Goal: Contribute content: Contribute content

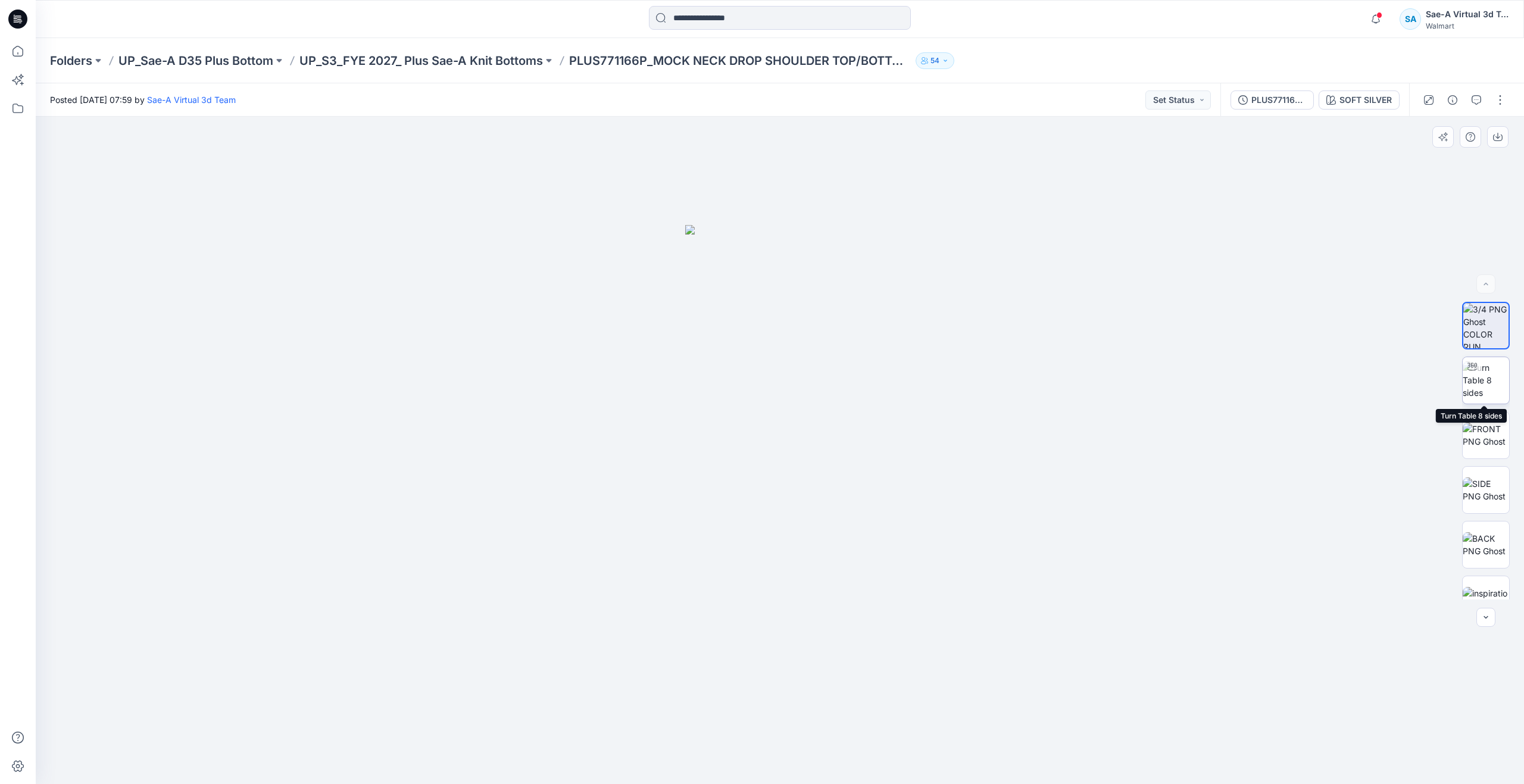
click at [1480, 382] on img at bounding box center [1485, 380] width 46 height 37
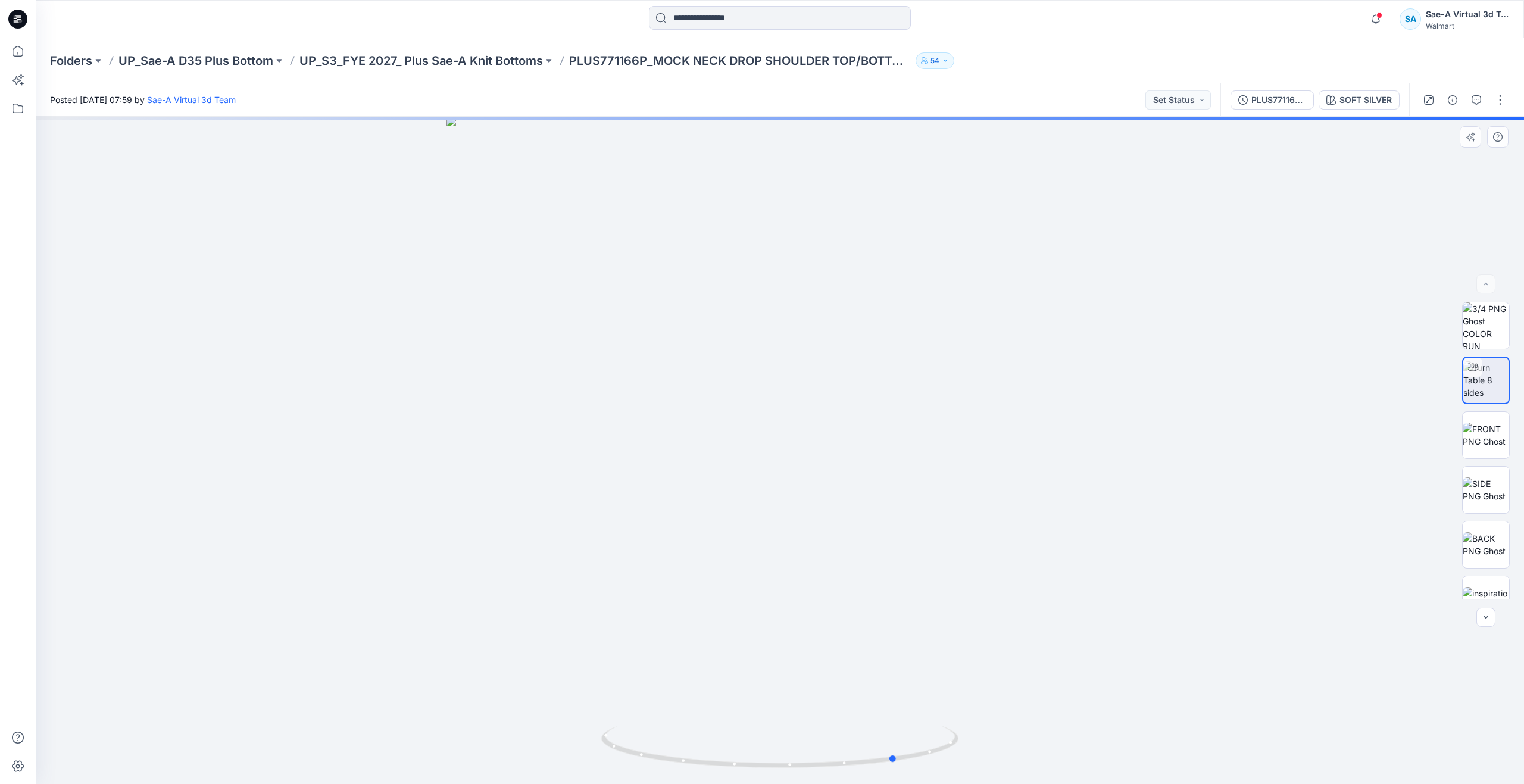
drag, startPoint x: 785, startPoint y: 763, endPoint x: 545, endPoint y: 694, distance: 249.7
click at [545, 694] on div at bounding box center [779, 449] width 1488 height 667
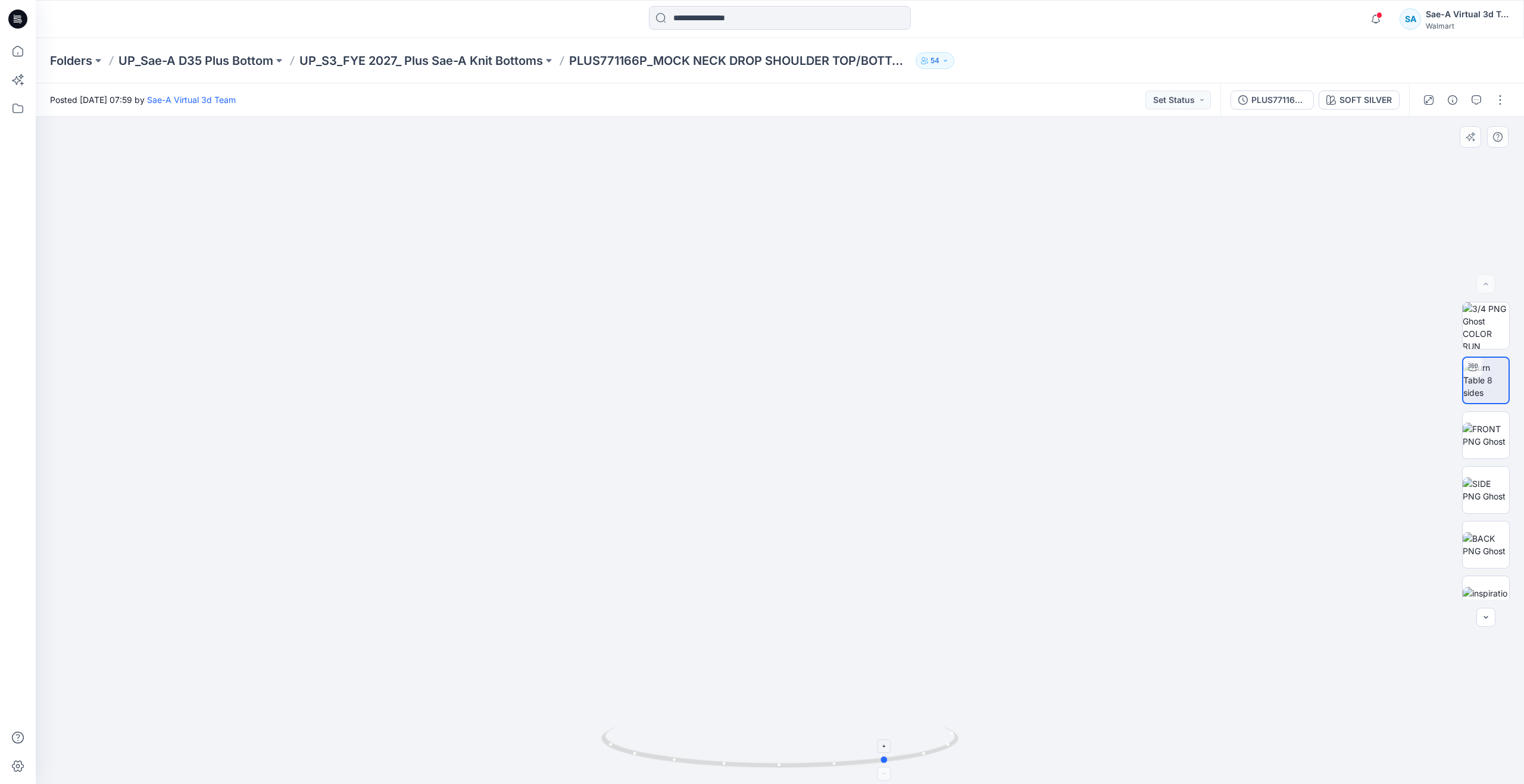
drag, startPoint x: 893, startPoint y: 756, endPoint x: 884, endPoint y: 732, distance: 25.6
click at [884, 732] on icon at bounding box center [781, 748] width 360 height 44
drag, startPoint x: 17, startPoint y: 48, endPoint x: 22, endPoint y: 34, distance: 14.9
click at [17, 46] on icon at bounding box center [17, 51] width 26 height 26
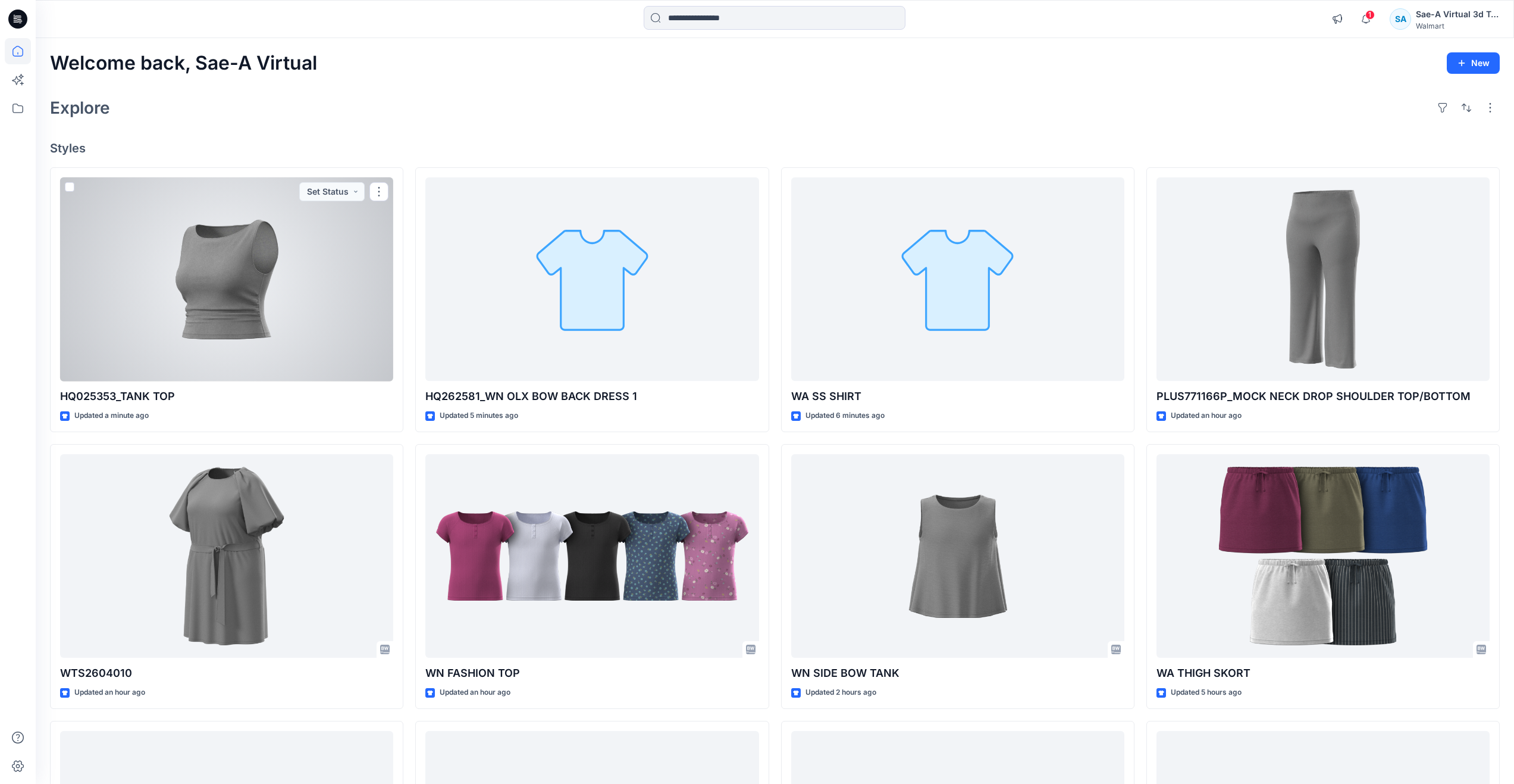
click at [148, 329] on div at bounding box center [226, 280] width 333 height 204
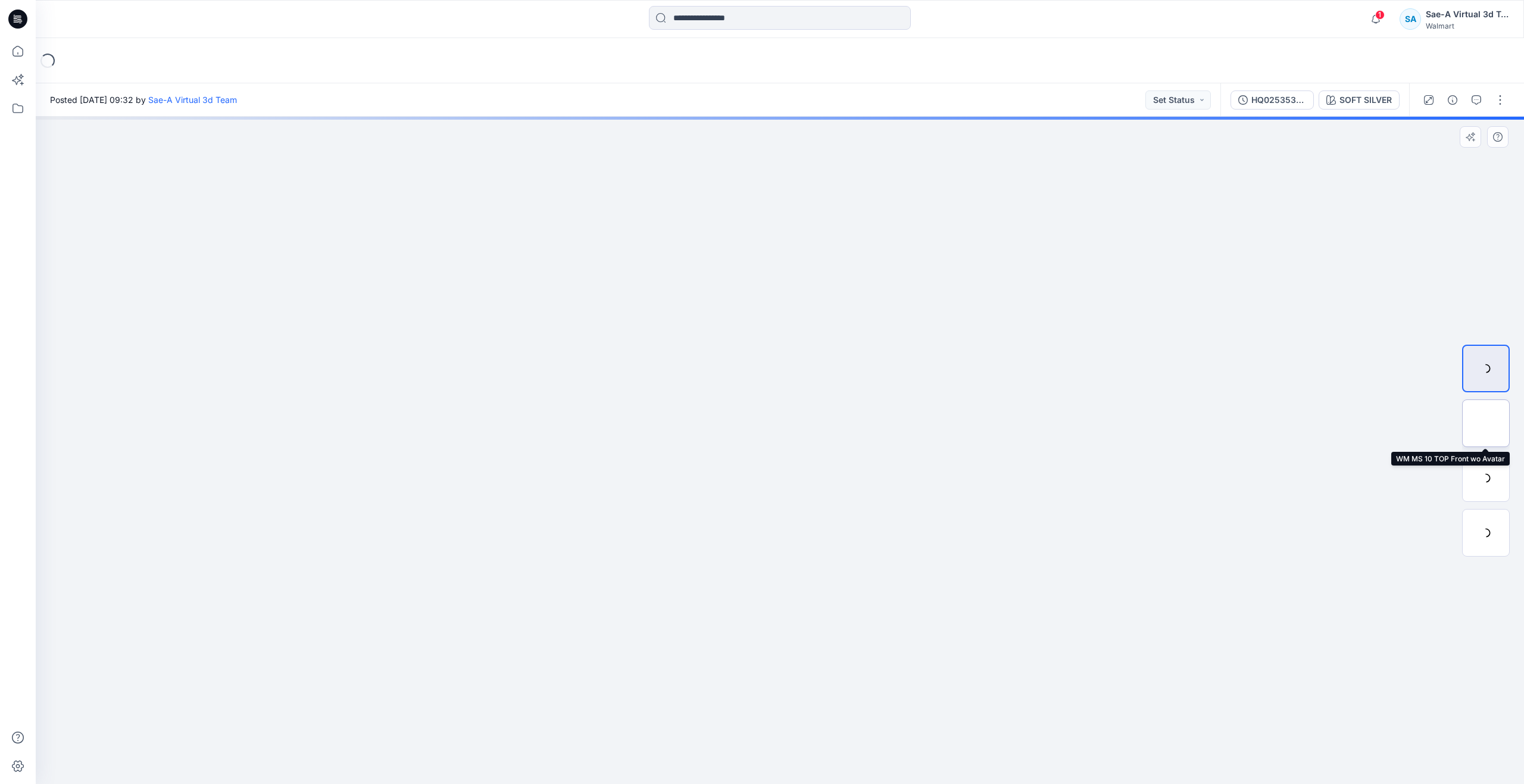
click at [1486, 423] on img at bounding box center [1486, 423] width 0 height 0
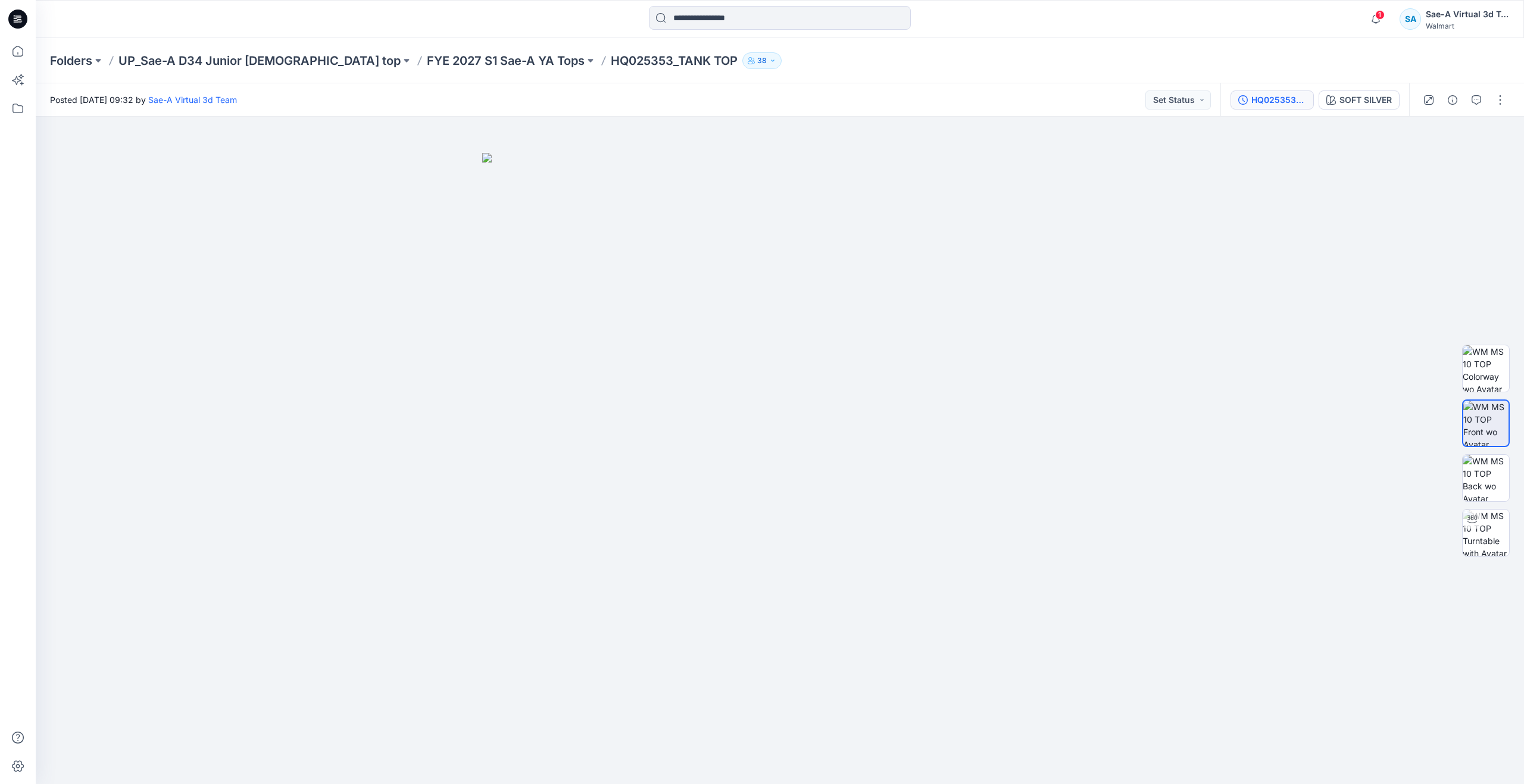
click at [1258, 106] on div "HQ025353_PP" at bounding box center [1279, 99] width 55 height 13
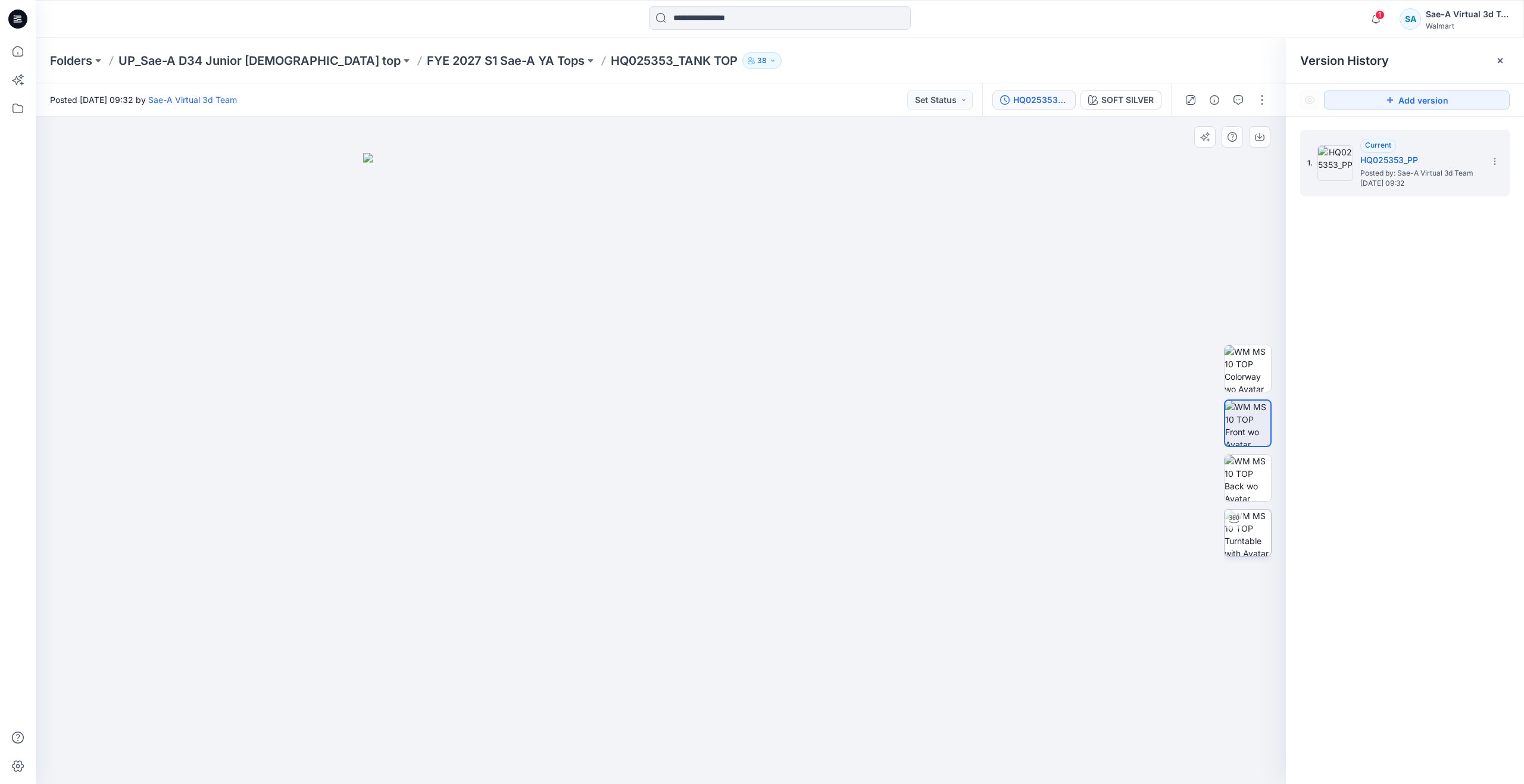
click at [1239, 535] on img at bounding box center [1247, 533] width 46 height 46
click at [18, 53] on icon at bounding box center [17, 53] width 1 height 3
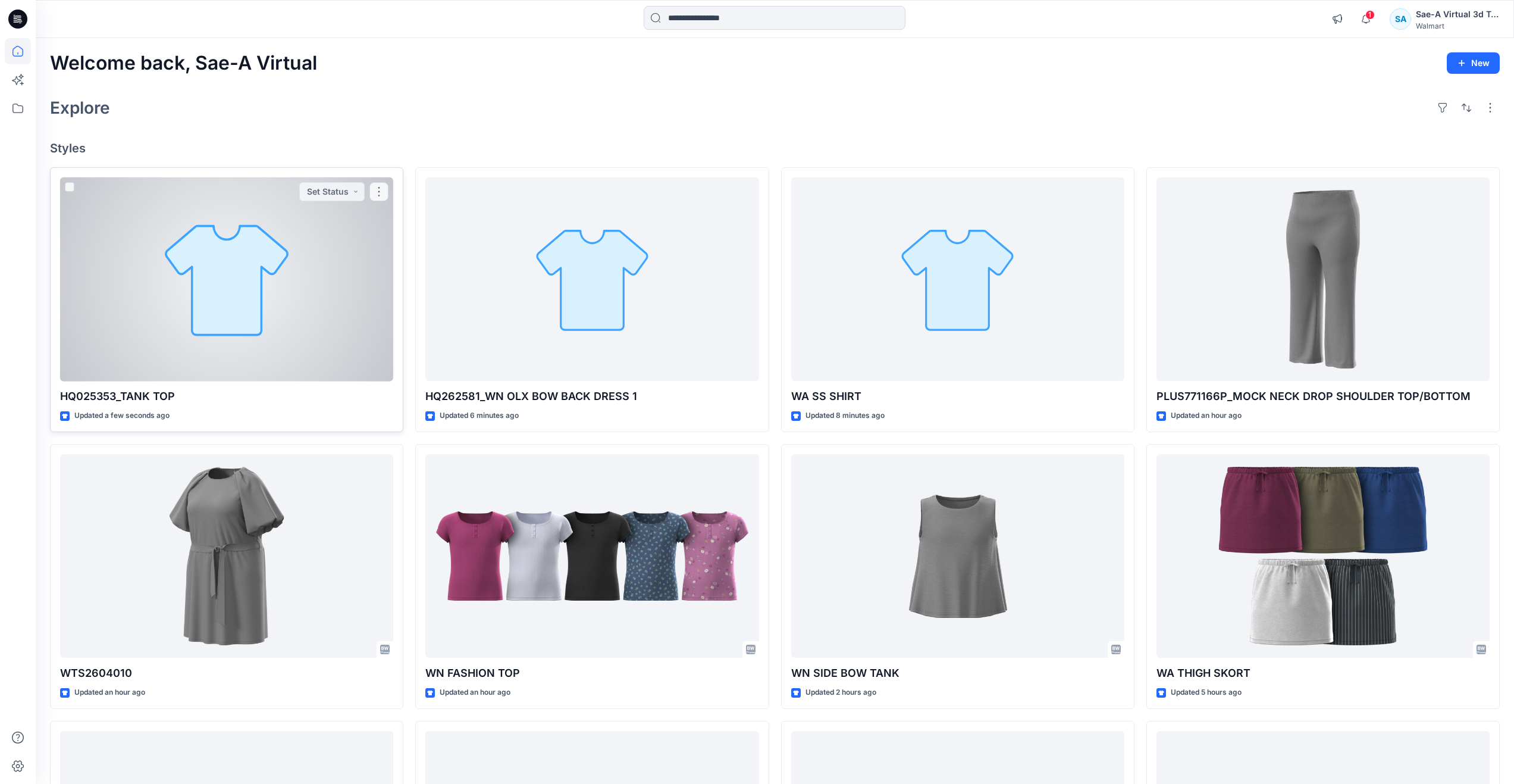
click at [213, 328] on div at bounding box center [226, 280] width 333 height 204
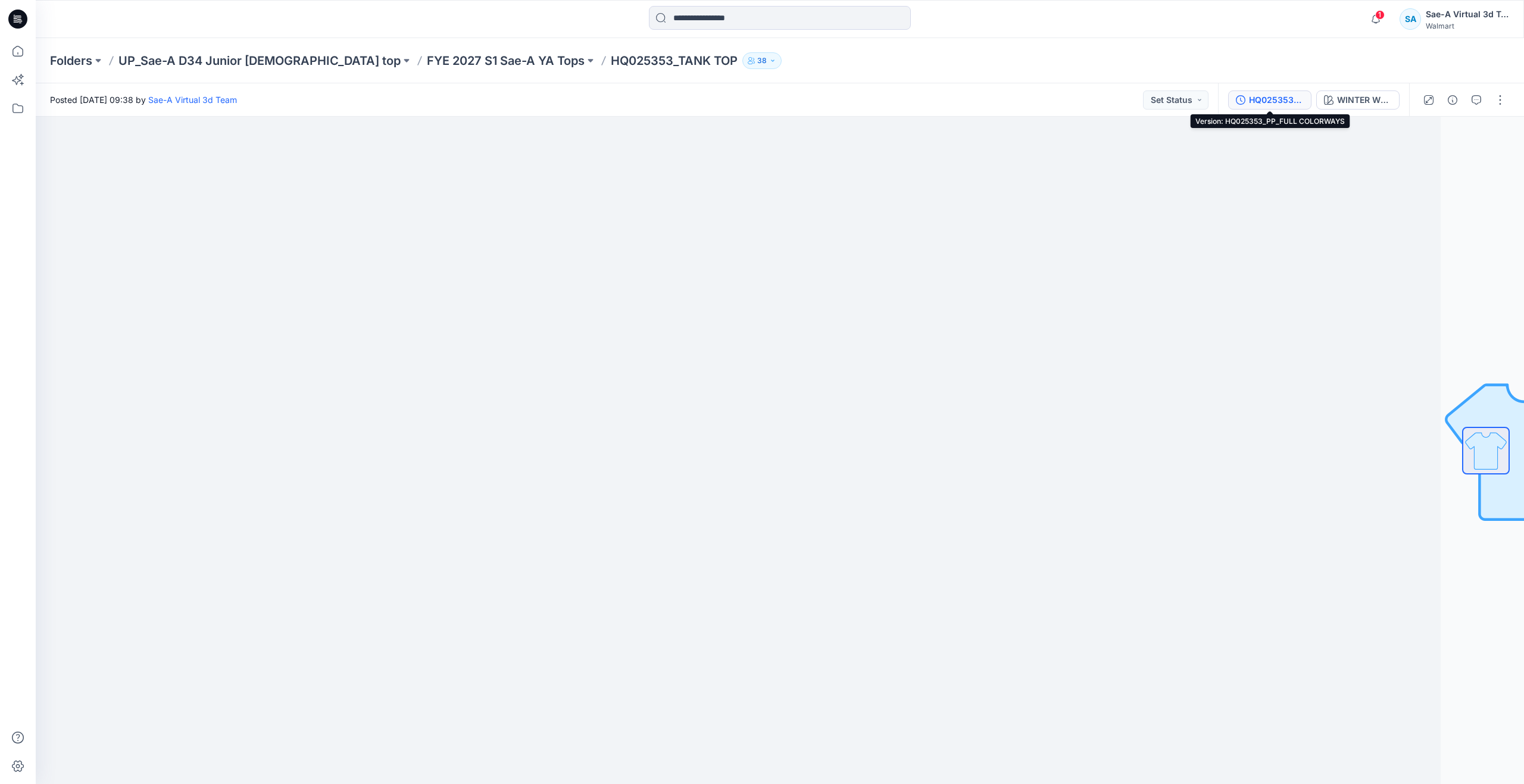
click at [1252, 99] on div "HQ025353_PP_FULL COLORWAYS" at bounding box center [1276, 99] width 55 height 13
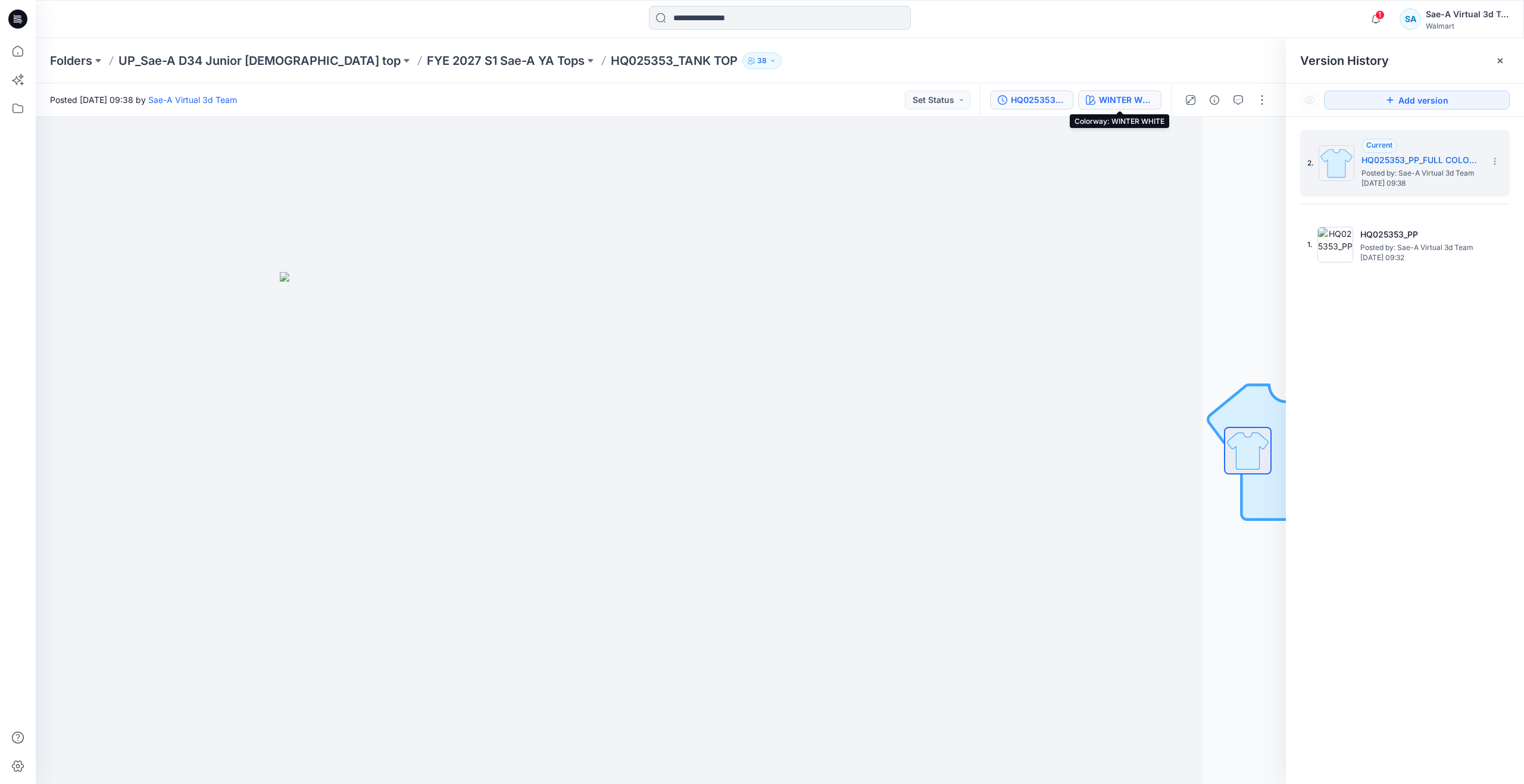
click at [1136, 95] on div "WINTER WHITE" at bounding box center [1126, 99] width 55 height 13
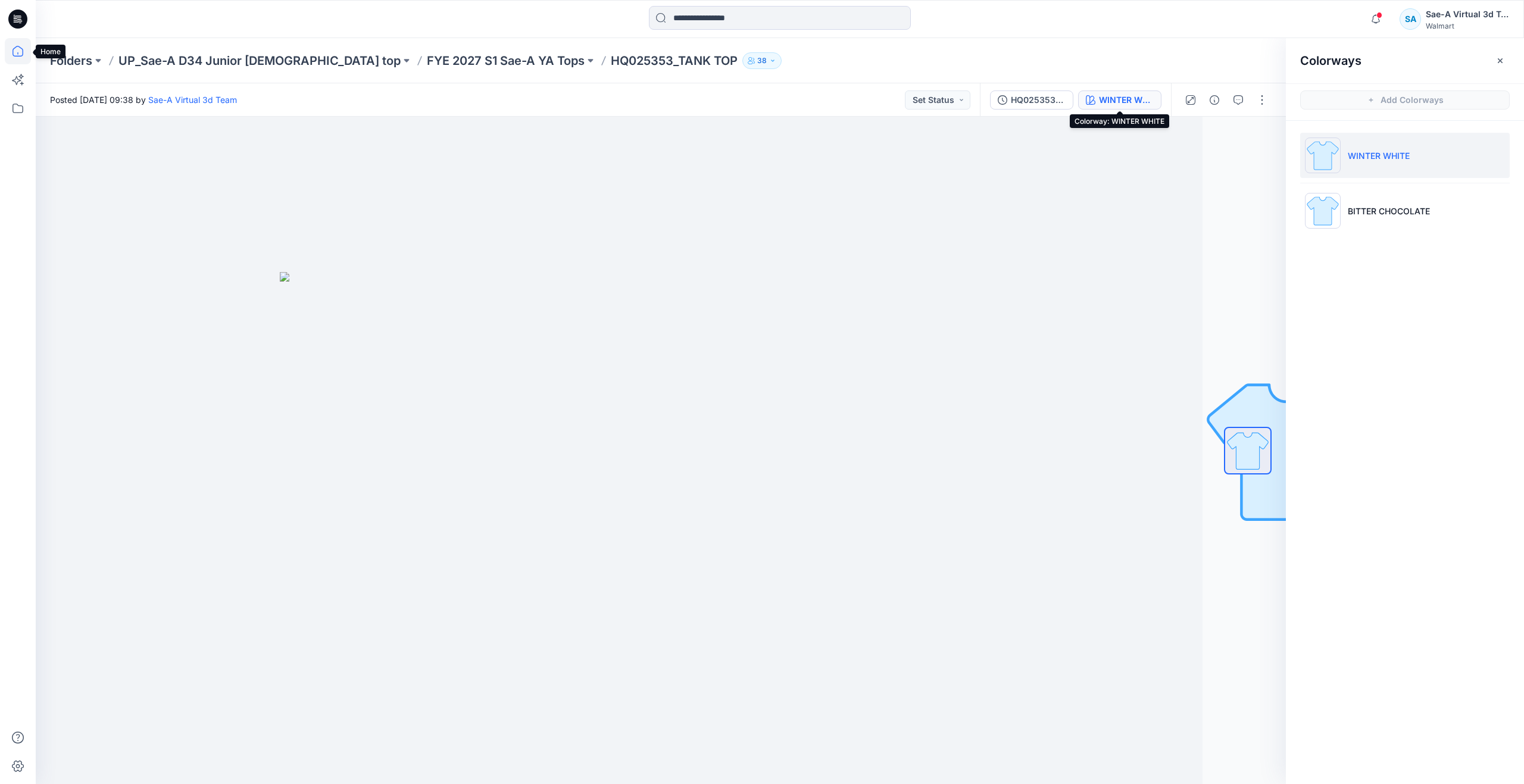
click at [10, 51] on icon at bounding box center [17, 51] width 26 height 26
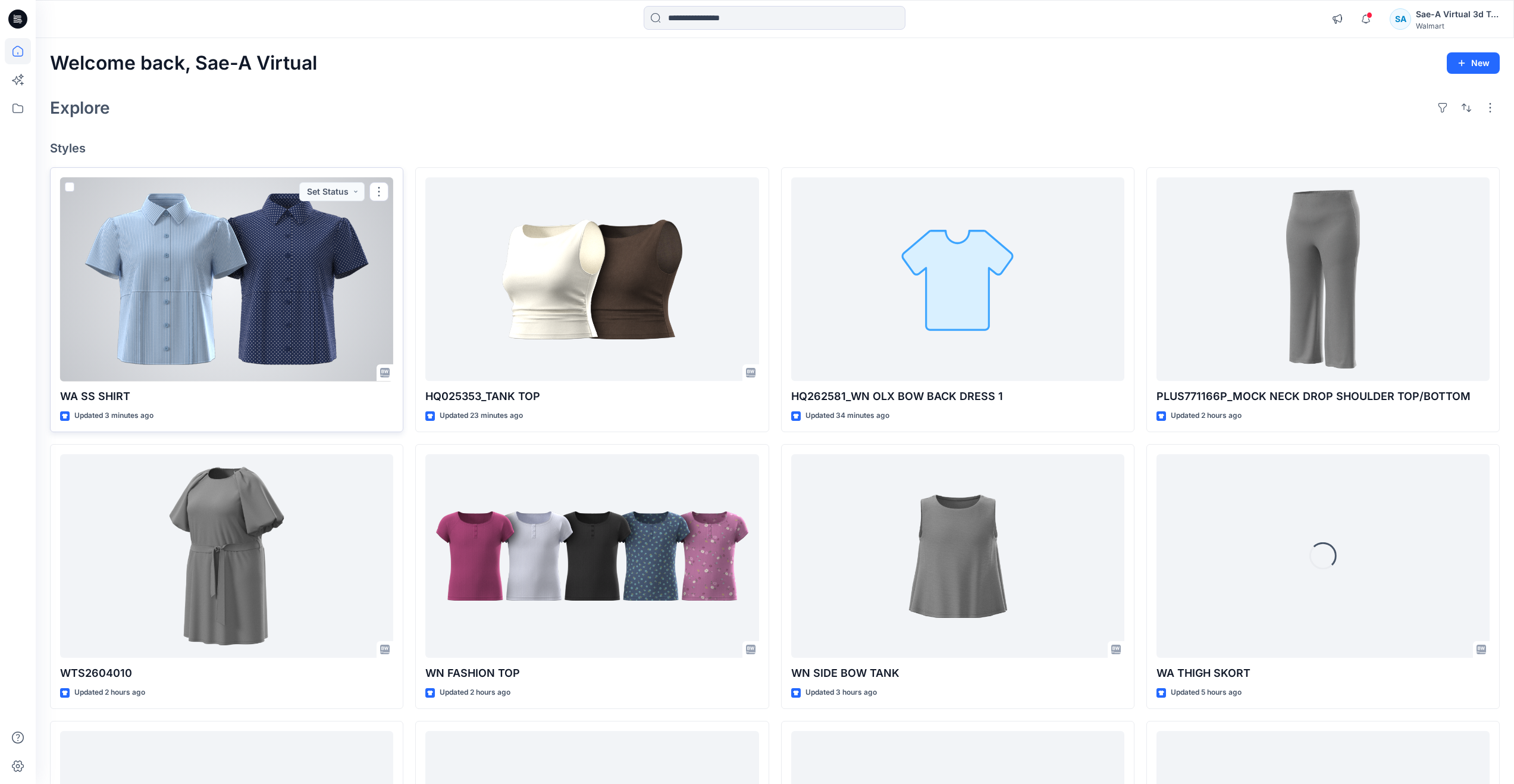
click at [209, 327] on div at bounding box center [226, 280] width 333 height 204
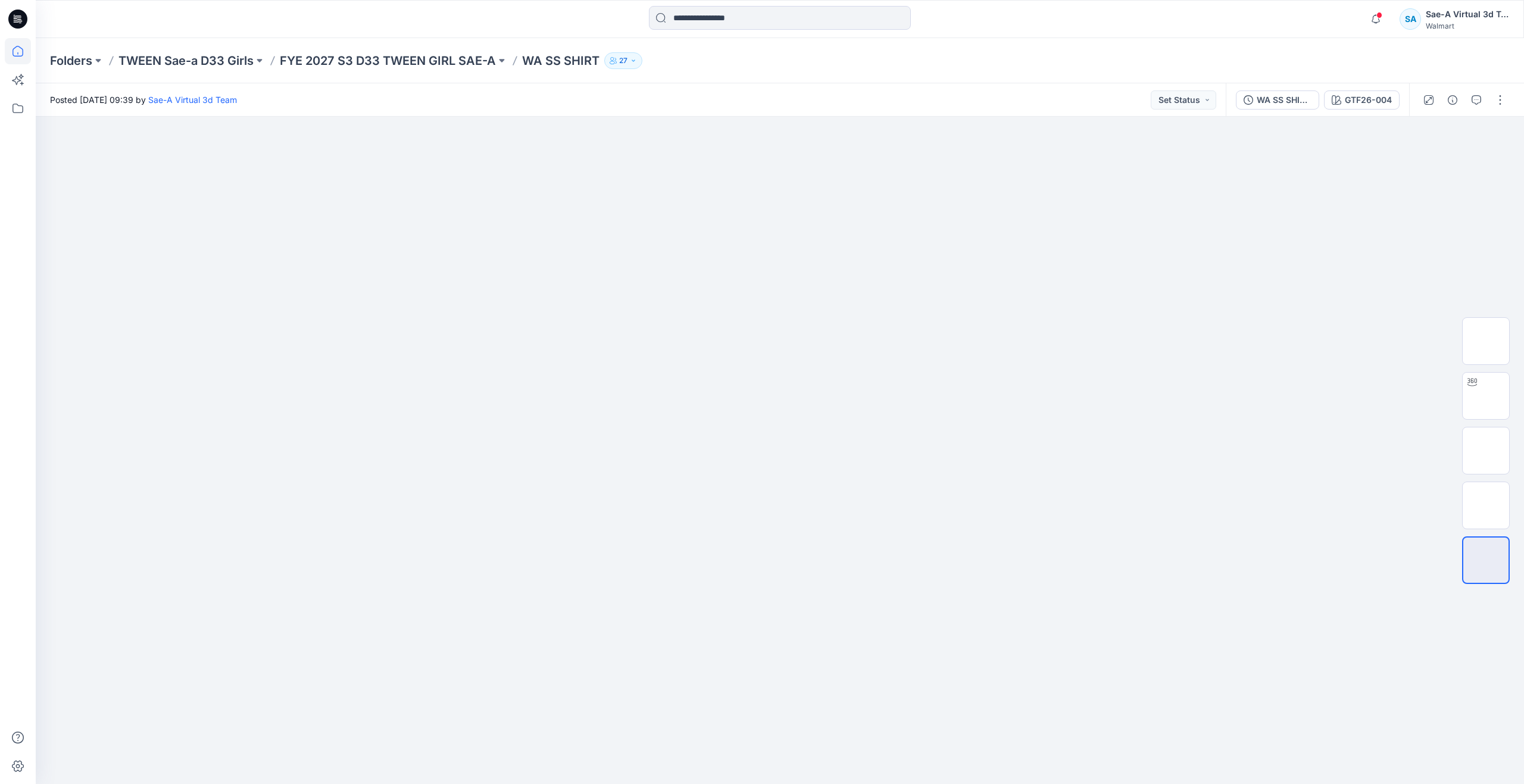
click at [30, 53] on icon at bounding box center [17, 51] width 26 height 26
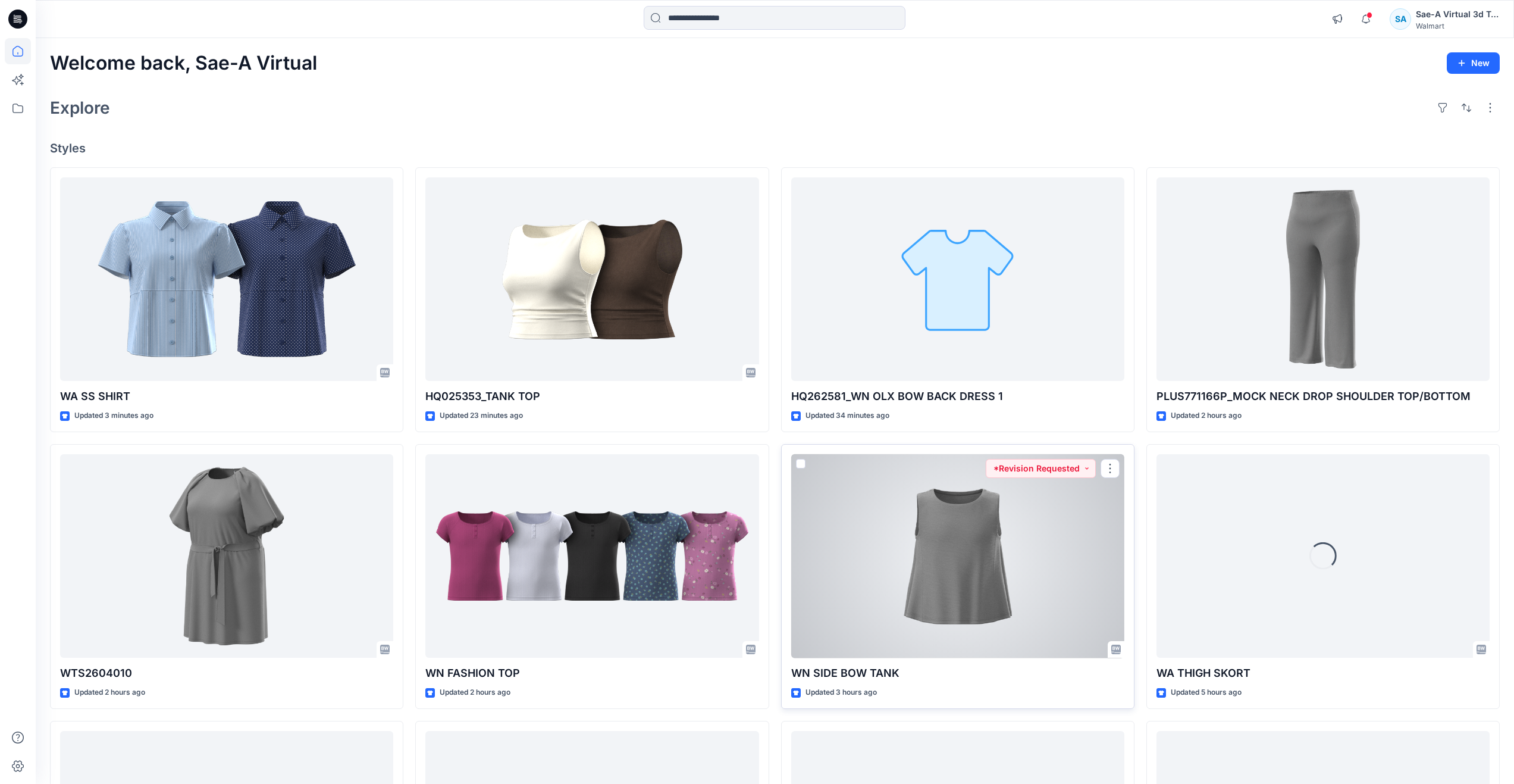
click at [968, 601] on div at bounding box center [957, 556] width 333 height 204
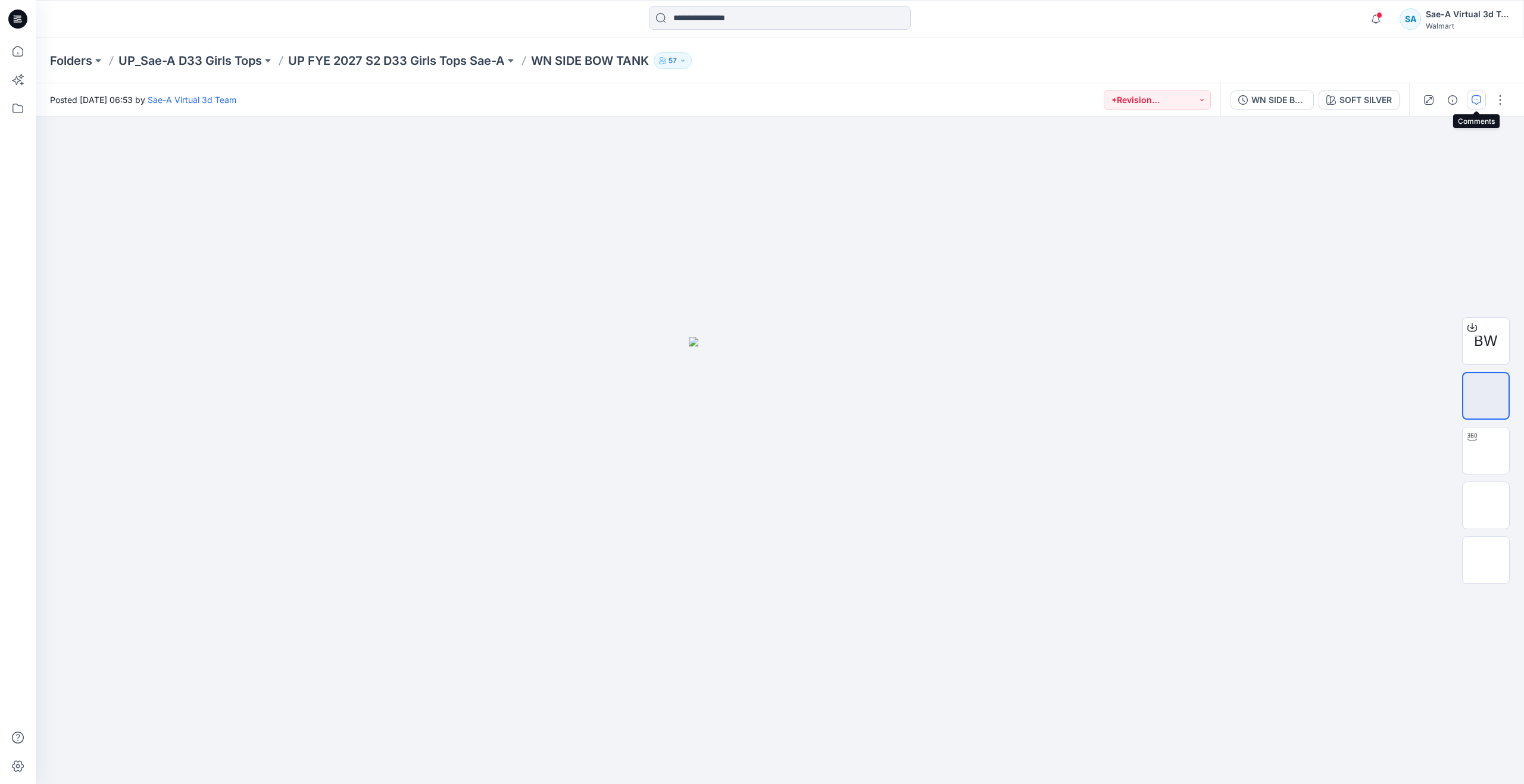
click at [1478, 99] on icon "button" at bounding box center [1476, 99] width 10 height 10
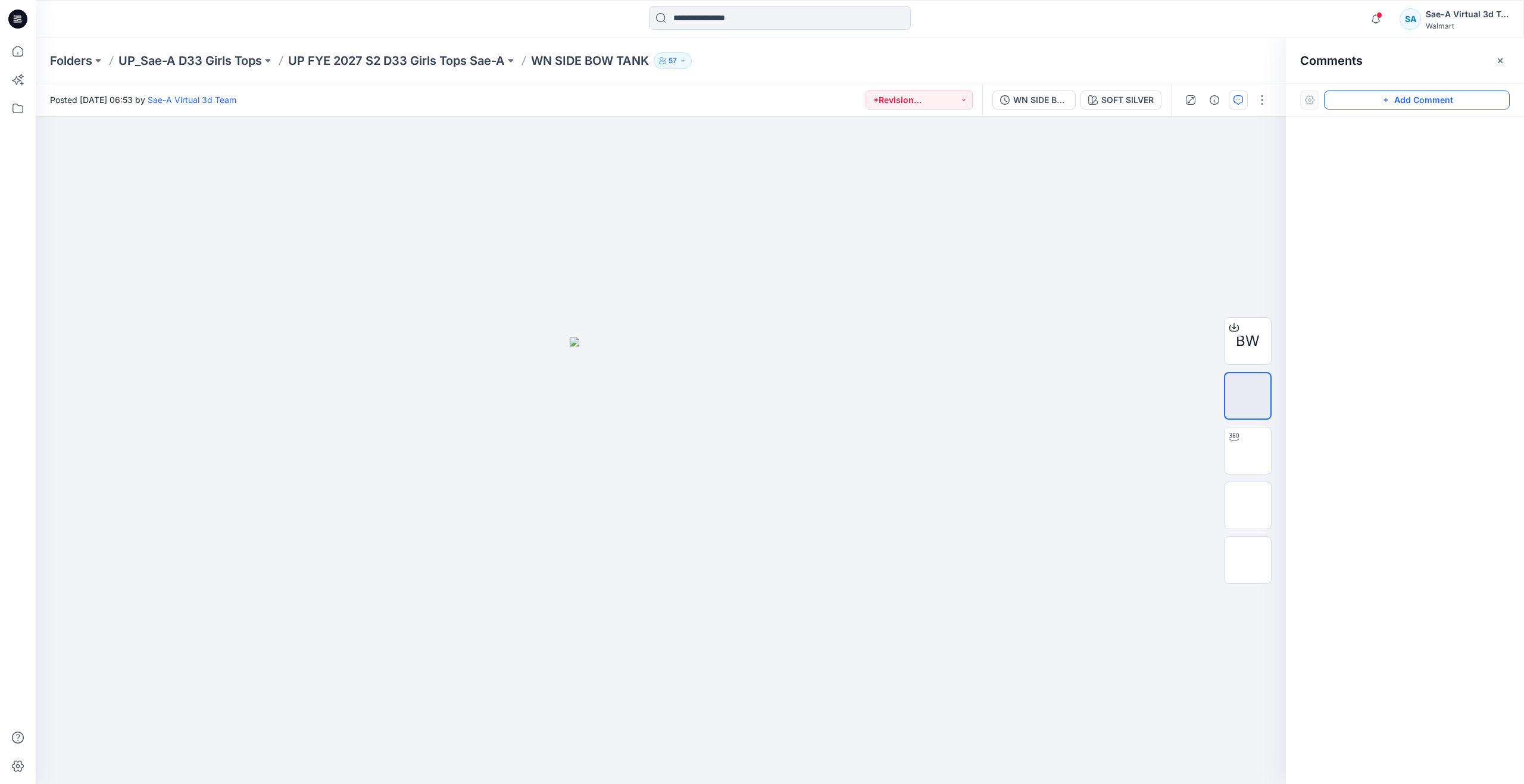
click at [1379, 105] on button "Add Comment" at bounding box center [1416, 99] width 186 height 19
click at [938, 251] on div "1" at bounding box center [660, 449] width 1250 height 667
type textarea "**********"
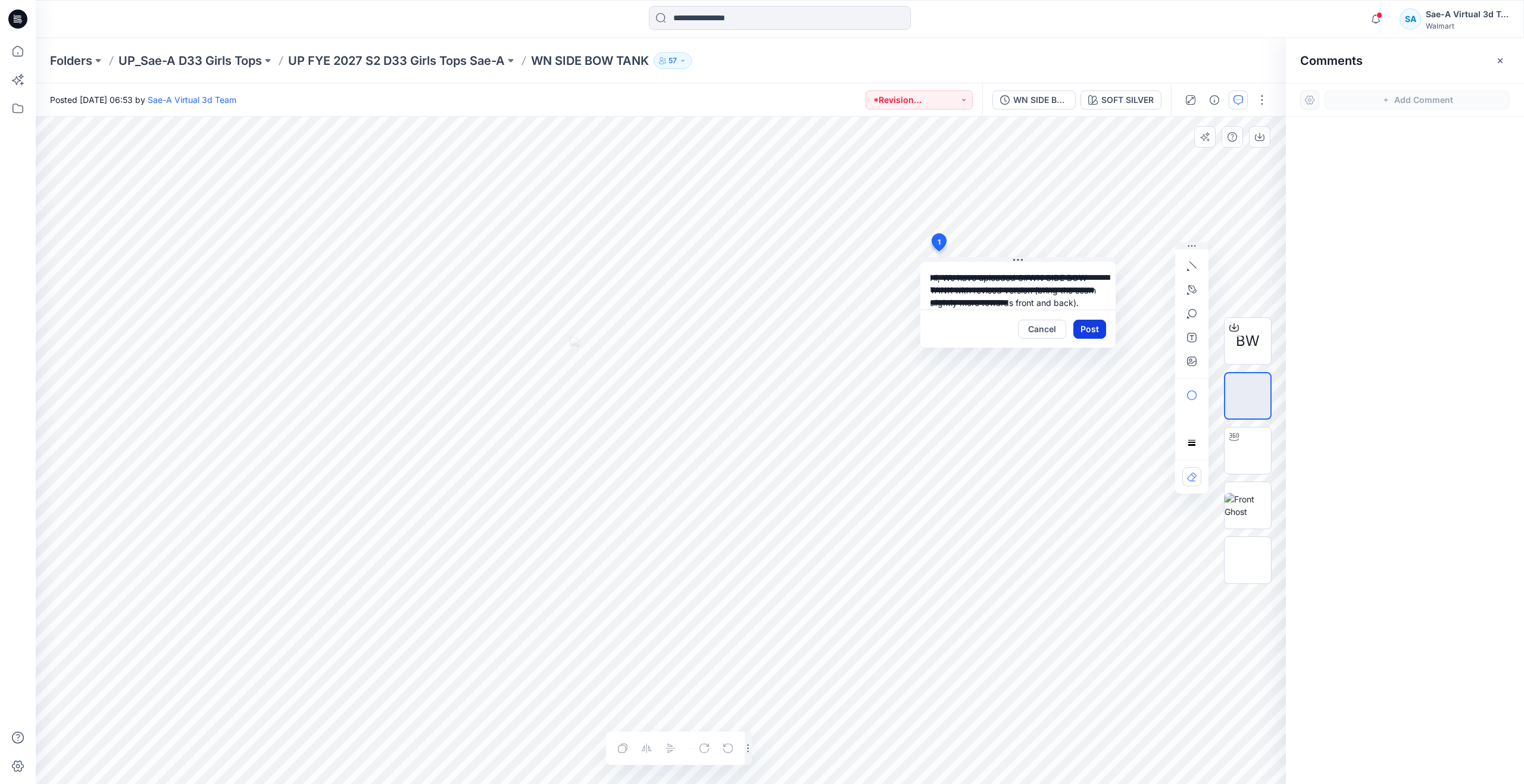
click at [1085, 329] on button "Post" at bounding box center [1089, 329] width 33 height 19
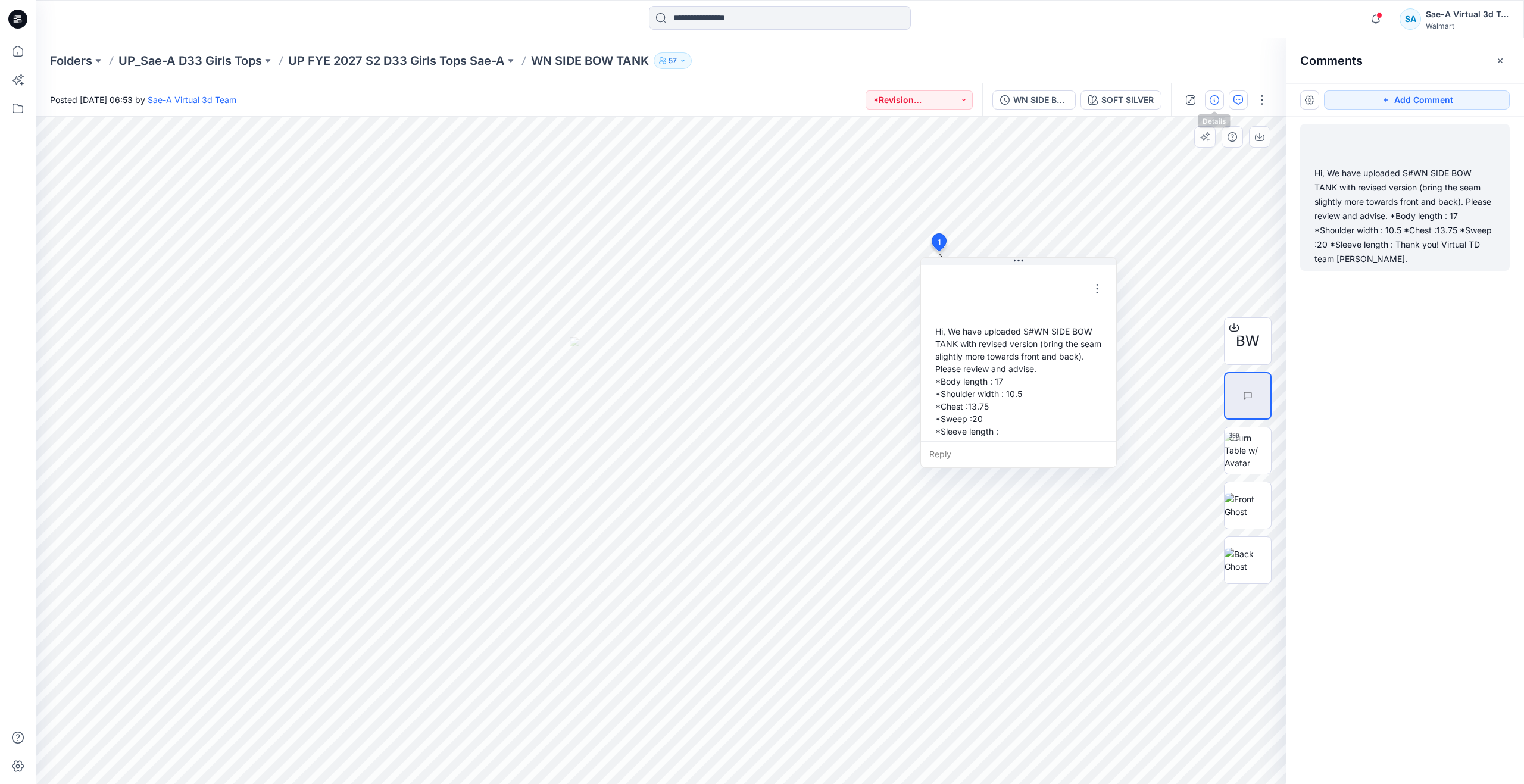
click at [1210, 100] on icon "button" at bounding box center [1214, 99] width 10 height 10
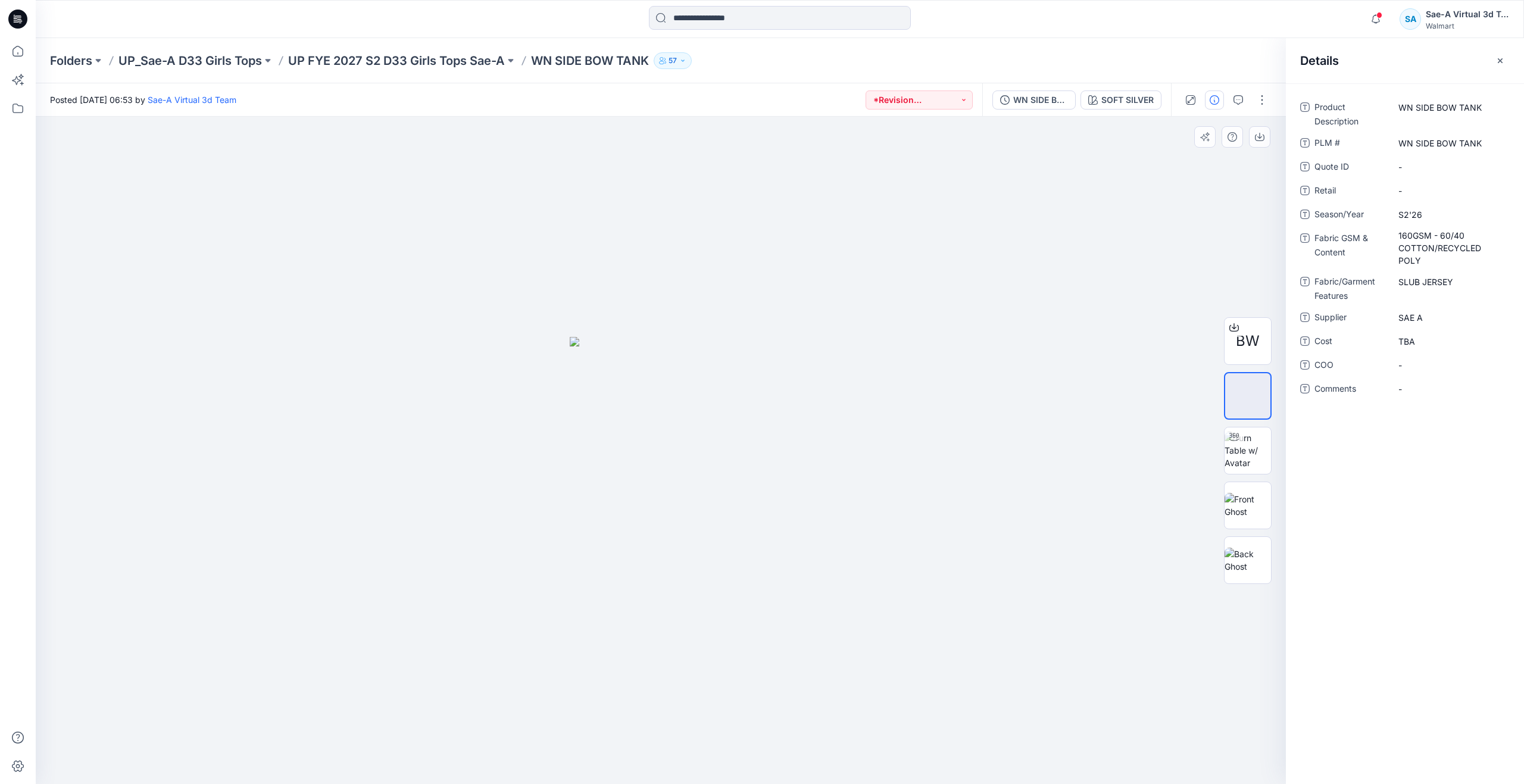
click at [1079, 213] on div at bounding box center [660, 449] width 1250 height 667
click at [1253, 98] on button "button" at bounding box center [1261, 99] width 19 height 19
click at [1194, 163] on button "Edit" at bounding box center [1211, 161] width 109 height 22
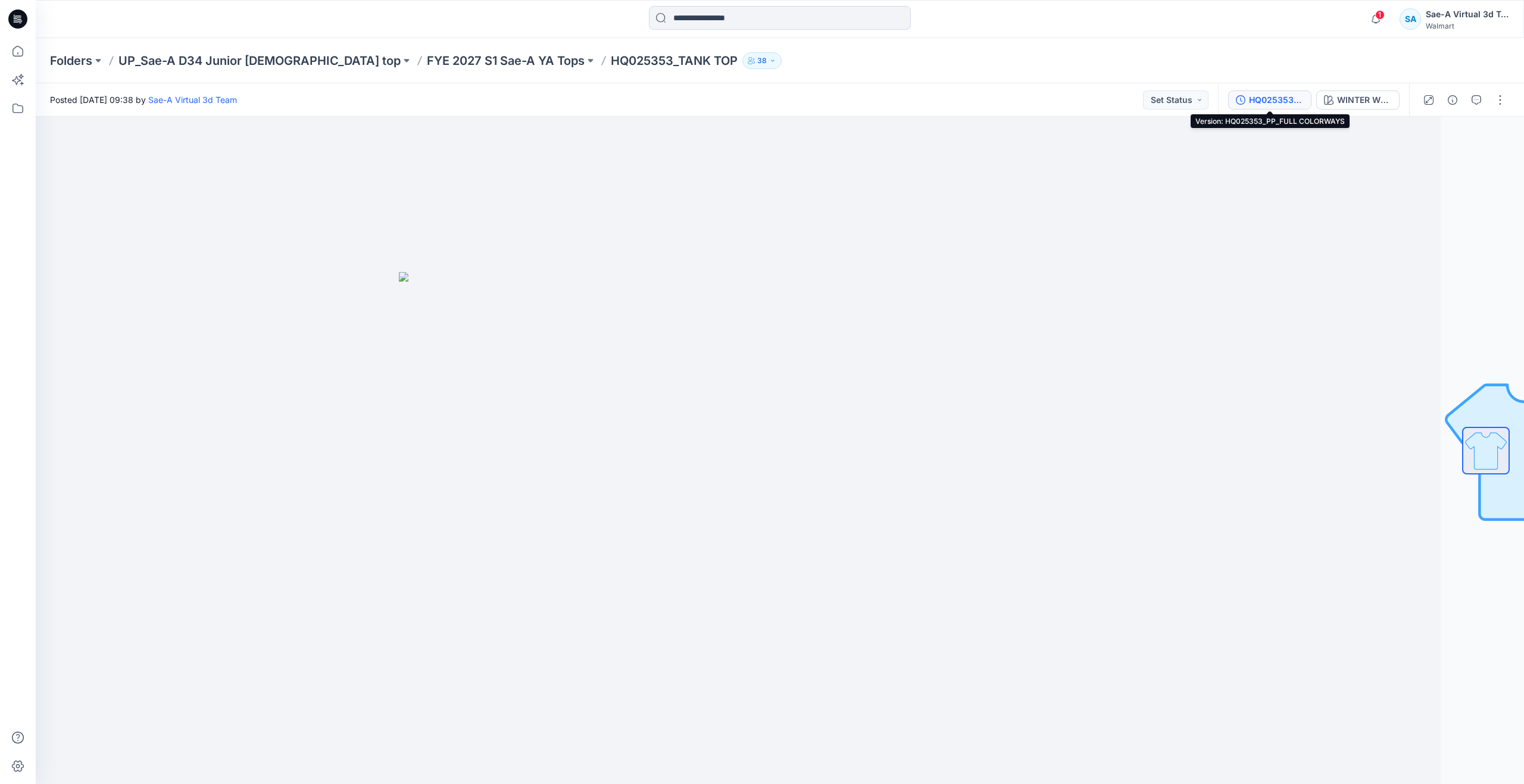
click at [1258, 99] on div "HQ025353_PP_FULL COLORWAYS" at bounding box center [1276, 99] width 55 height 13
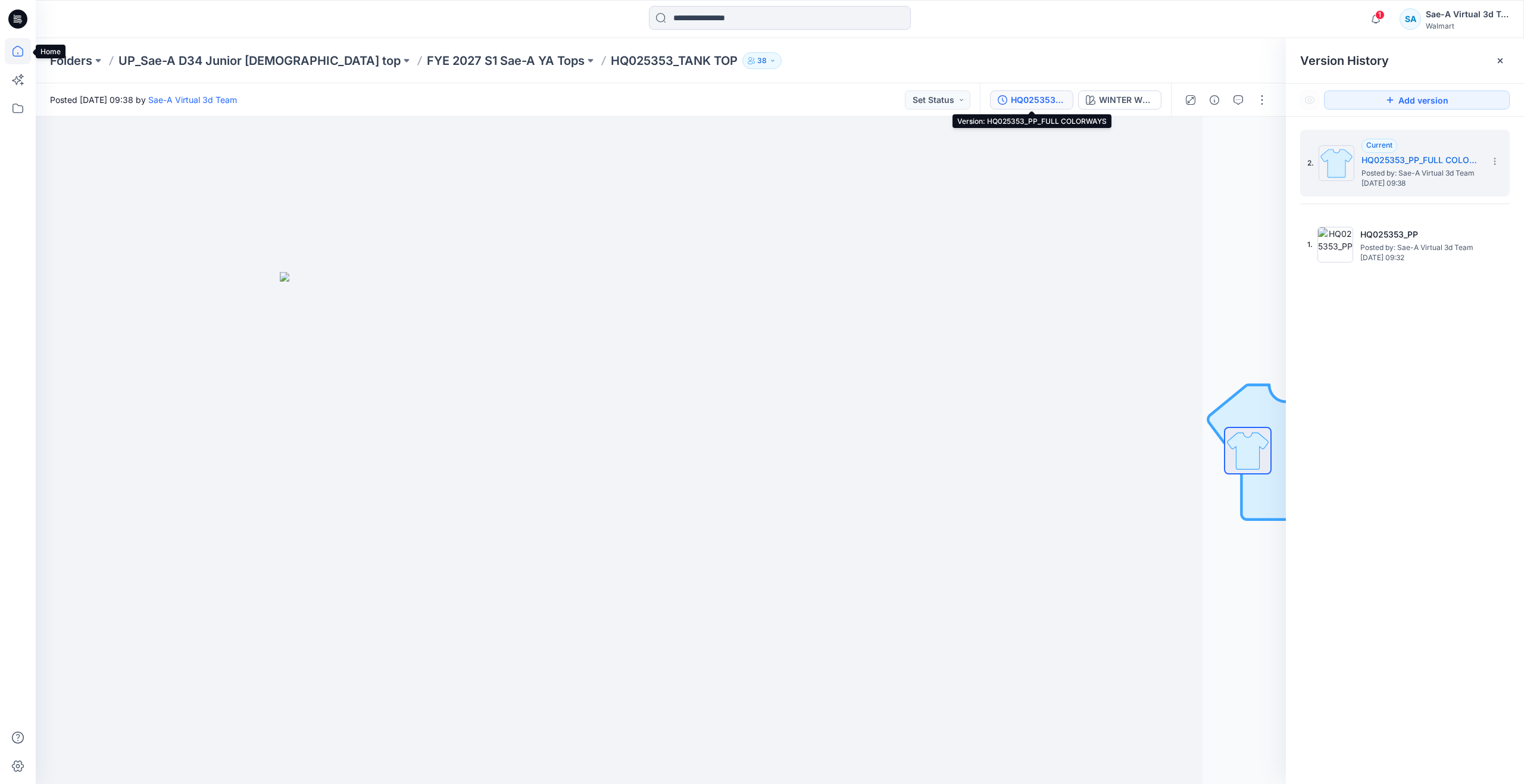
click at [10, 51] on icon at bounding box center [17, 51] width 26 height 26
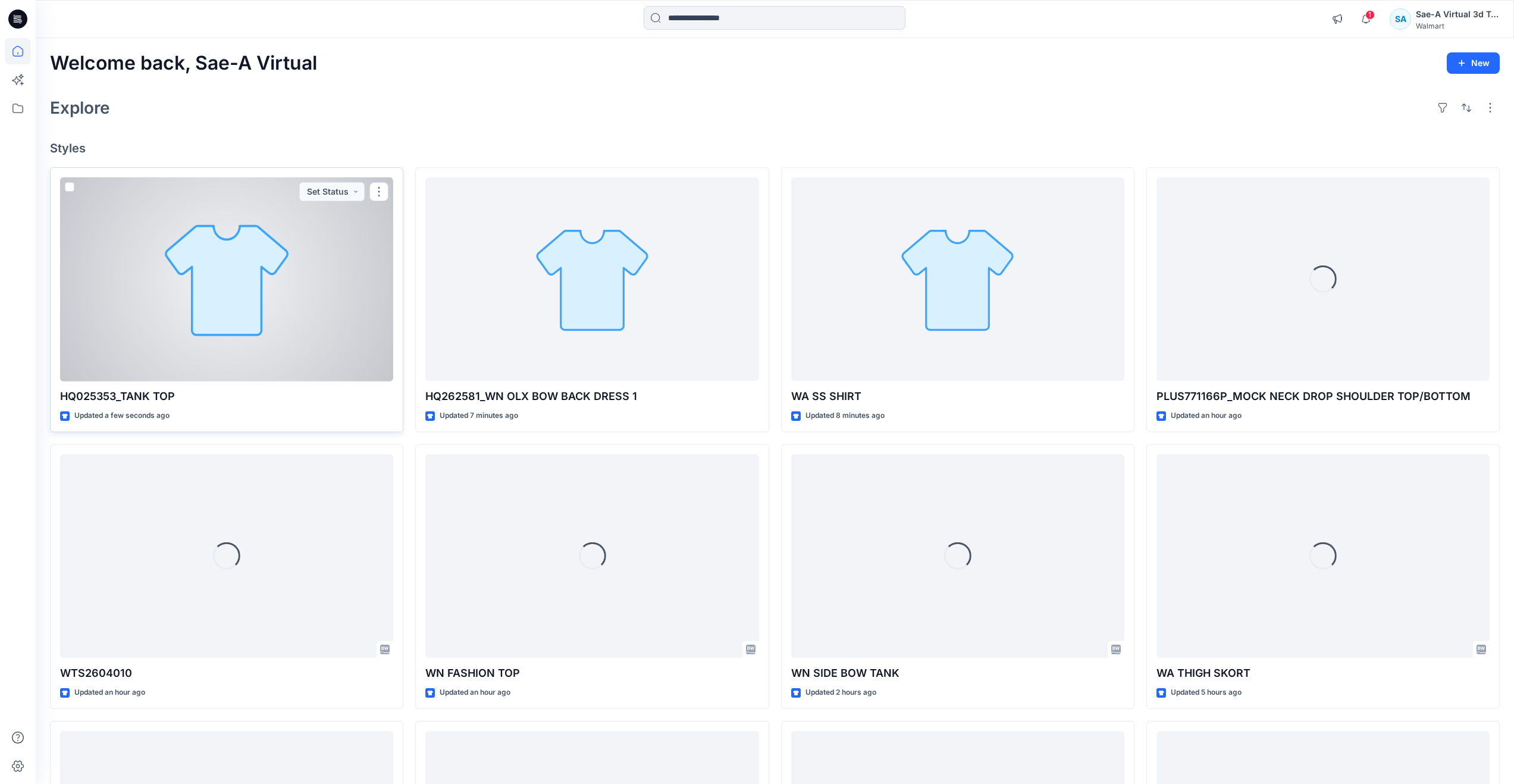
click at [221, 269] on div at bounding box center [226, 280] width 333 height 204
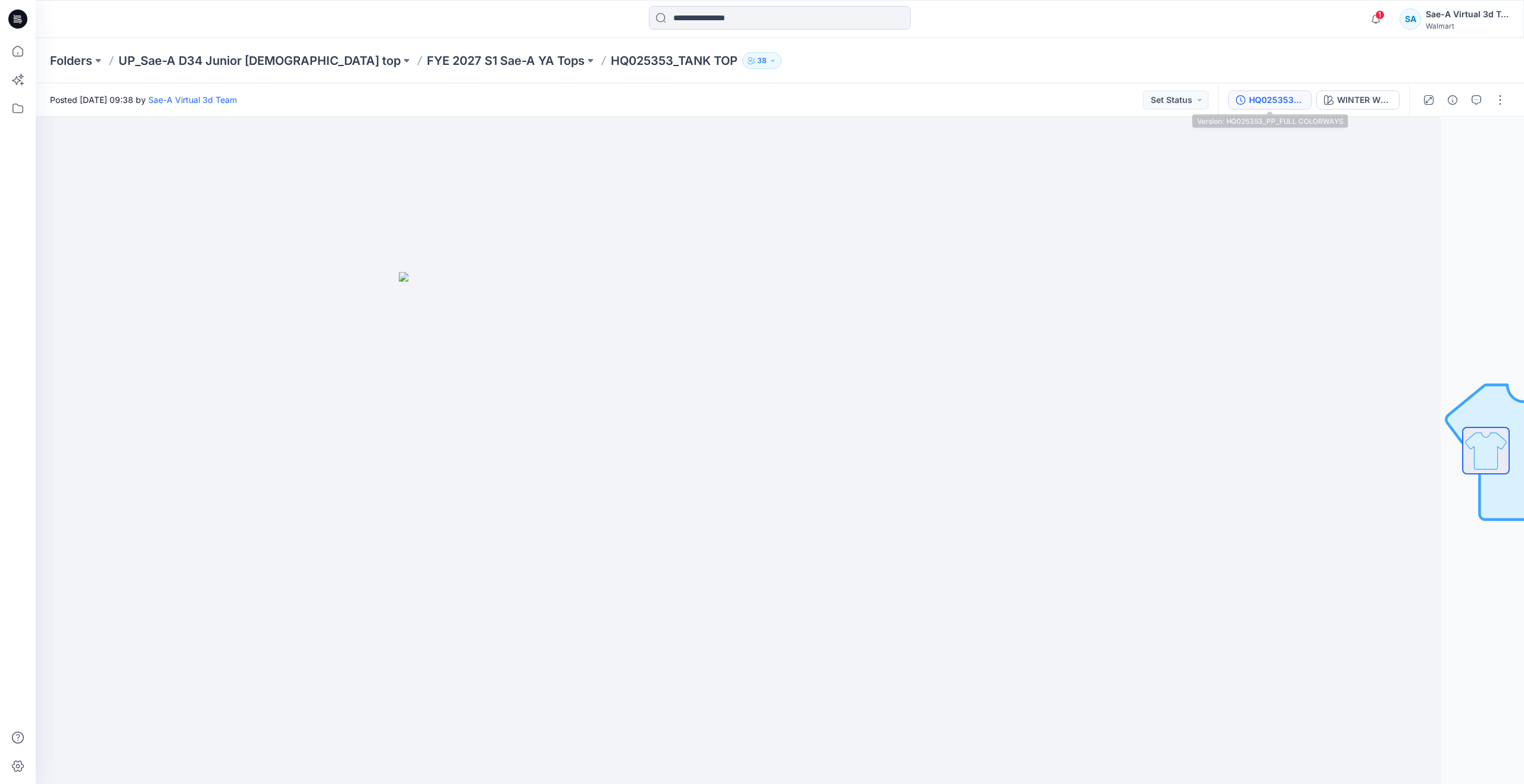
click at [1255, 99] on div "HQ025353_PP_FULL COLORWAYS" at bounding box center [1276, 99] width 55 height 13
click at [1238, 107] on button "HQ025353_PP_FULL COLORWAYS" at bounding box center [1269, 99] width 83 height 19
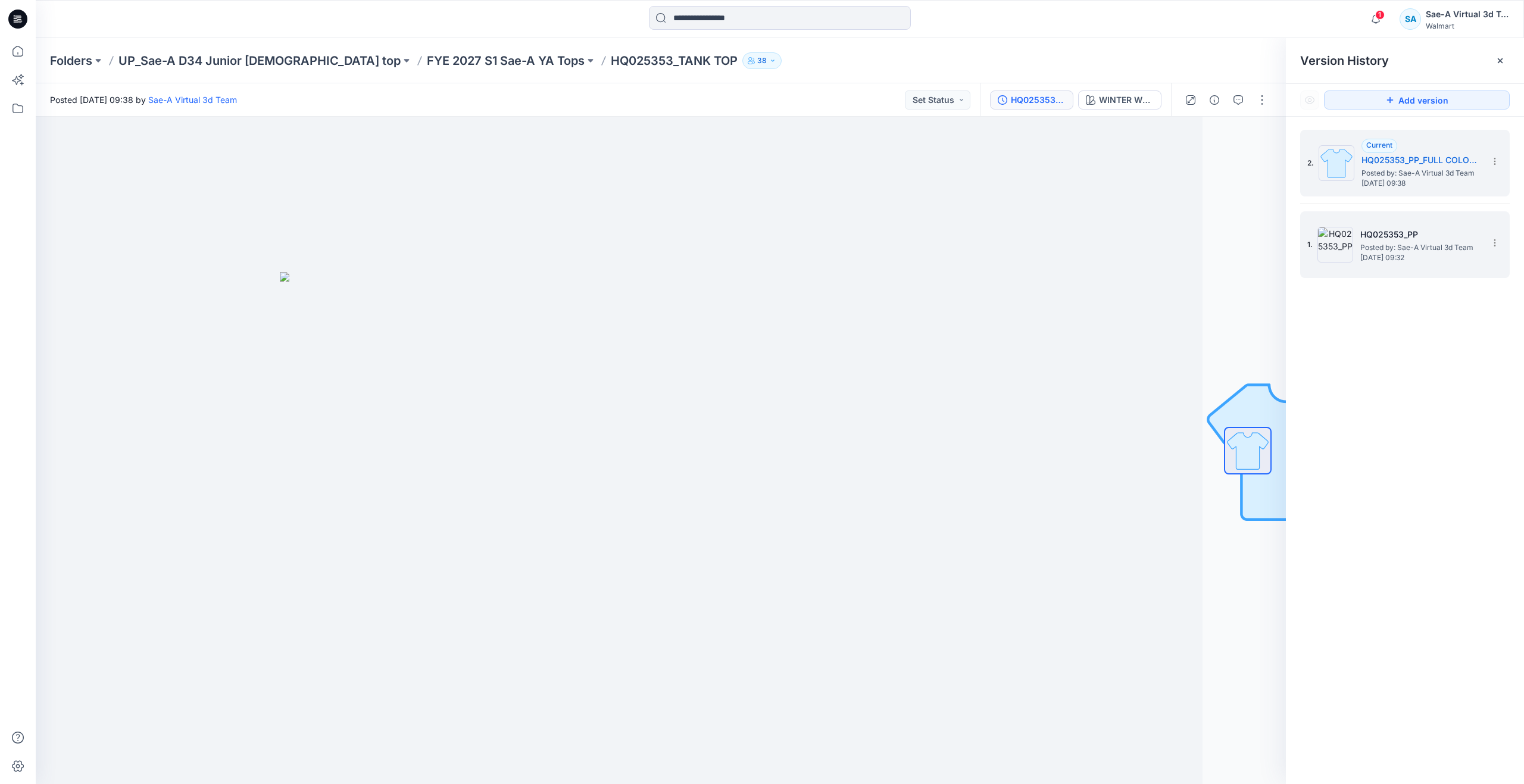
click at [1370, 246] on span "Posted by: Sae-A Virtual 3d Team" at bounding box center [1419, 247] width 119 height 12
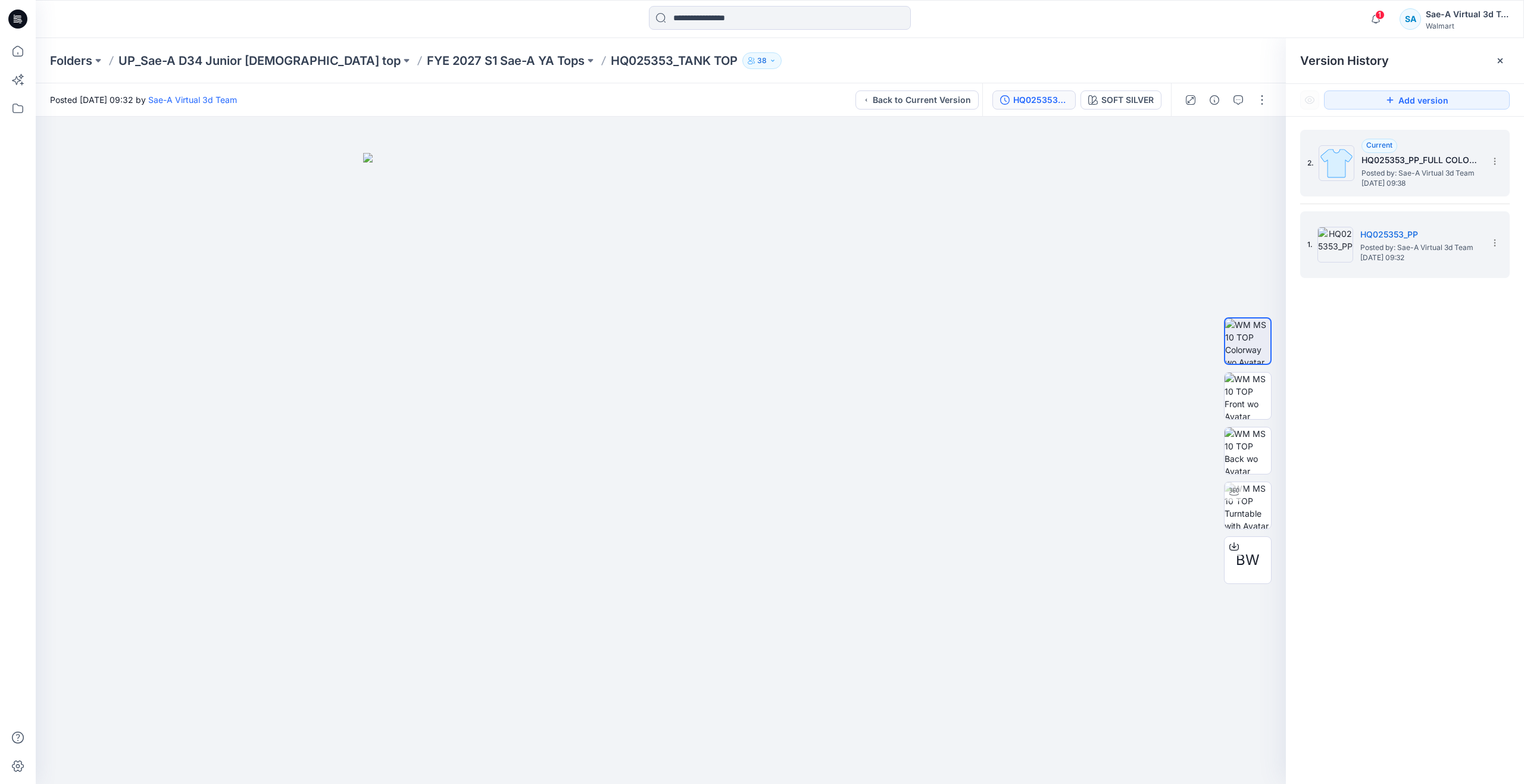
click at [1345, 179] on img at bounding box center [1336, 163] width 36 height 36
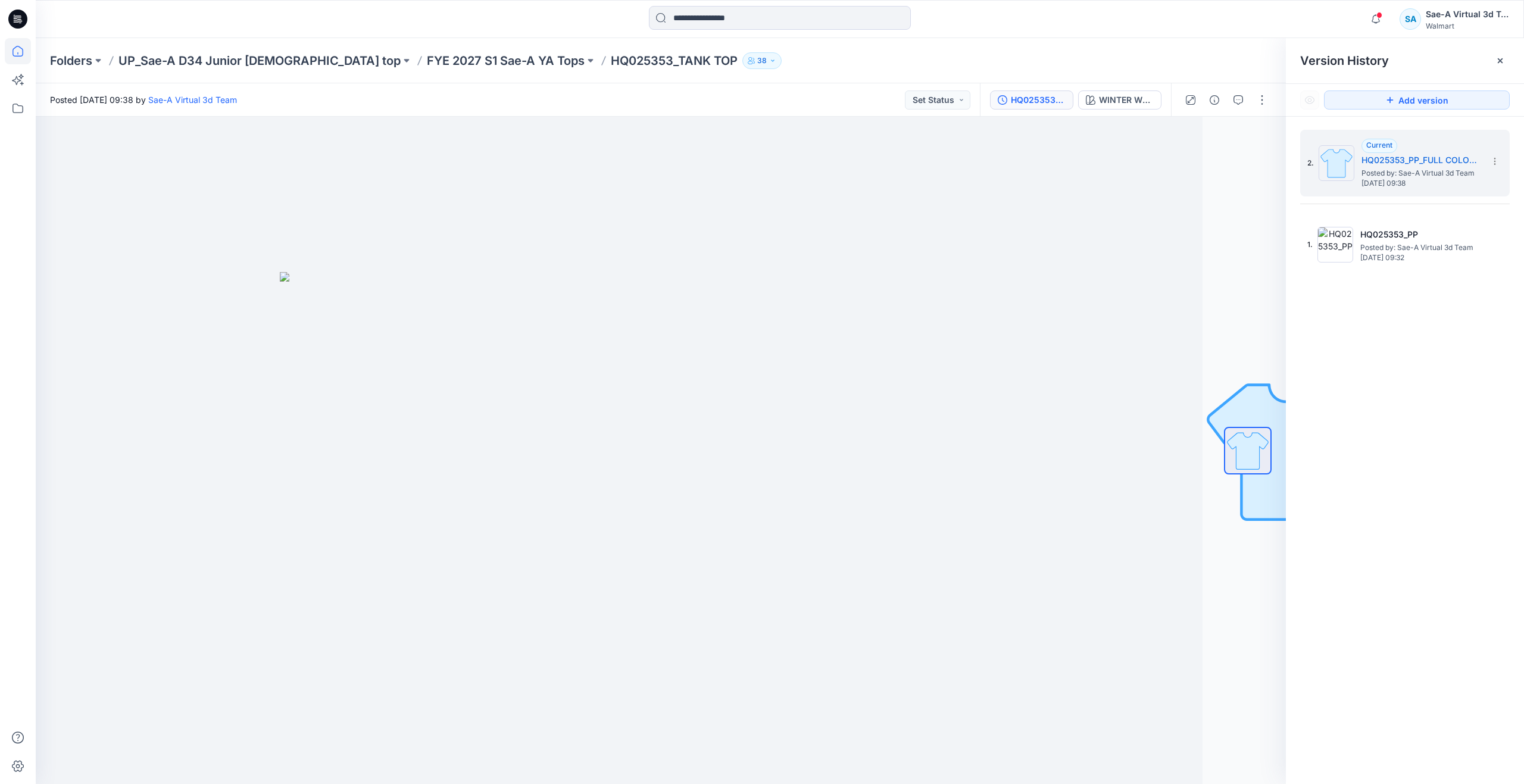
click at [19, 51] on icon at bounding box center [17, 51] width 26 height 26
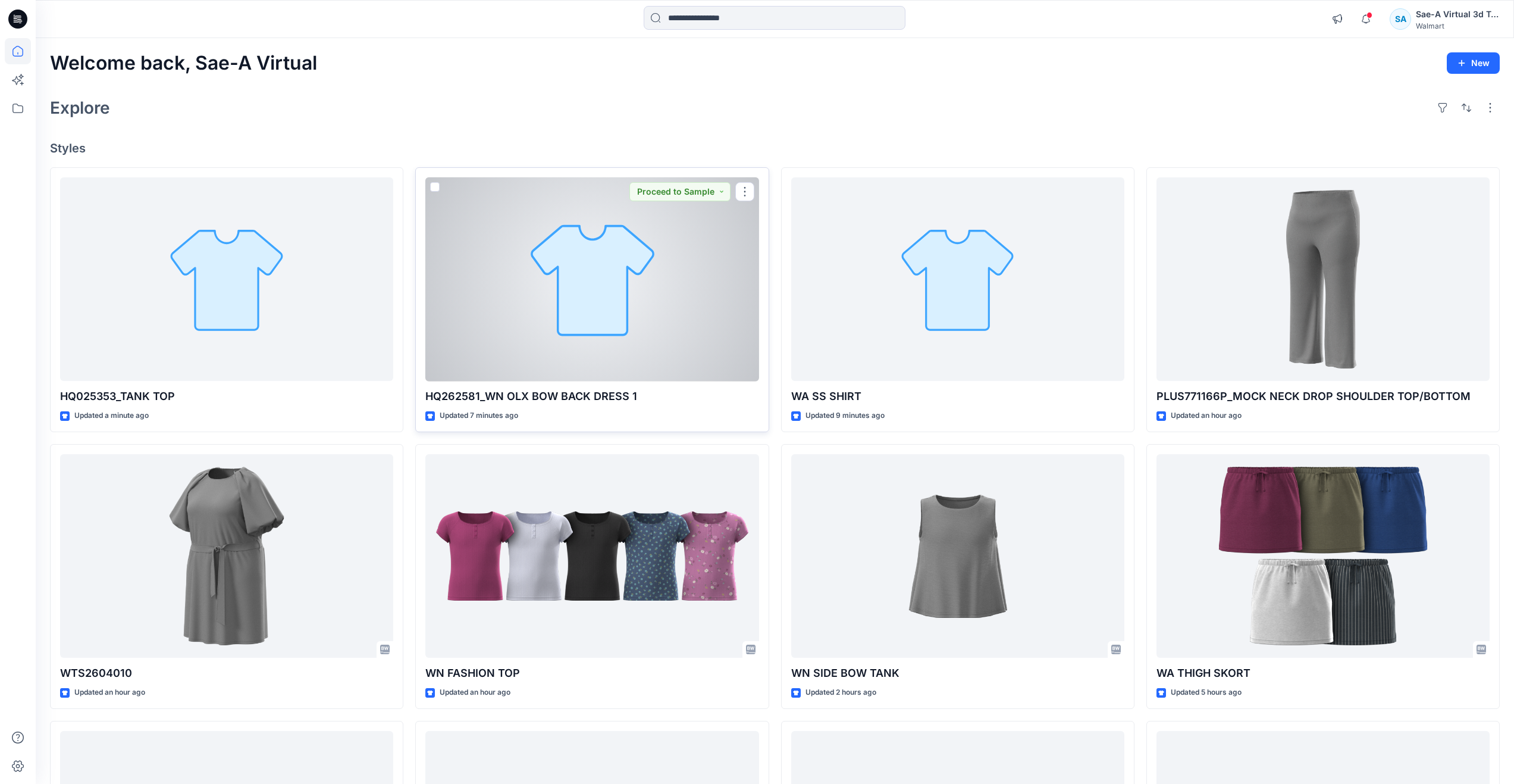
click at [524, 305] on div at bounding box center [591, 280] width 333 height 204
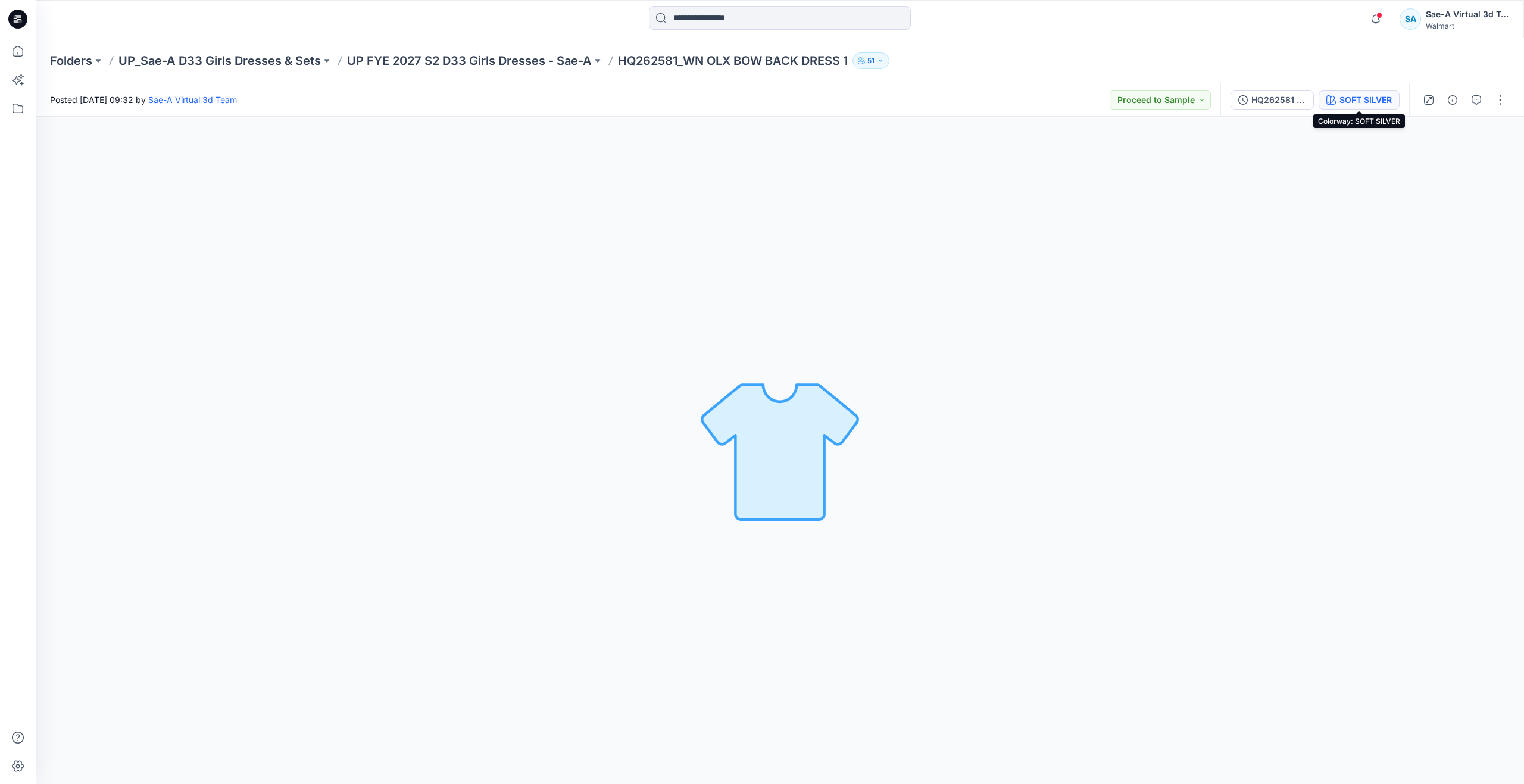
click at [1328, 104] on icon "button" at bounding box center [1330, 99] width 10 height 10
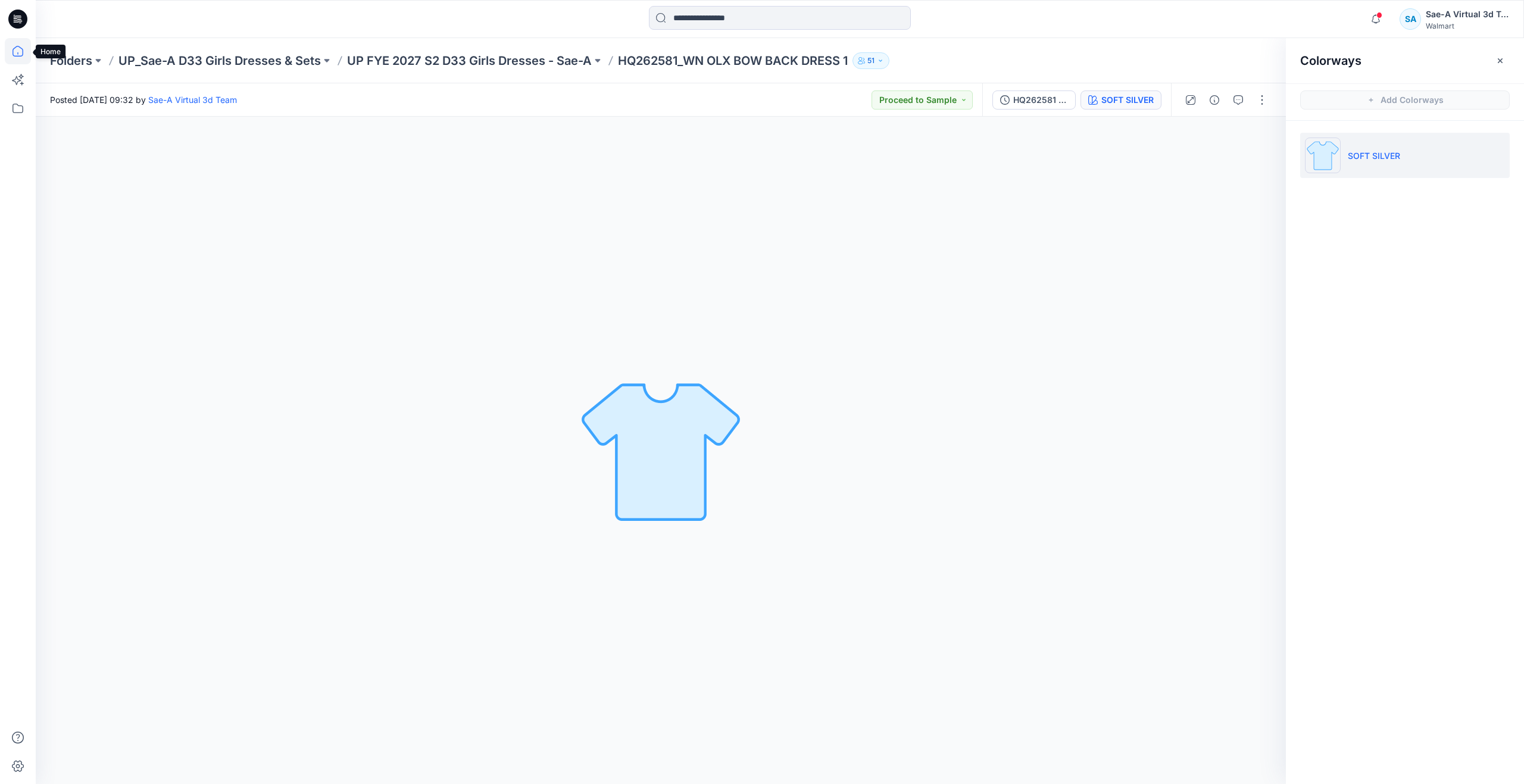
click at [24, 50] on icon at bounding box center [17, 51] width 26 height 26
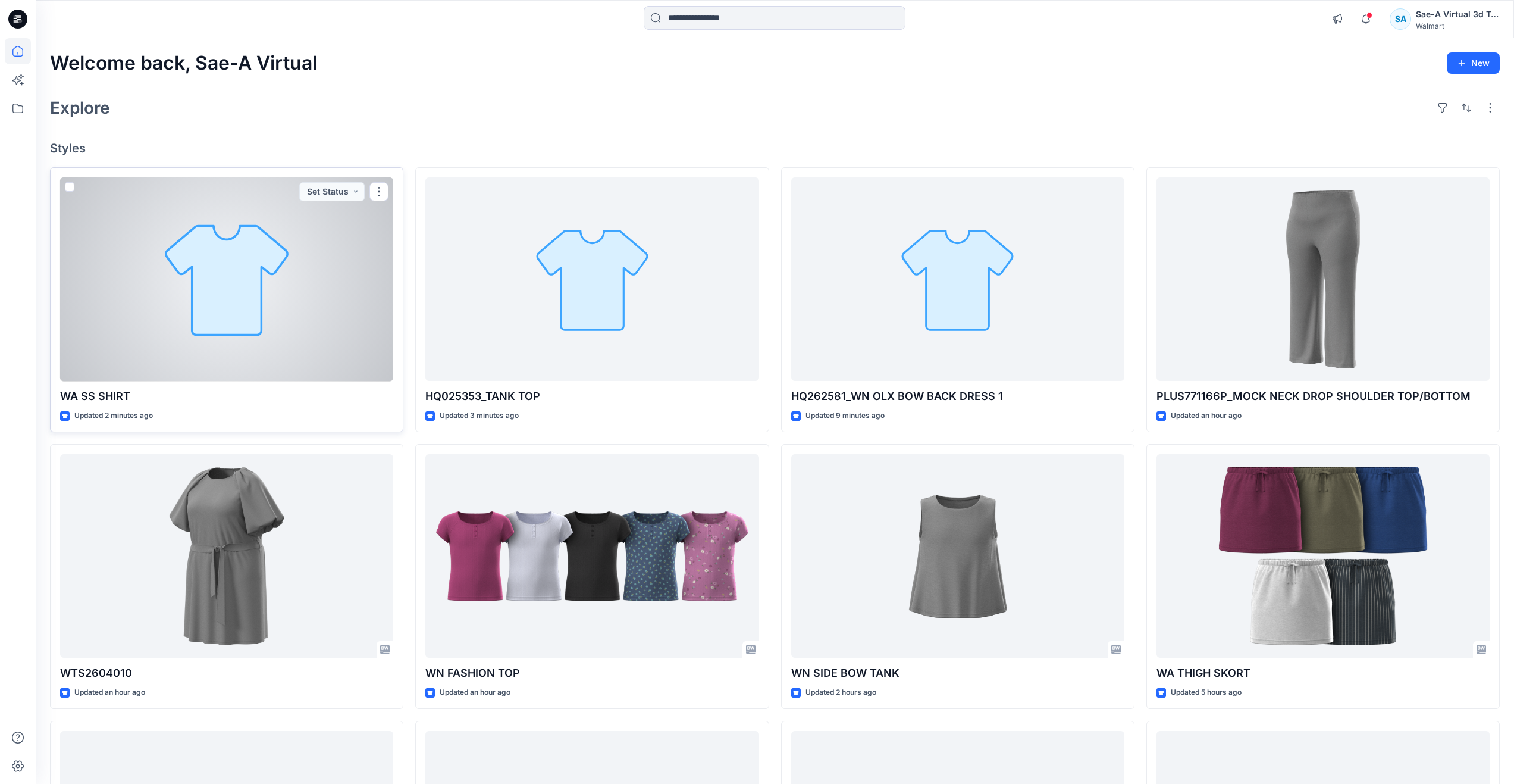
click at [199, 322] on div at bounding box center [226, 280] width 333 height 204
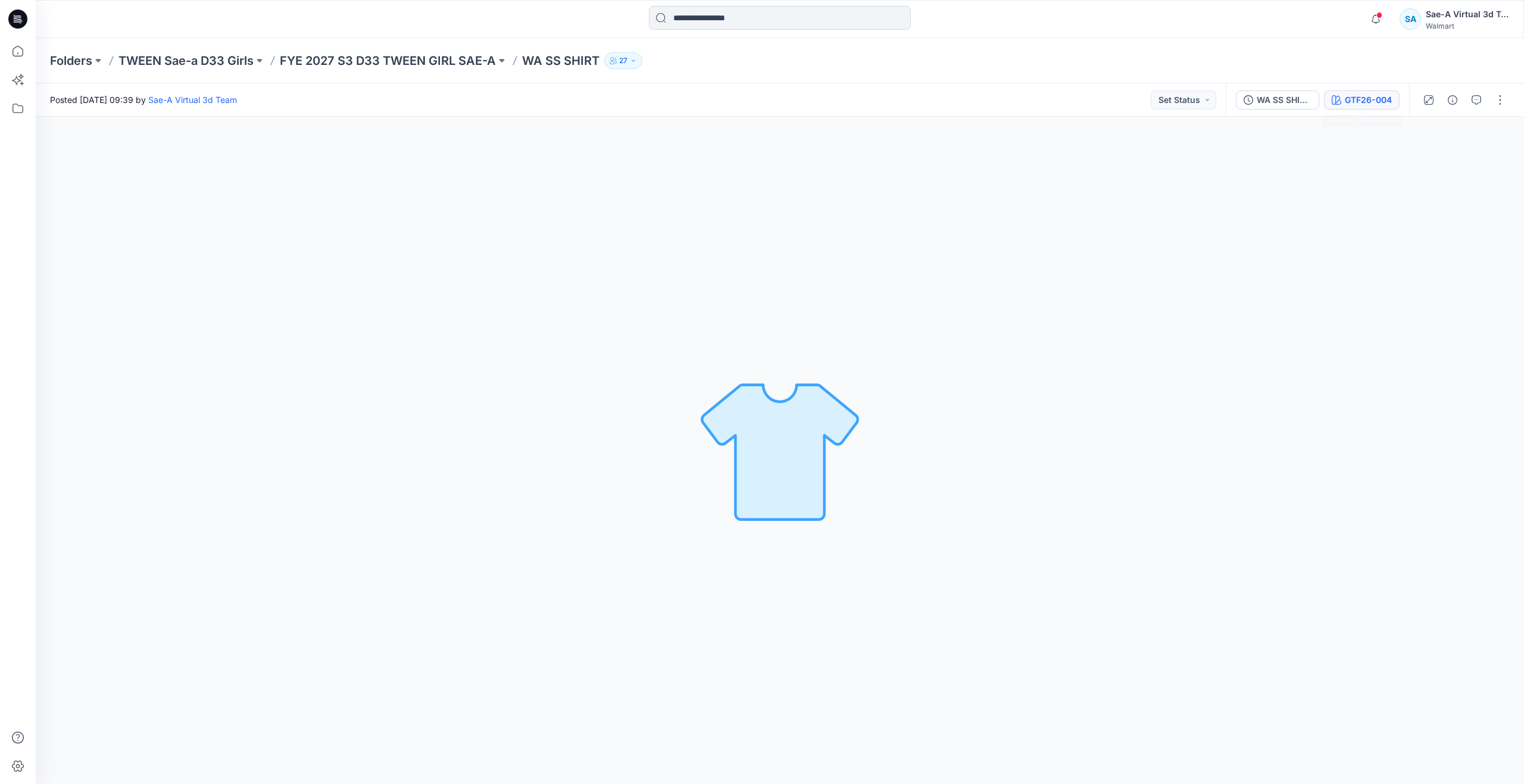
click at [1383, 107] on button "GTF26-004" at bounding box center [1361, 99] width 75 height 19
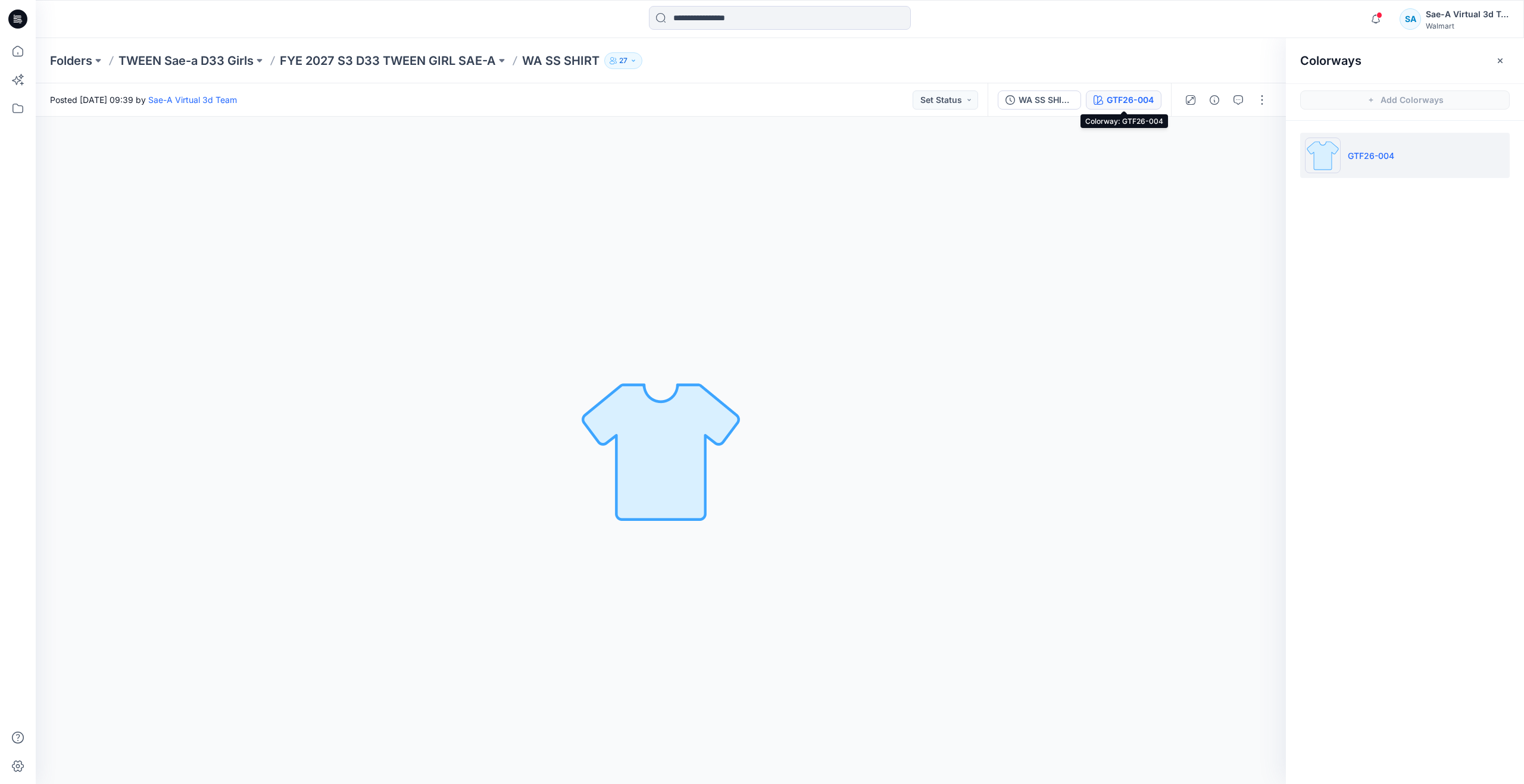
click at [31, 57] on div at bounding box center [18, 392] width 36 height 784
click at [25, 53] on icon at bounding box center [17, 51] width 26 height 26
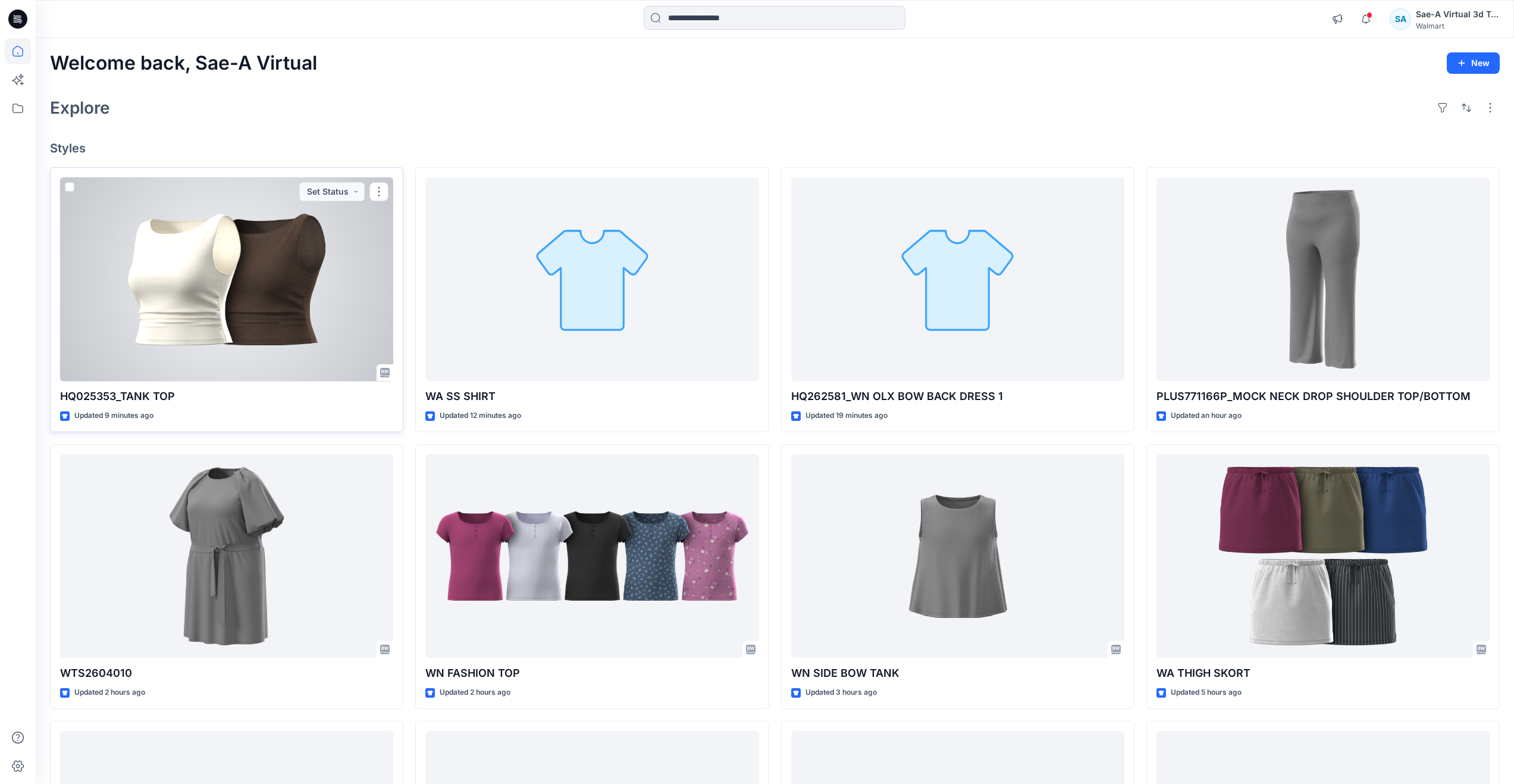
click at [229, 339] on div at bounding box center [226, 280] width 333 height 204
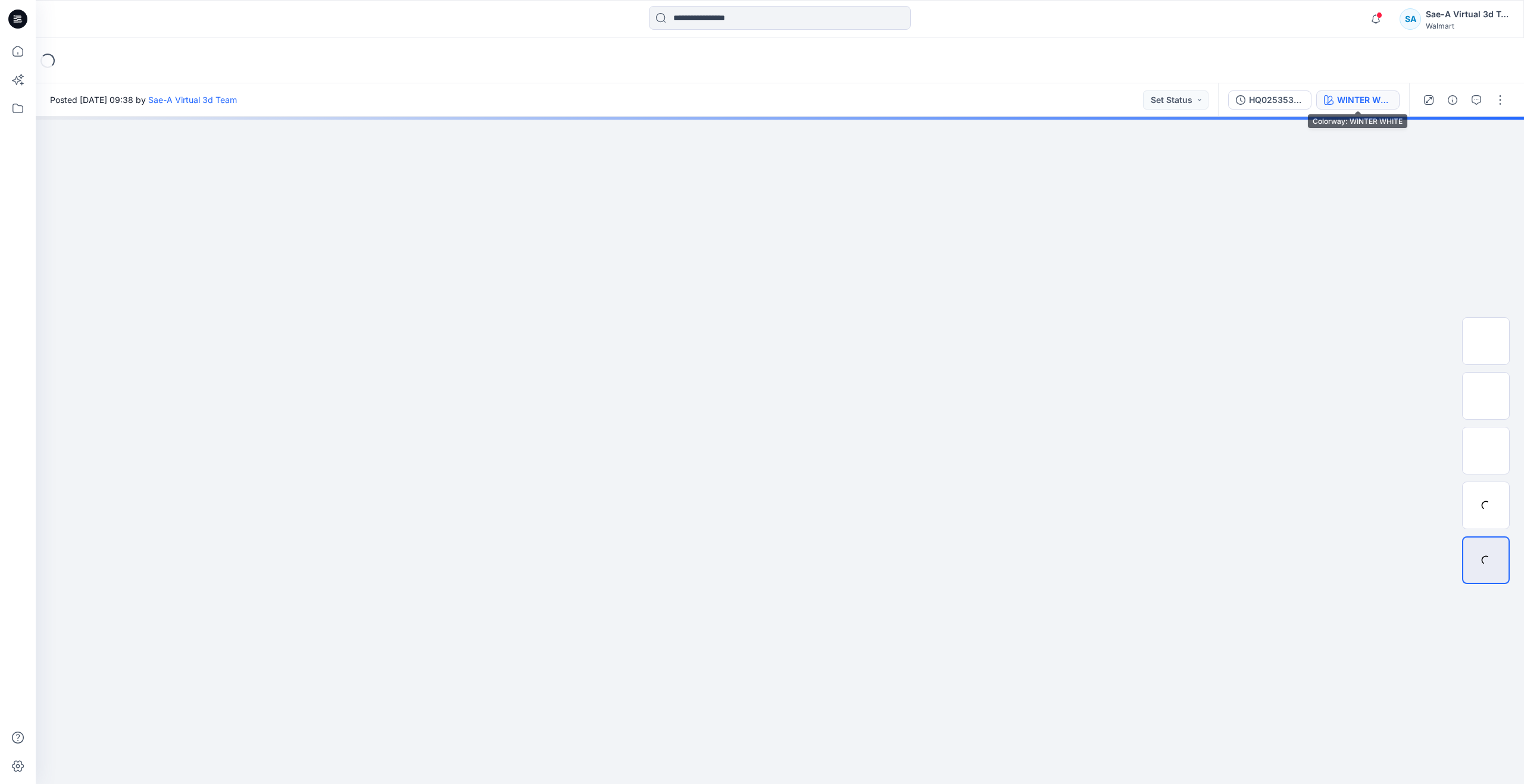
click at [1342, 101] on div "WINTER WHITE" at bounding box center [1364, 99] width 55 height 13
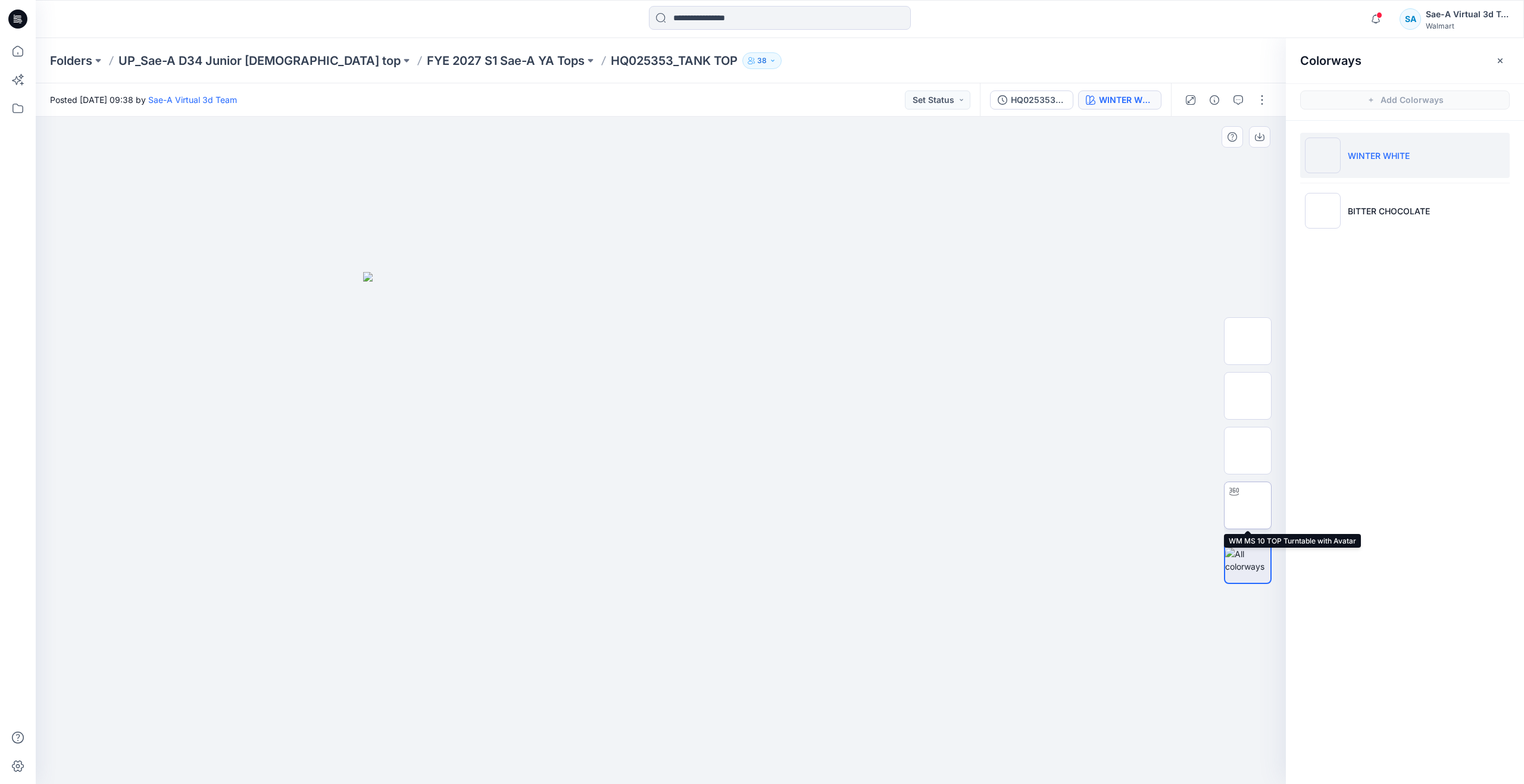
click at [1248, 505] on img at bounding box center [1248, 505] width 0 height 0
click at [30, 57] on icon at bounding box center [17, 51] width 26 height 26
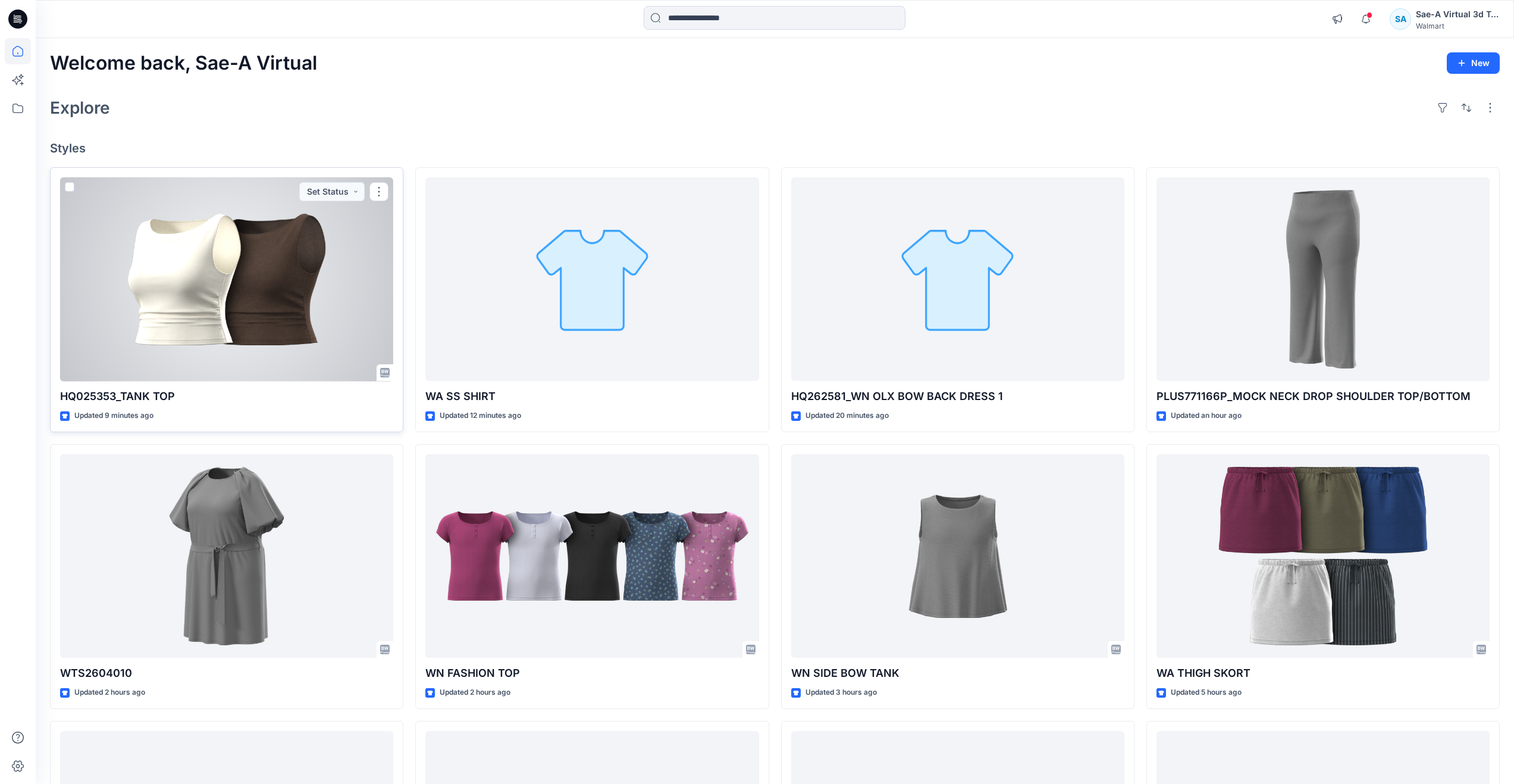
click at [218, 270] on div at bounding box center [226, 280] width 333 height 204
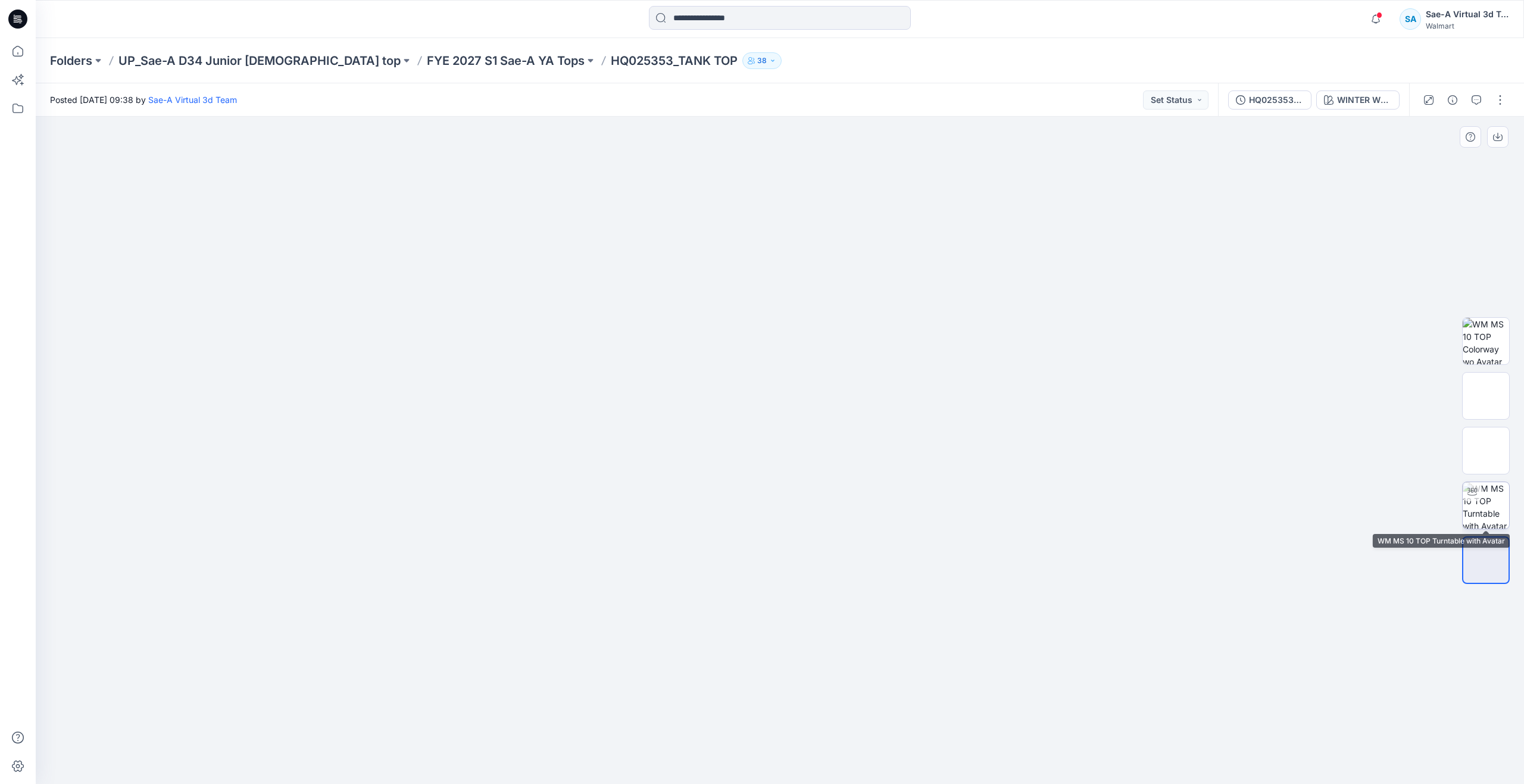
click at [1471, 502] on img at bounding box center [1485, 505] width 46 height 46
drag, startPoint x: 863, startPoint y: 204, endPoint x: 844, endPoint y: 428, distance: 224.8
drag, startPoint x: 807, startPoint y: 767, endPoint x: 993, endPoint y: 742, distance: 187.7
click at [993, 742] on div at bounding box center [779, 449] width 1488 height 667
click at [23, 56] on icon at bounding box center [17, 51] width 26 height 26
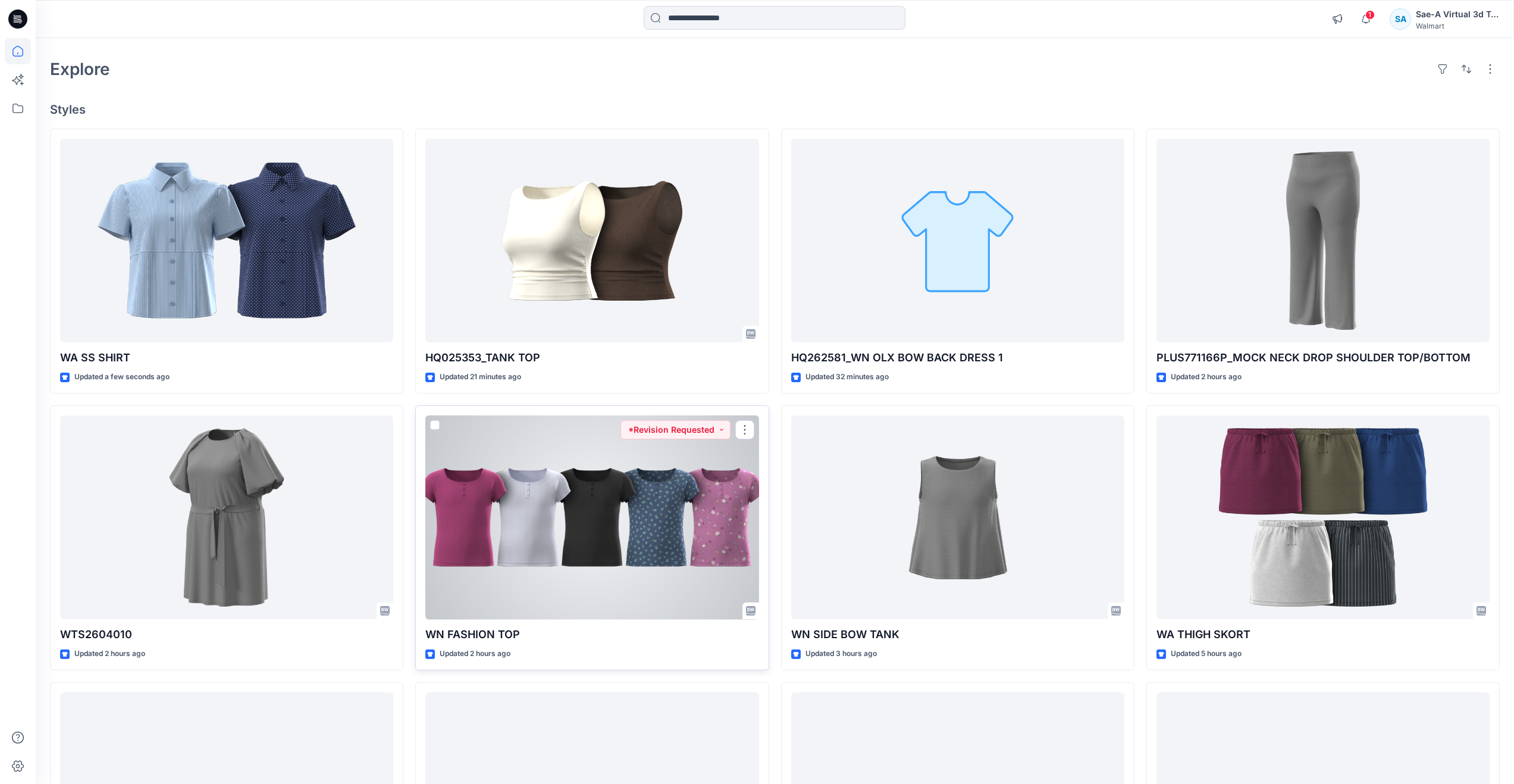
scroll to position [59, 0]
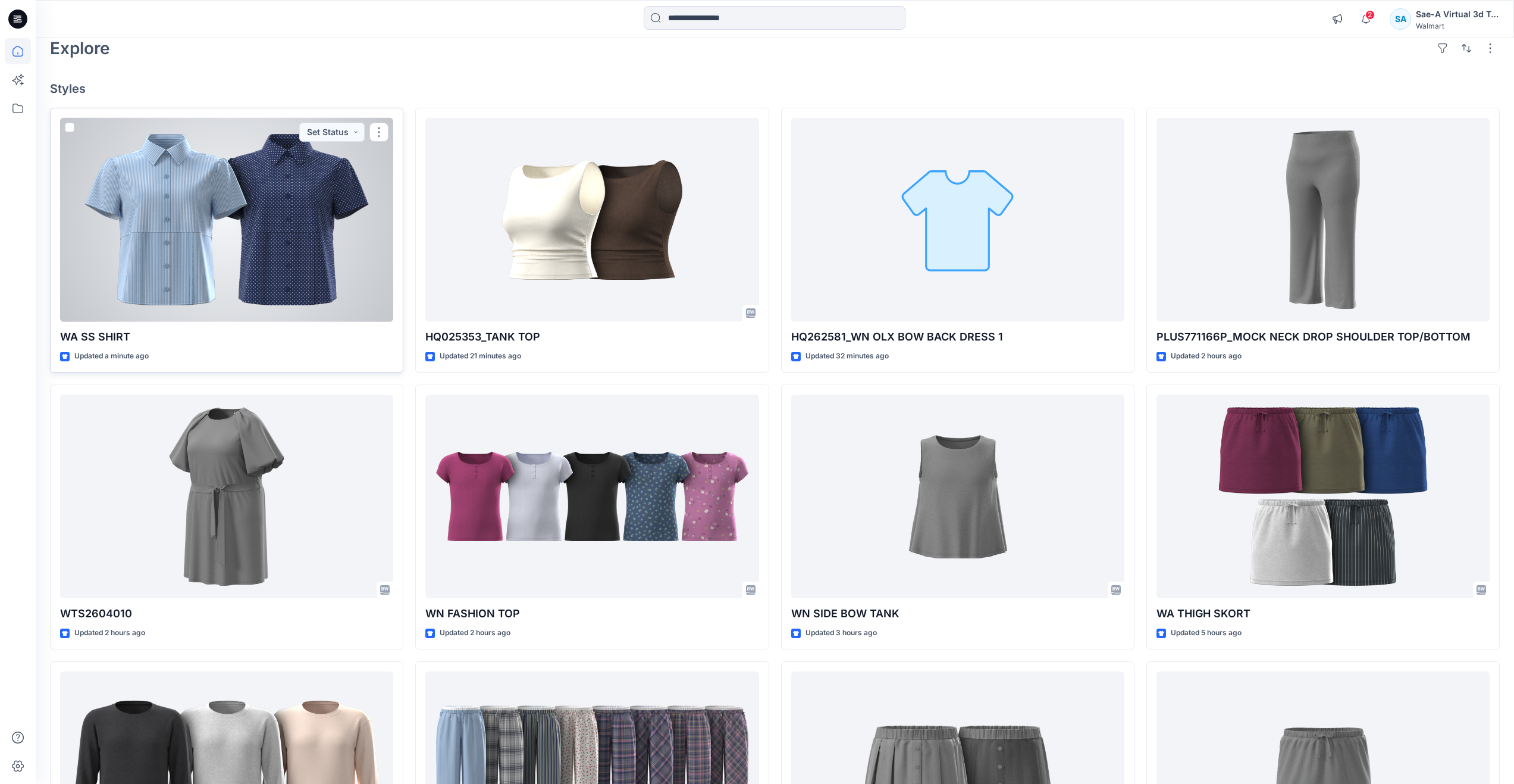
click at [219, 279] on div at bounding box center [226, 220] width 333 height 204
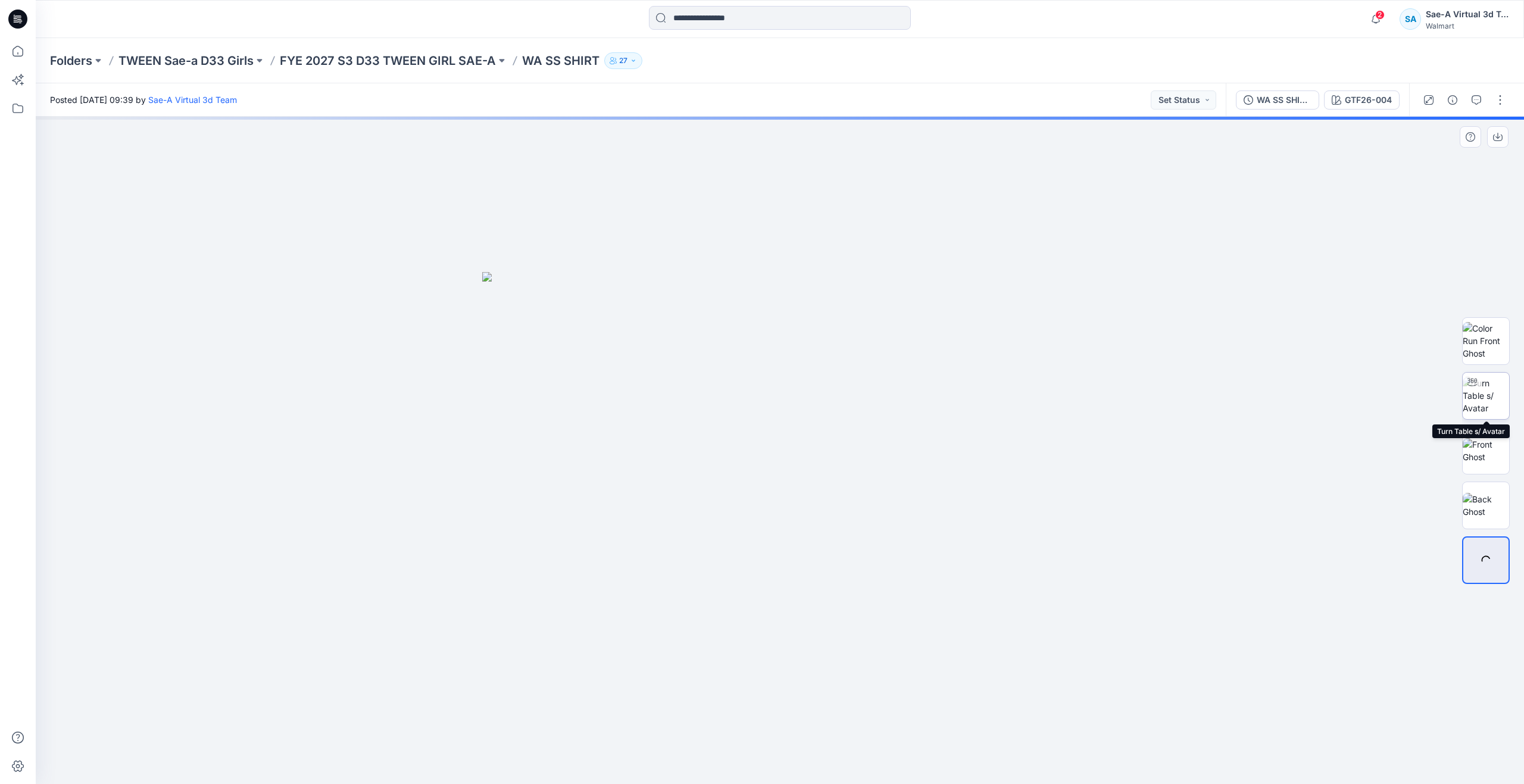
click at [1488, 398] on img at bounding box center [1485, 395] width 46 height 37
drag, startPoint x: 901, startPoint y: 256, endPoint x: 901, endPoint y: 450, distance: 194.0
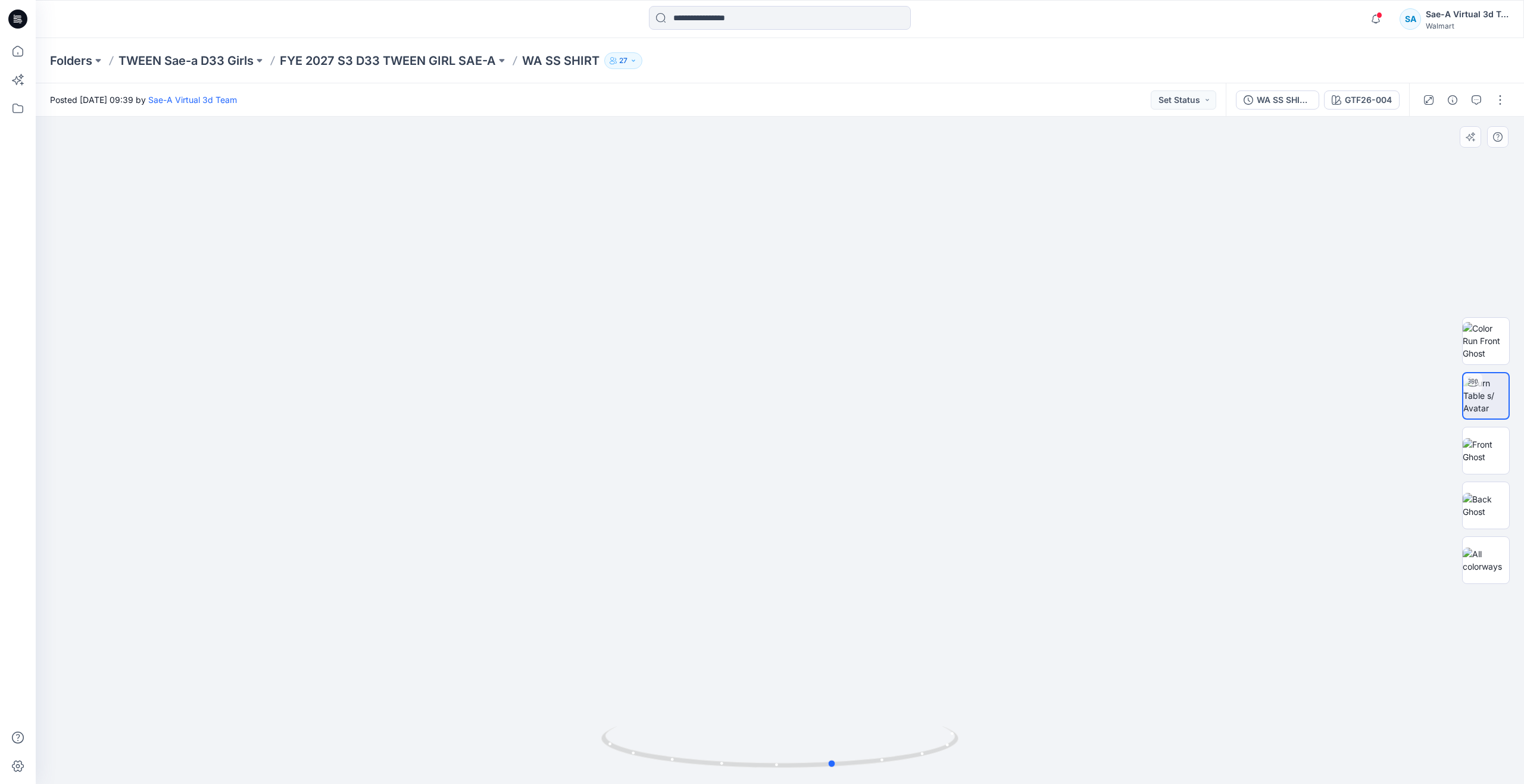
drag, startPoint x: 781, startPoint y: 762, endPoint x: 478, endPoint y: 677, distance: 314.7
click at [478, 677] on div at bounding box center [779, 449] width 1488 height 667
click at [26, 50] on icon at bounding box center [17, 51] width 26 height 26
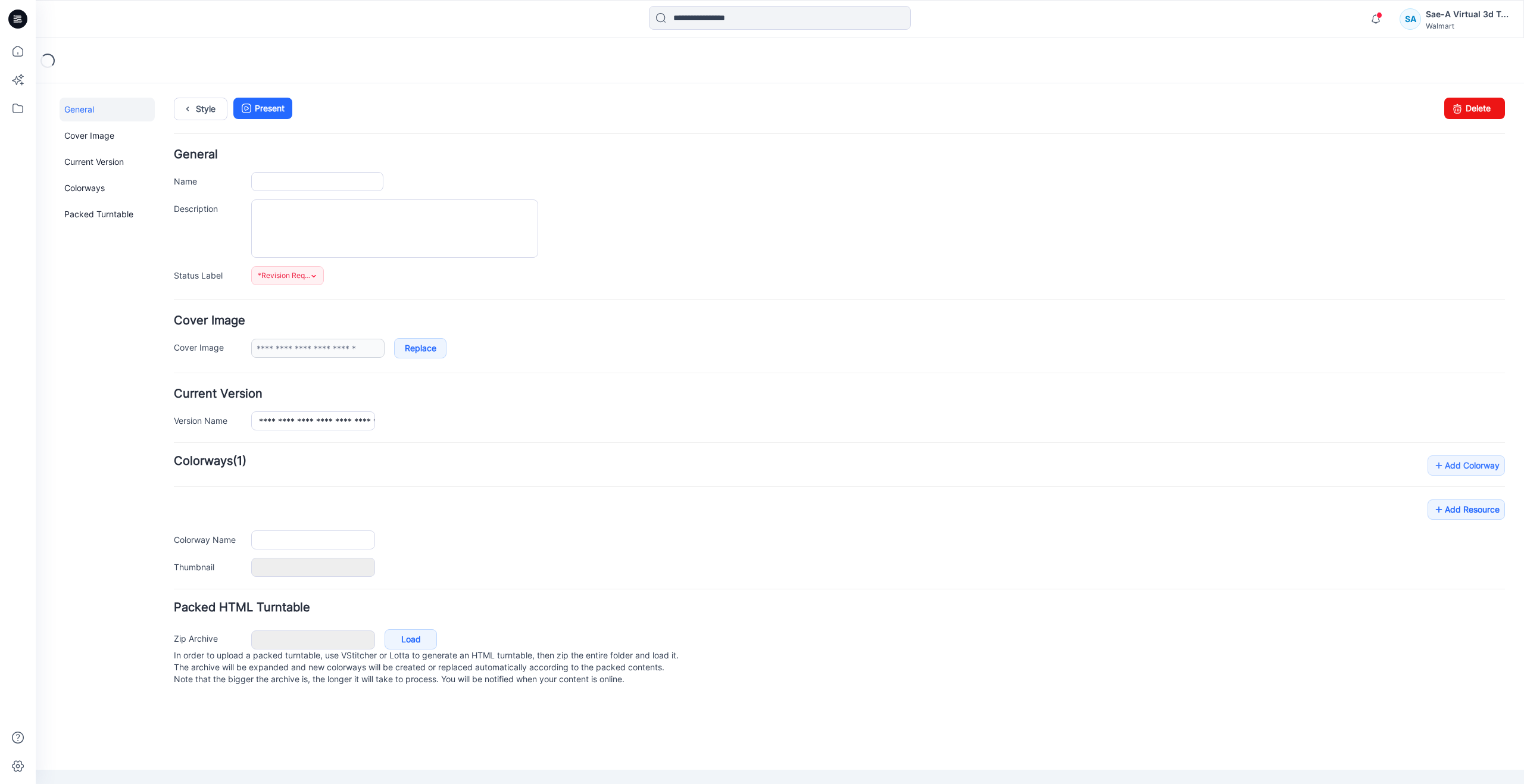
type input "**********"
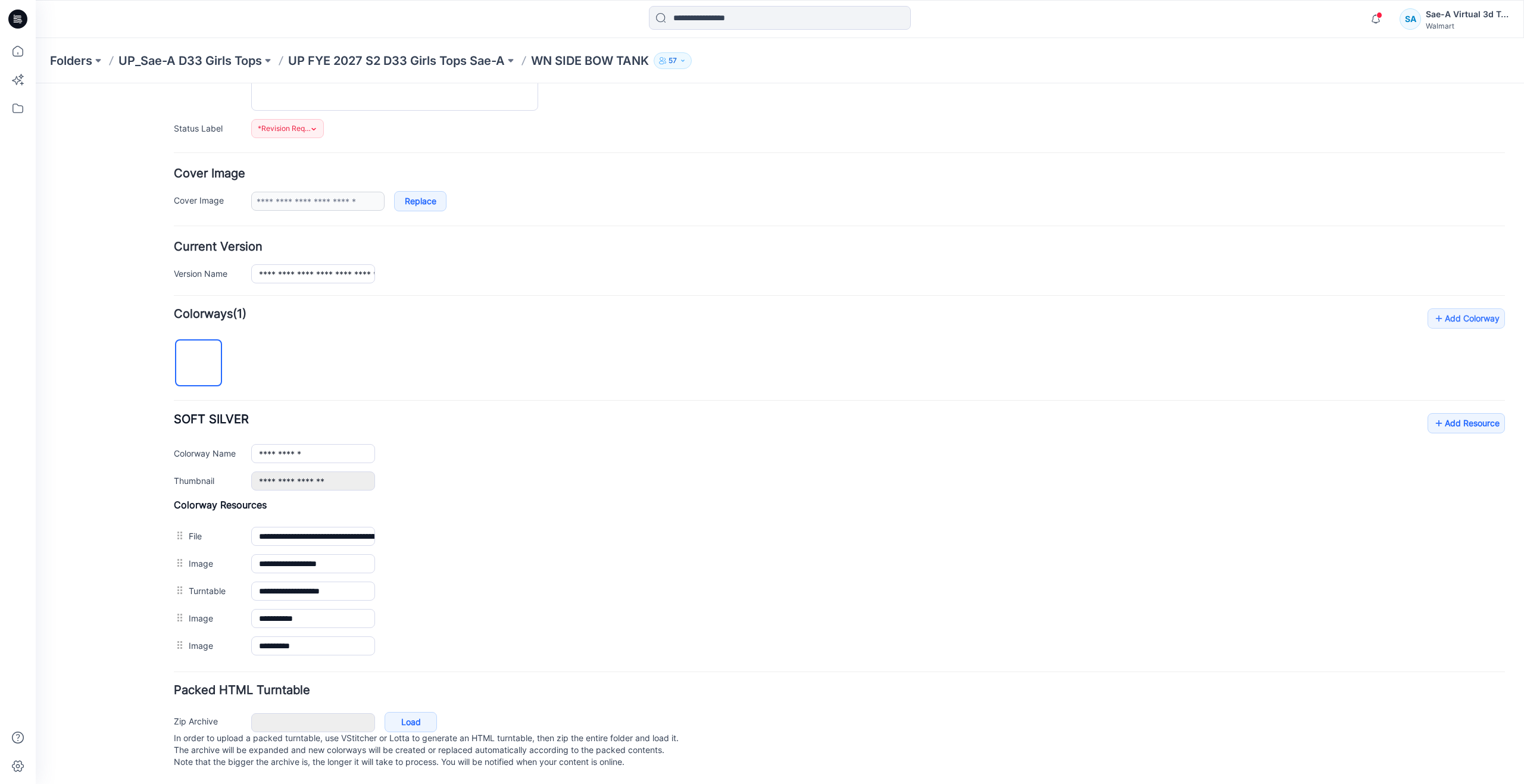
scroll to position [159, 0]
click at [1433, 416] on icon at bounding box center [1438, 423] width 12 height 19
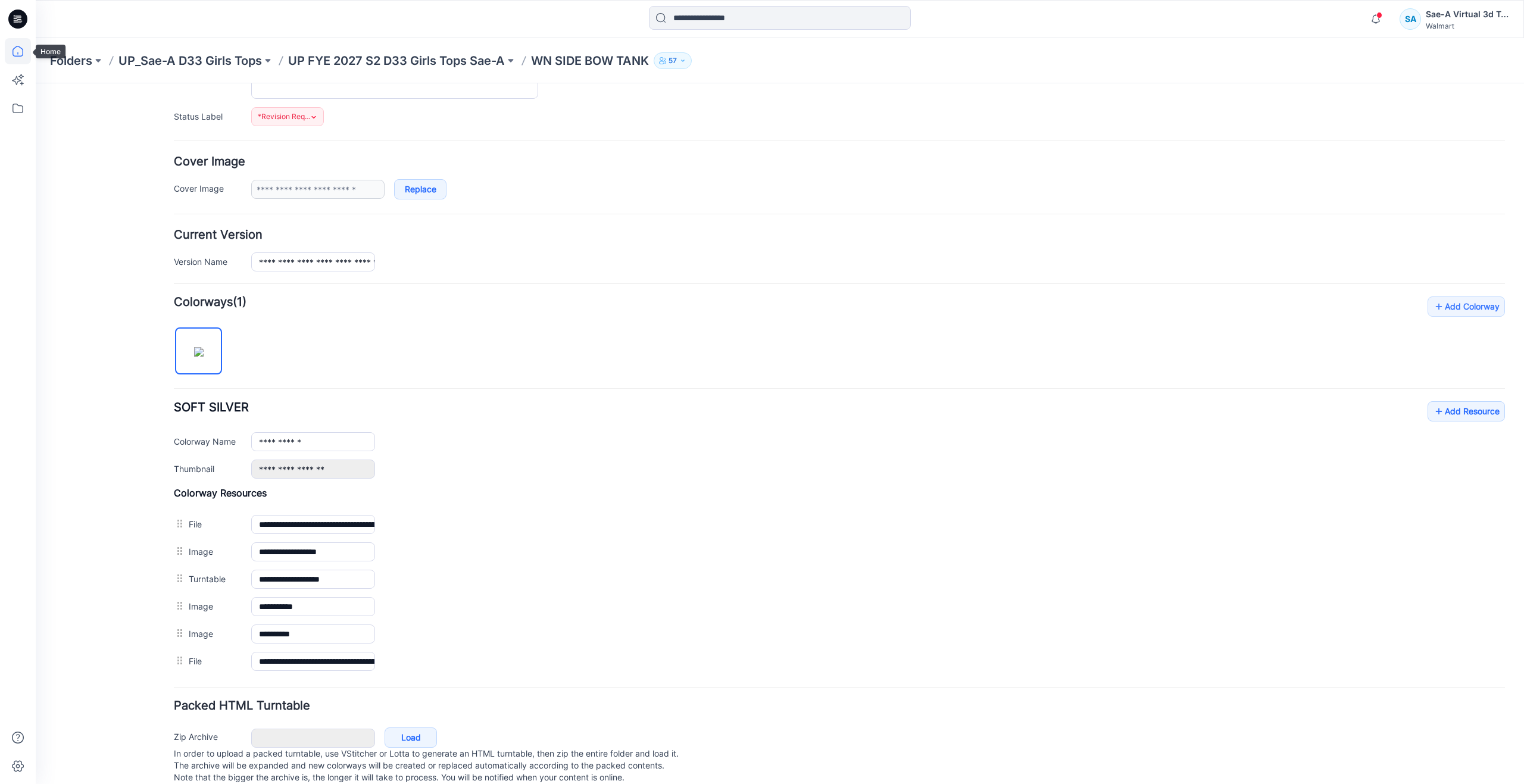
click at [20, 57] on icon at bounding box center [18, 51] width 11 height 11
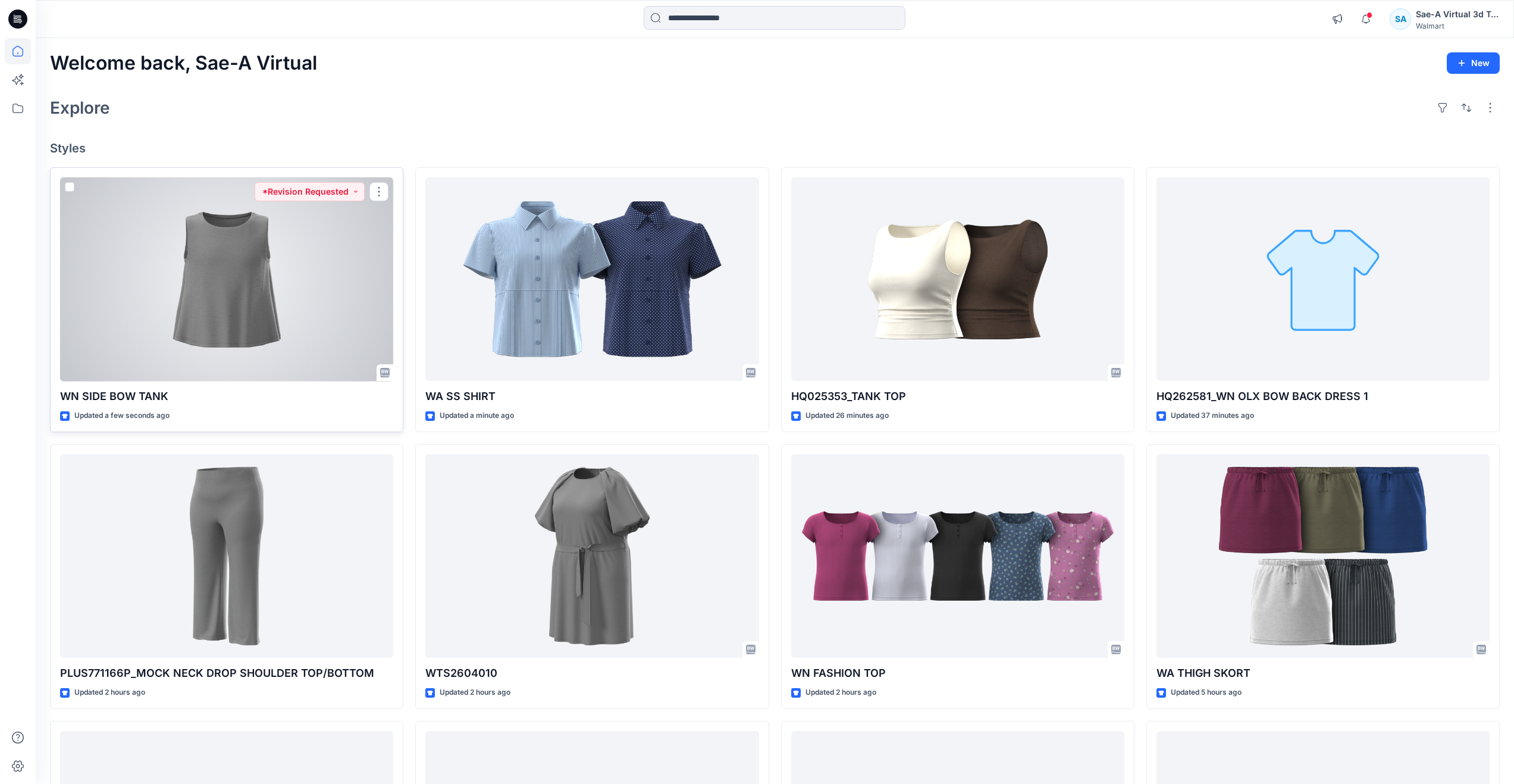
click at [281, 321] on div at bounding box center [226, 280] width 333 height 204
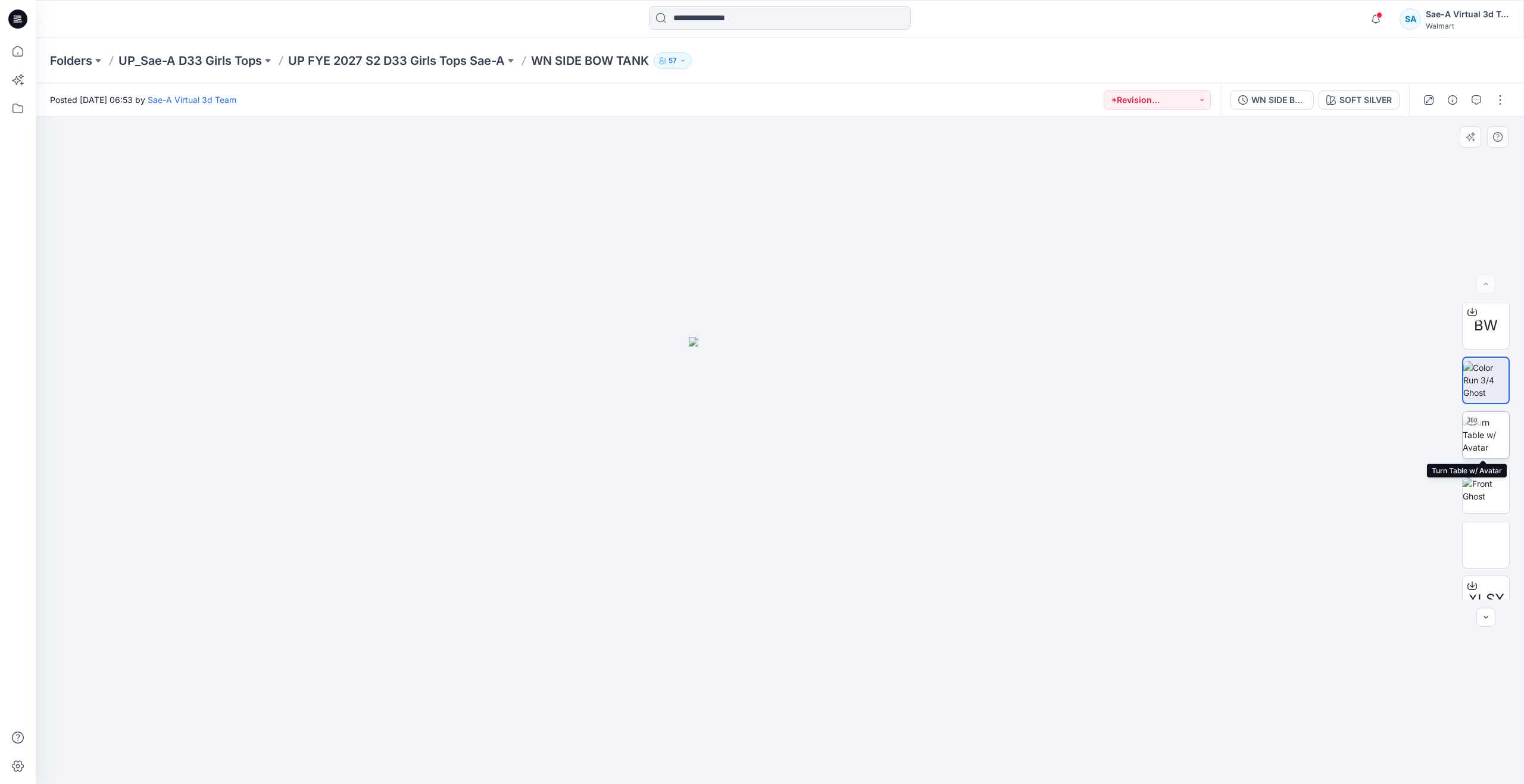
click at [1475, 436] on img at bounding box center [1485, 434] width 46 height 37
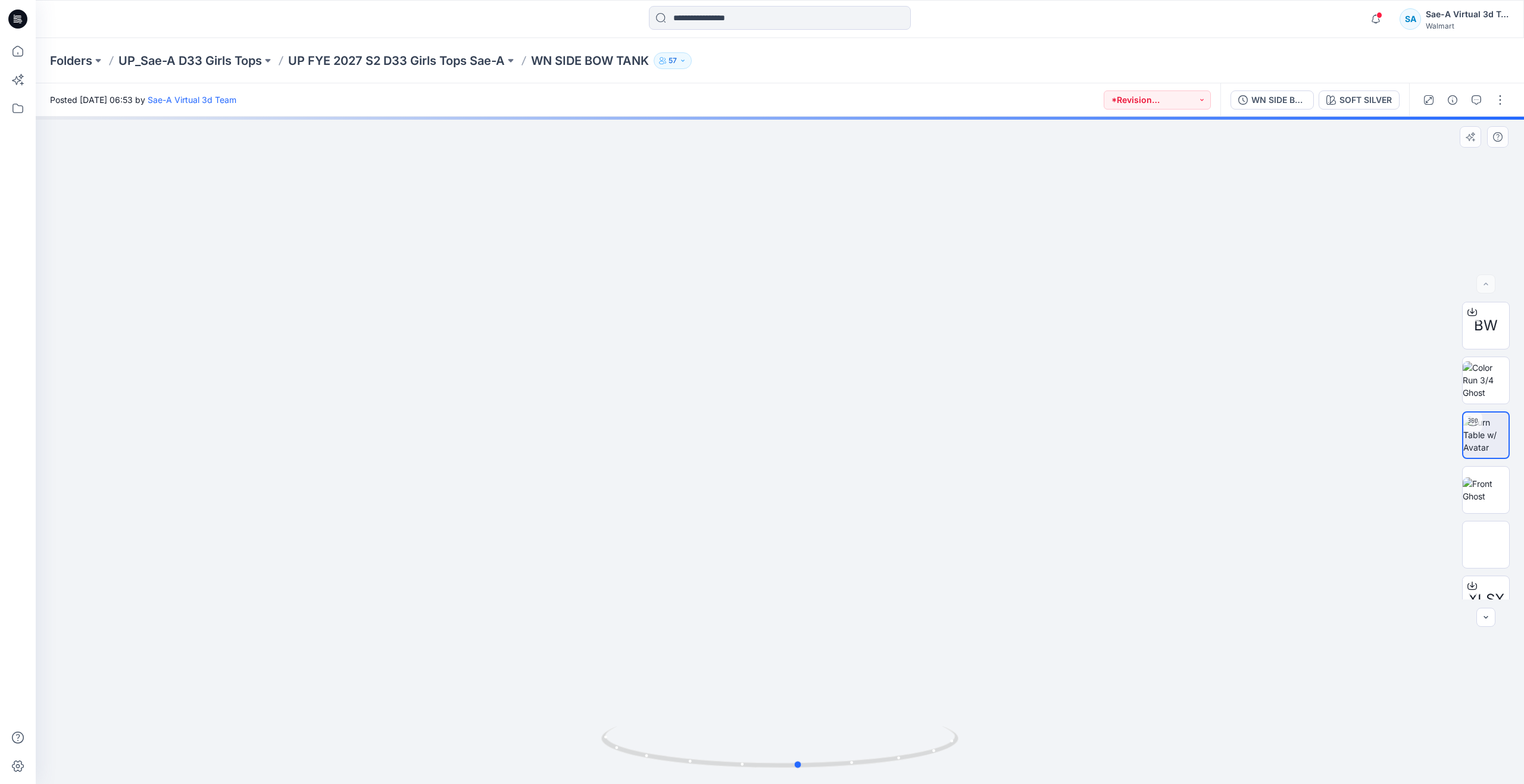
drag, startPoint x: 779, startPoint y: 762, endPoint x: 798, endPoint y: 695, distance: 69.6
click at [798, 695] on div at bounding box center [779, 449] width 1488 height 667
click at [29, 53] on icon at bounding box center [17, 51] width 26 height 26
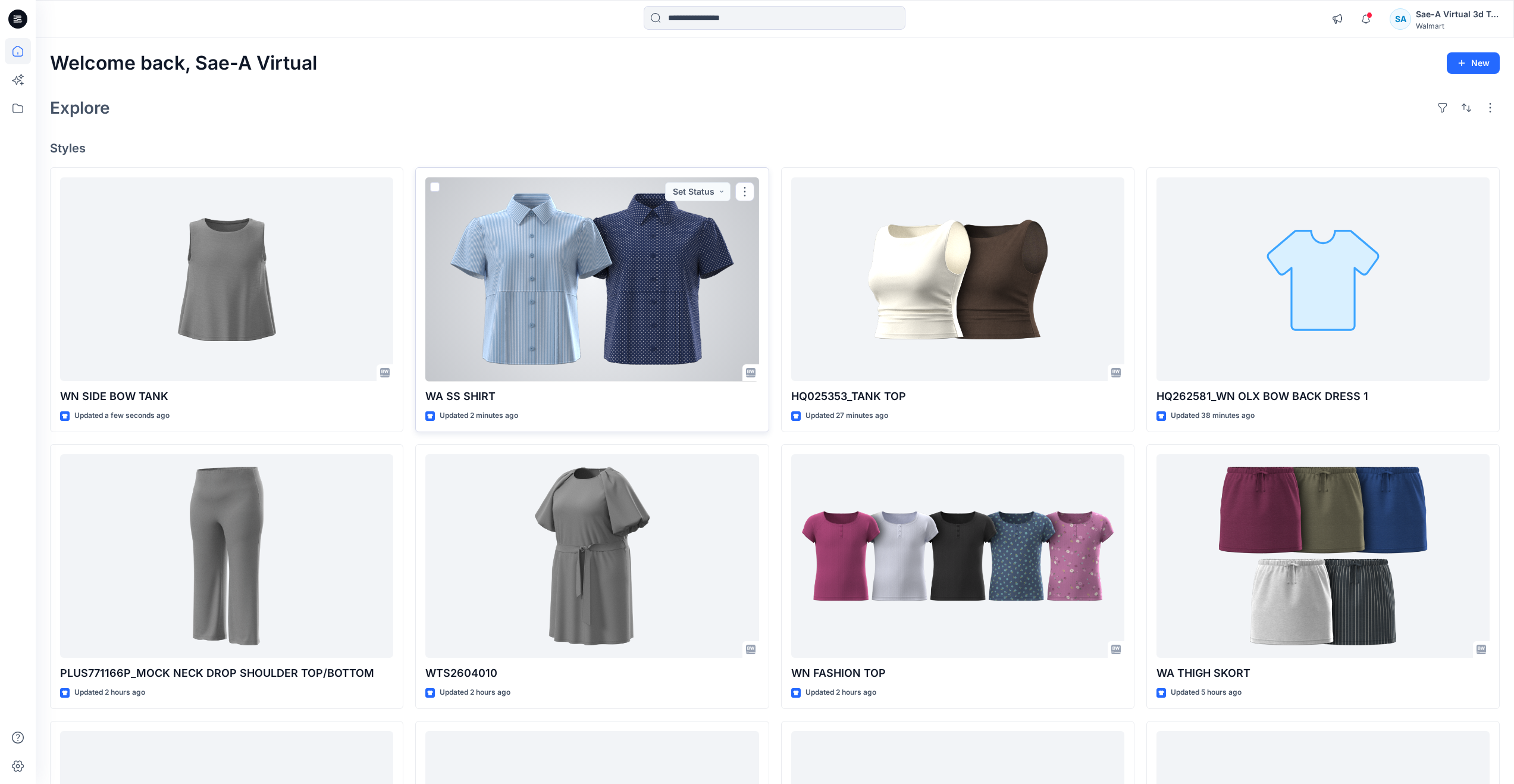
click at [553, 338] on div at bounding box center [591, 280] width 333 height 204
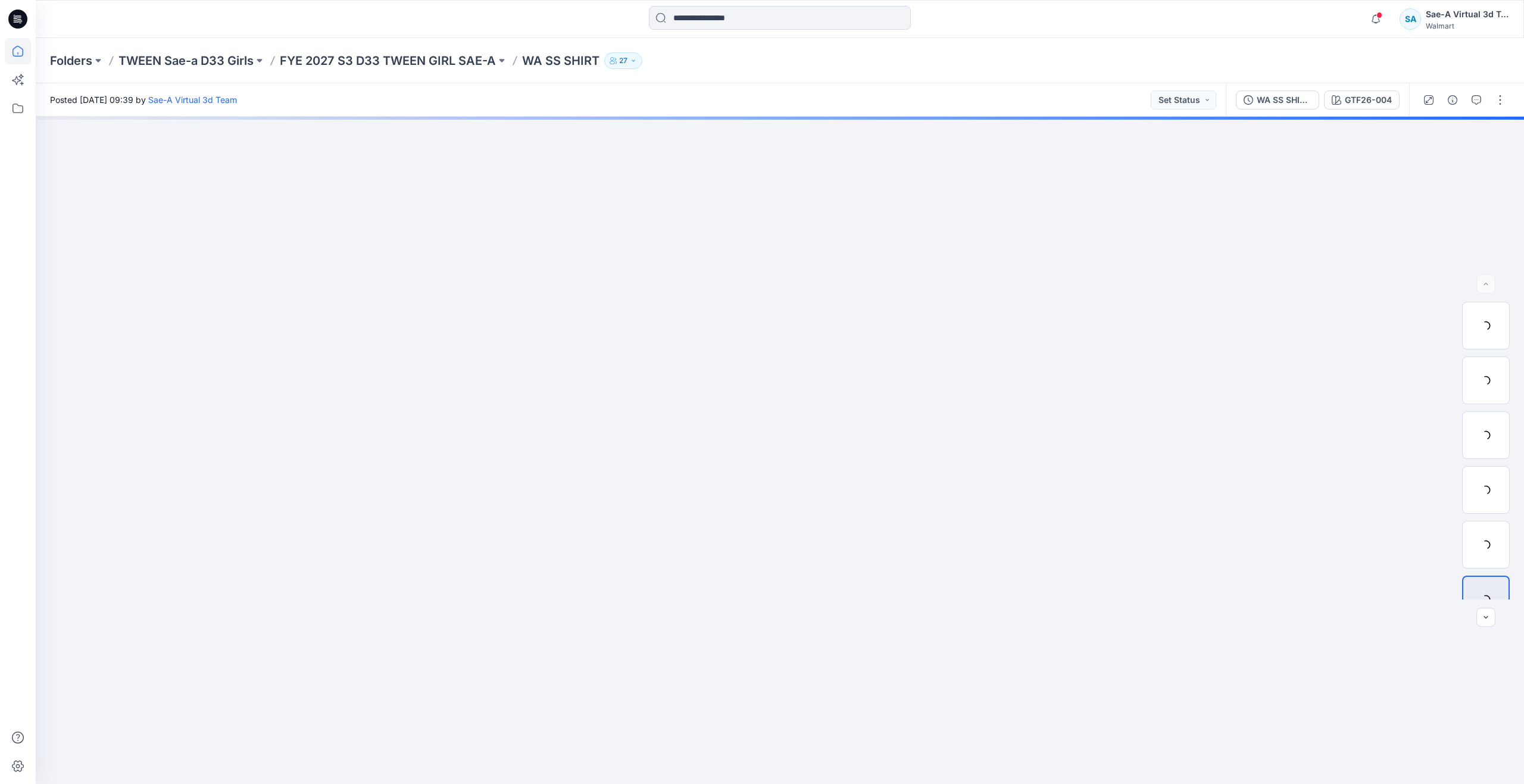
click at [15, 51] on icon at bounding box center [17, 51] width 26 height 26
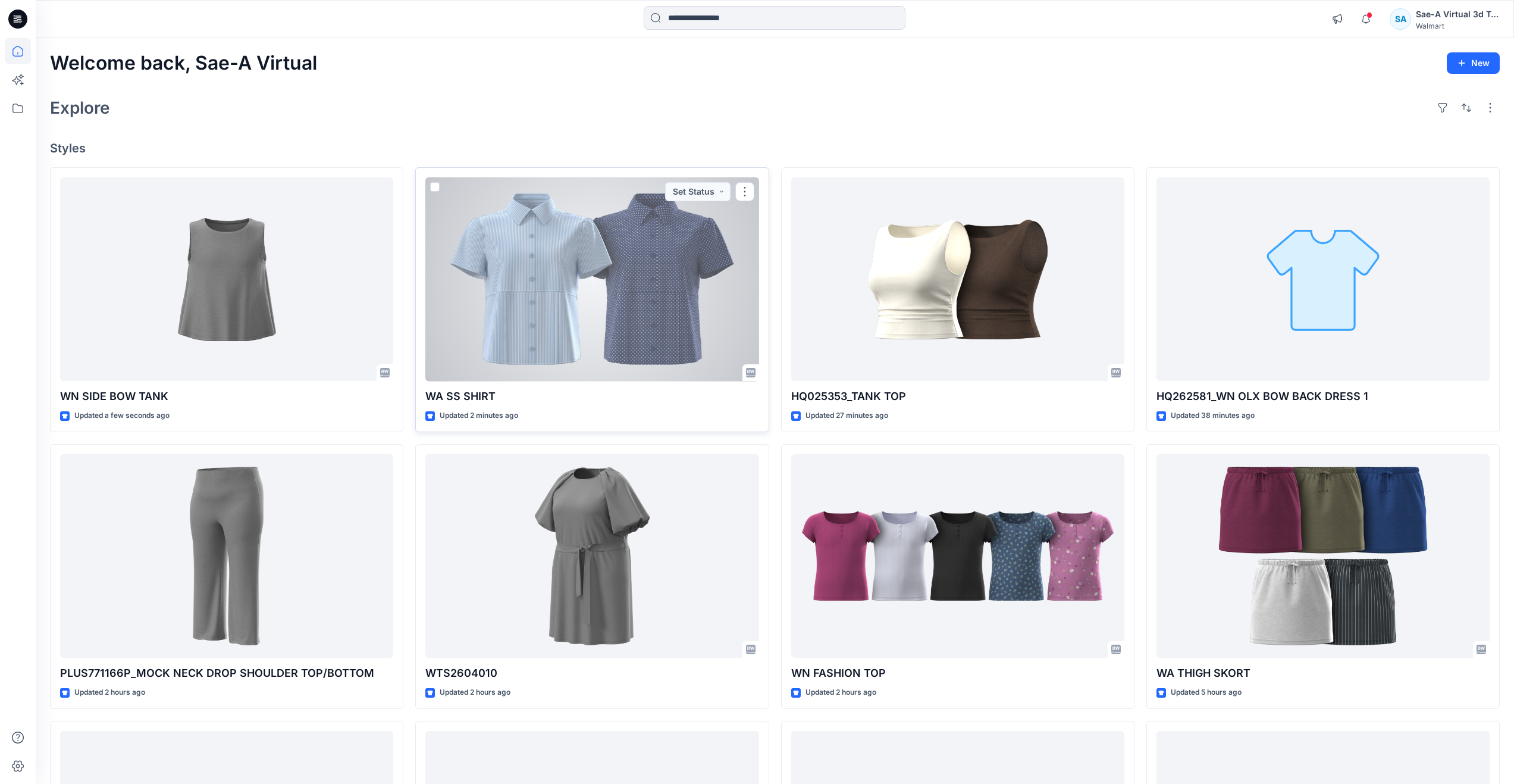
click at [513, 325] on div at bounding box center [591, 280] width 333 height 204
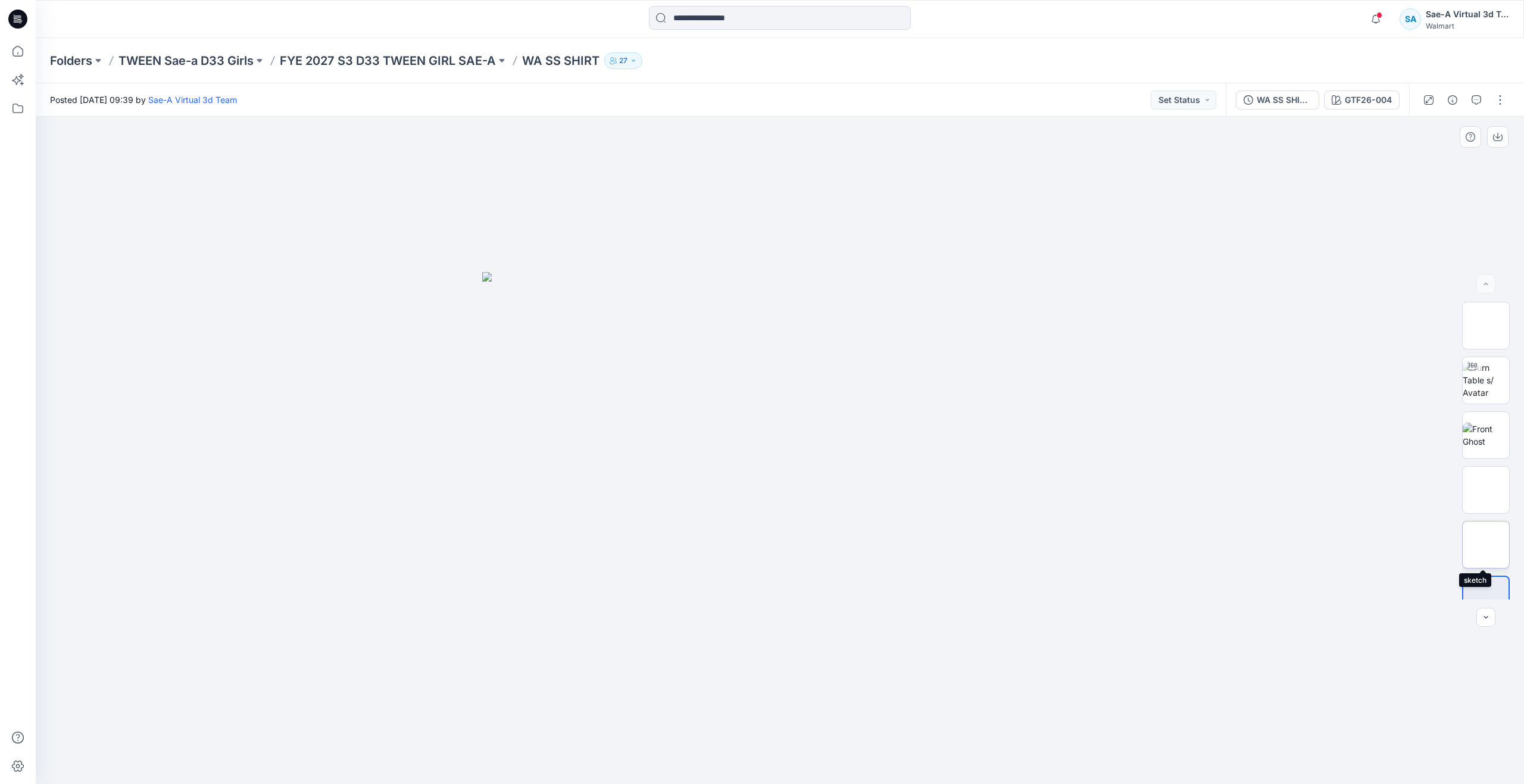
click at [1486, 544] on img at bounding box center [1486, 544] width 0 height 0
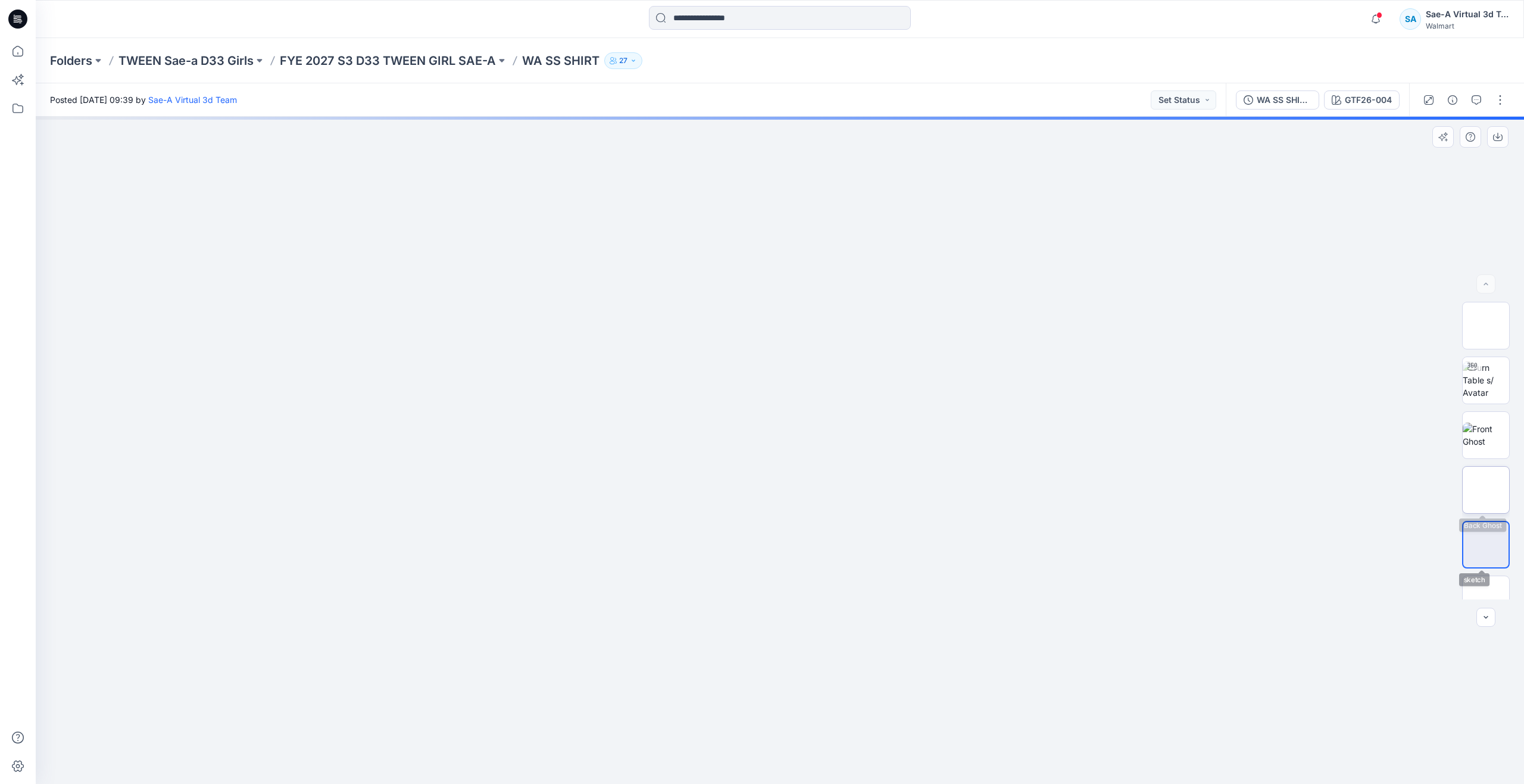
click at [1486, 490] on img at bounding box center [1486, 490] width 0 height 0
click at [1486, 544] on img at bounding box center [1486, 544] width 0 height 0
click at [1486, 490] on img at bounding box center [1486, 490] width 0 height 0
click at [1486, 544] on img at bounding box center [1486, 544] width 0 height 0
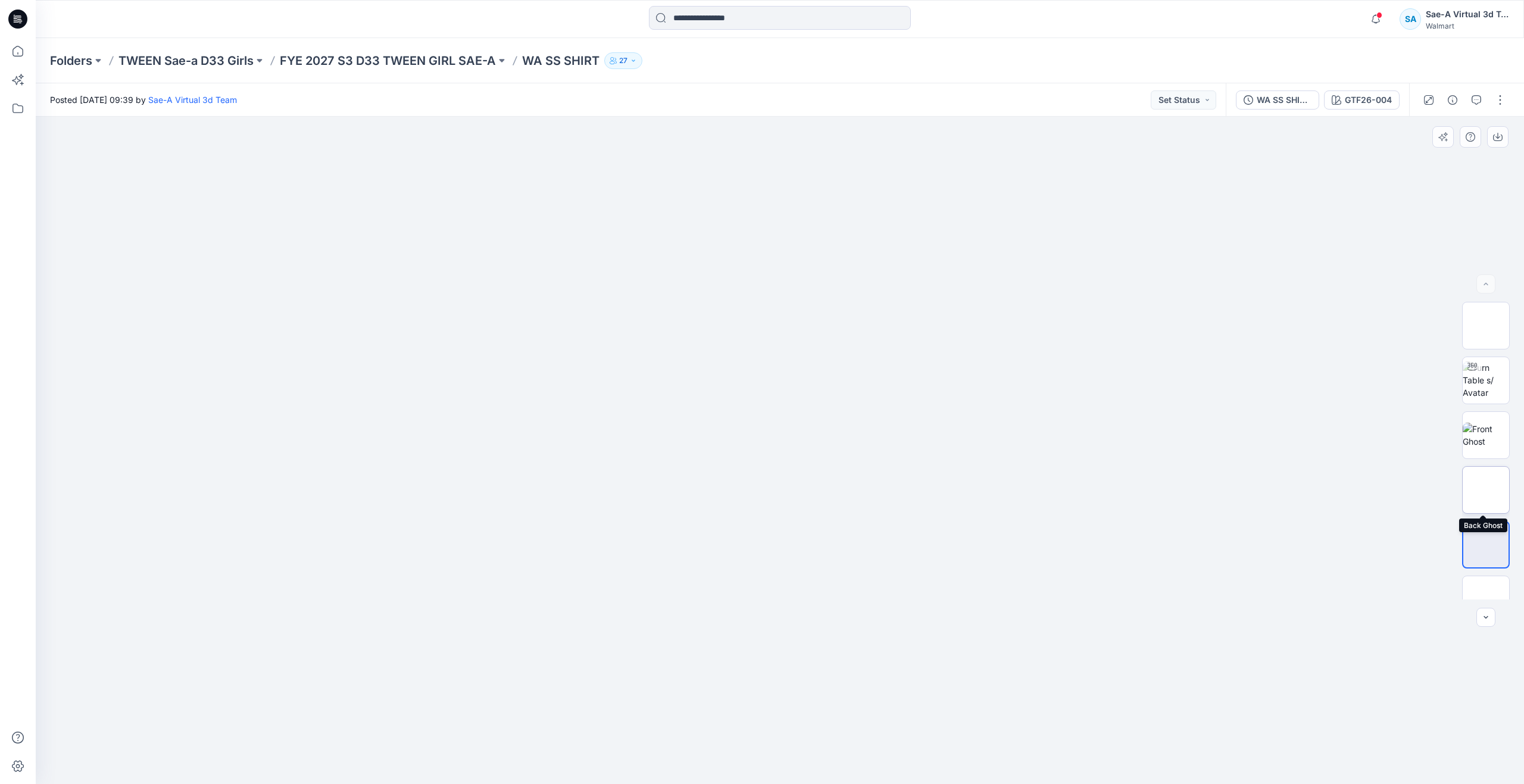
click at [1486, 490] on img at bounding box center [1486, 490] width 0 height 0
click at [1486, 370] on img at bounding box center [1485, 380] width 46 height 37
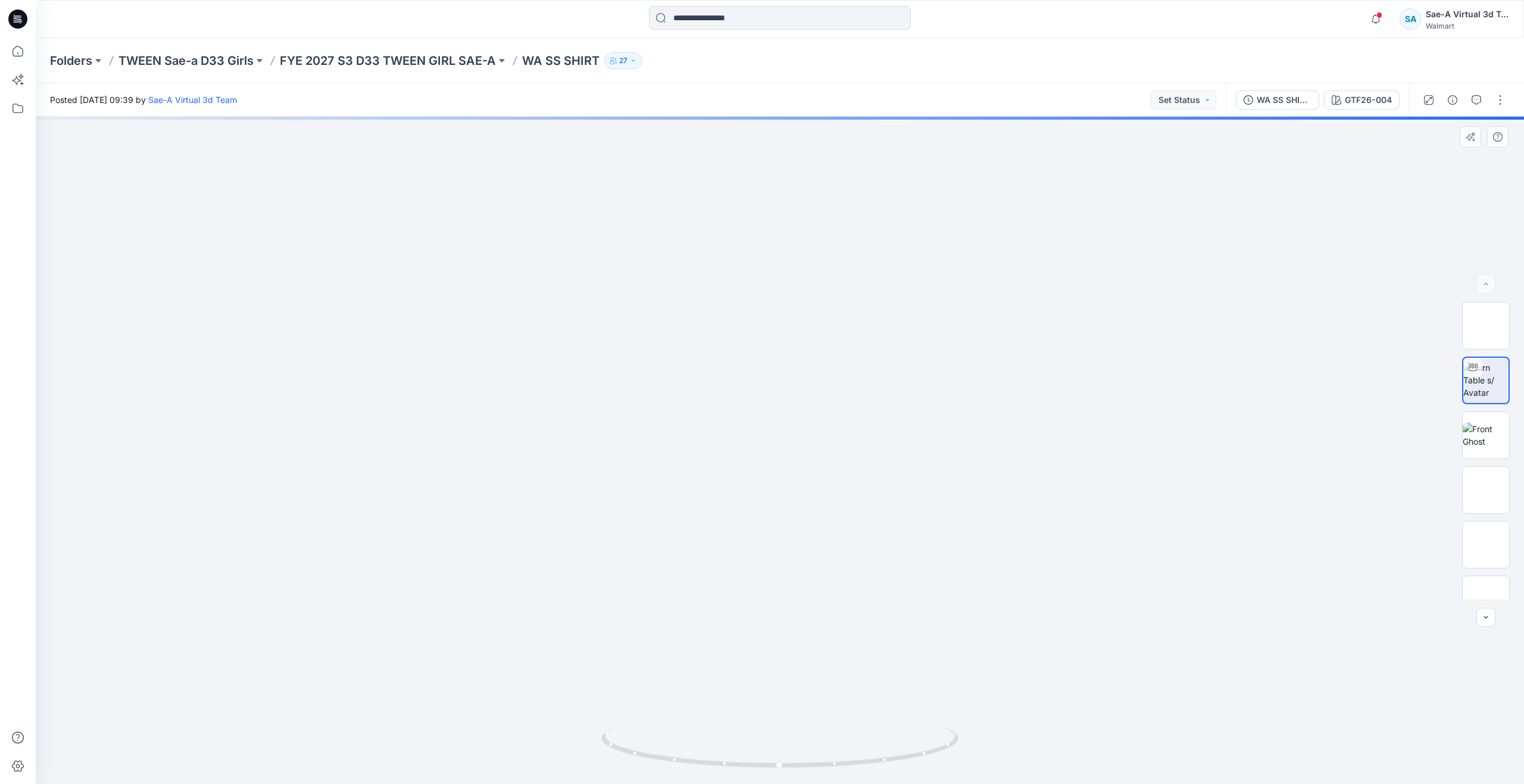
drag, startPoint x: 867, startPoint y: 503, endPoint x: 880, endPoint y: 591, distance: 89.0
drag, startPoint x: 797, startPoint y: 763, endPoint x: 813, endPoint y: 693, distance: 71.8
click at [813, 693] on div at bounding box center [779, 449] width 1488 height 667
click at [26, 48] on icon at bounding box center [17, 51] width 26 height 26
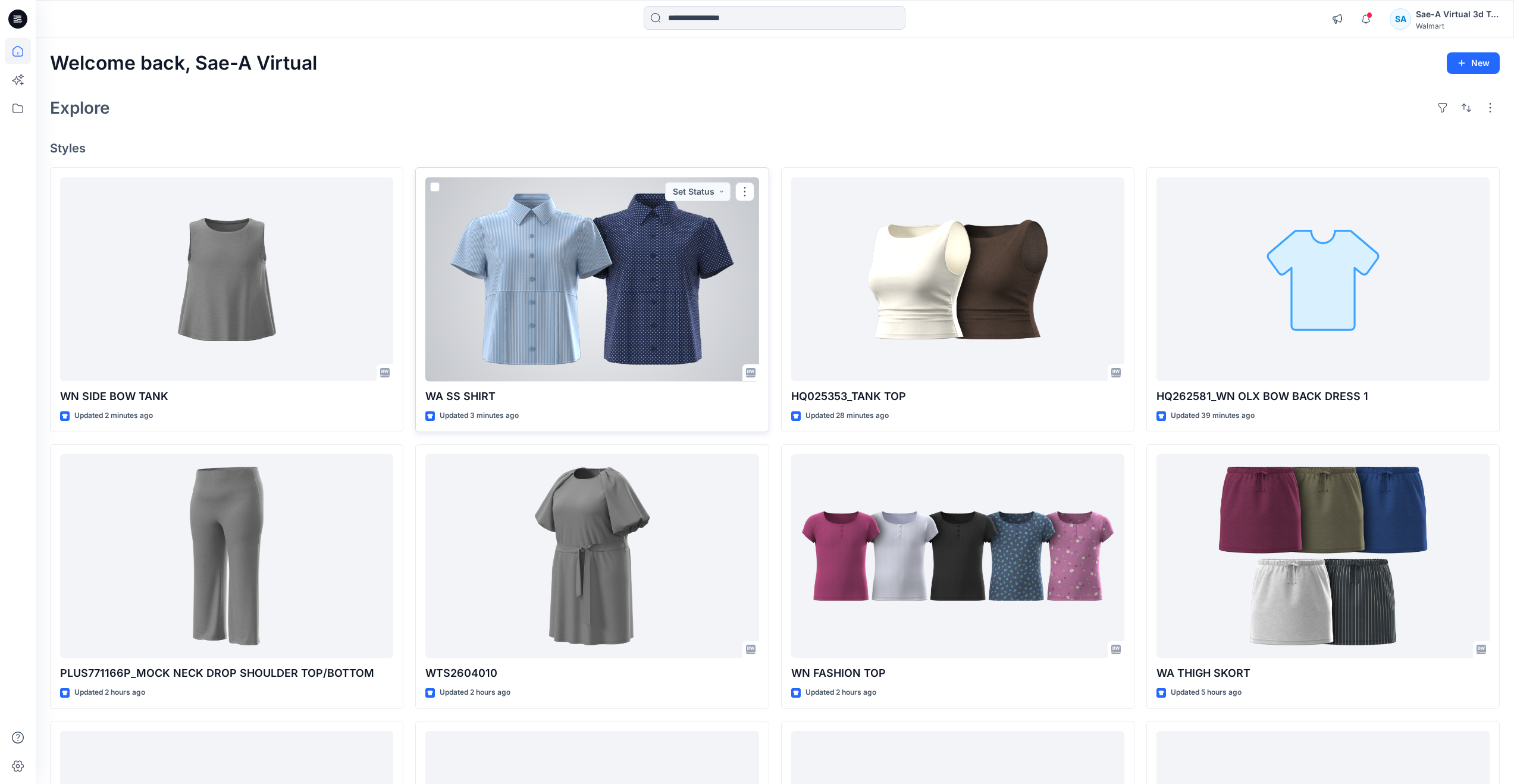
click at [575, 293] on div at bounding box center [591, 280] width 333 height 204
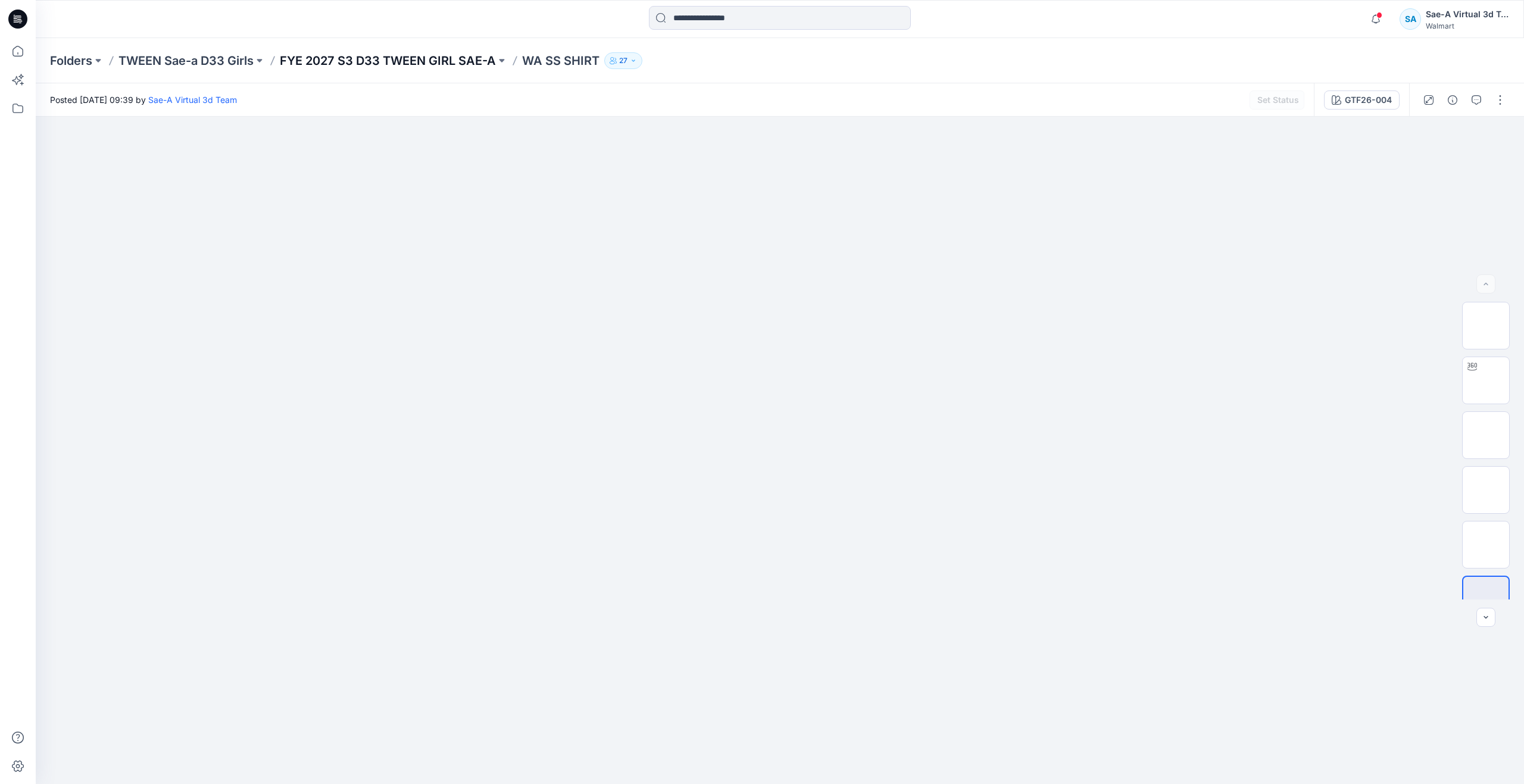
click at [385, 58] on p "FYE 2027 S3 D33 TWEEN GIRL SAE-A" at bounding box center [387, 60] width 216 height 17
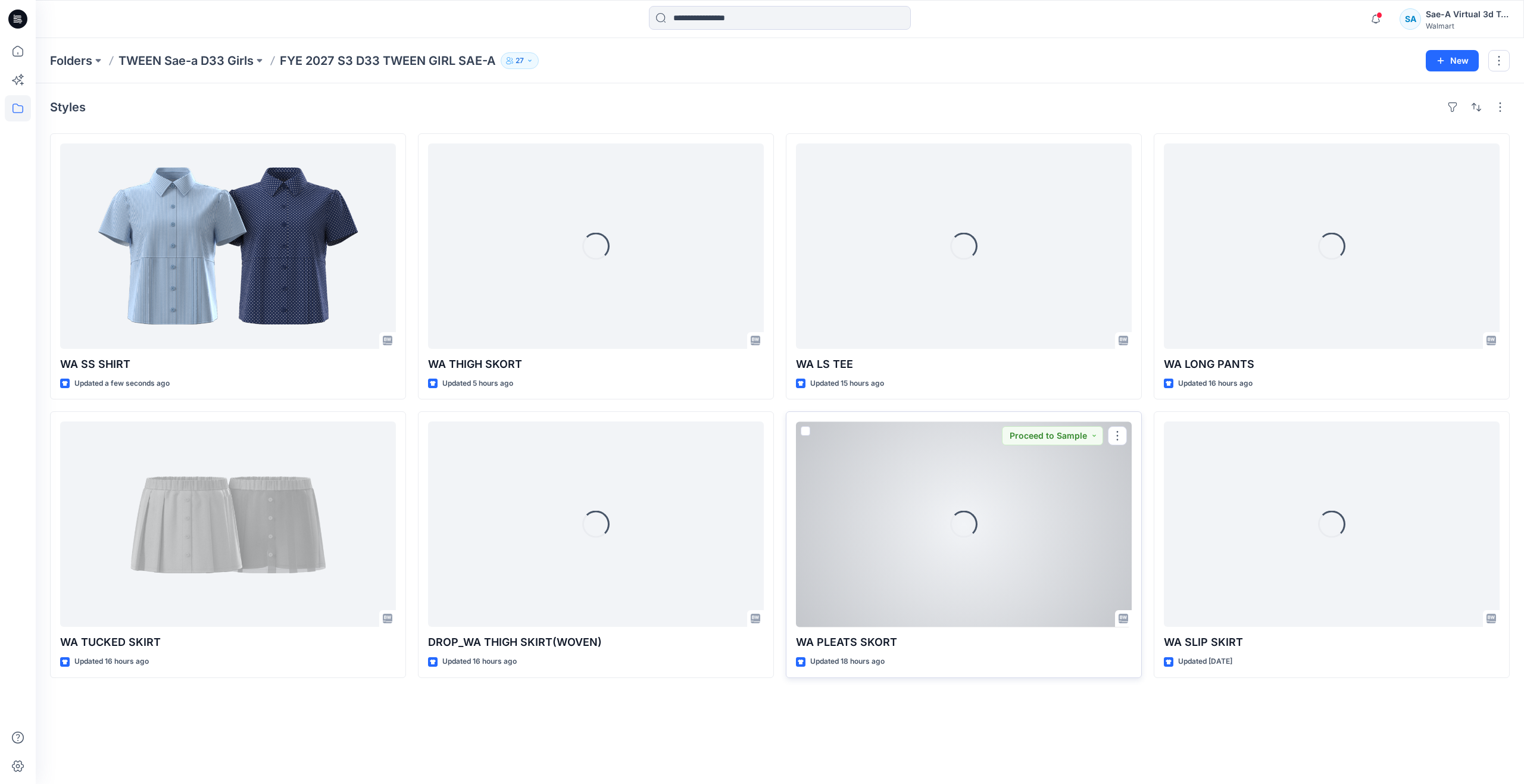
click at [949, 599] on div "Loading..." at bounding box center [964, 523] width 336 height 205
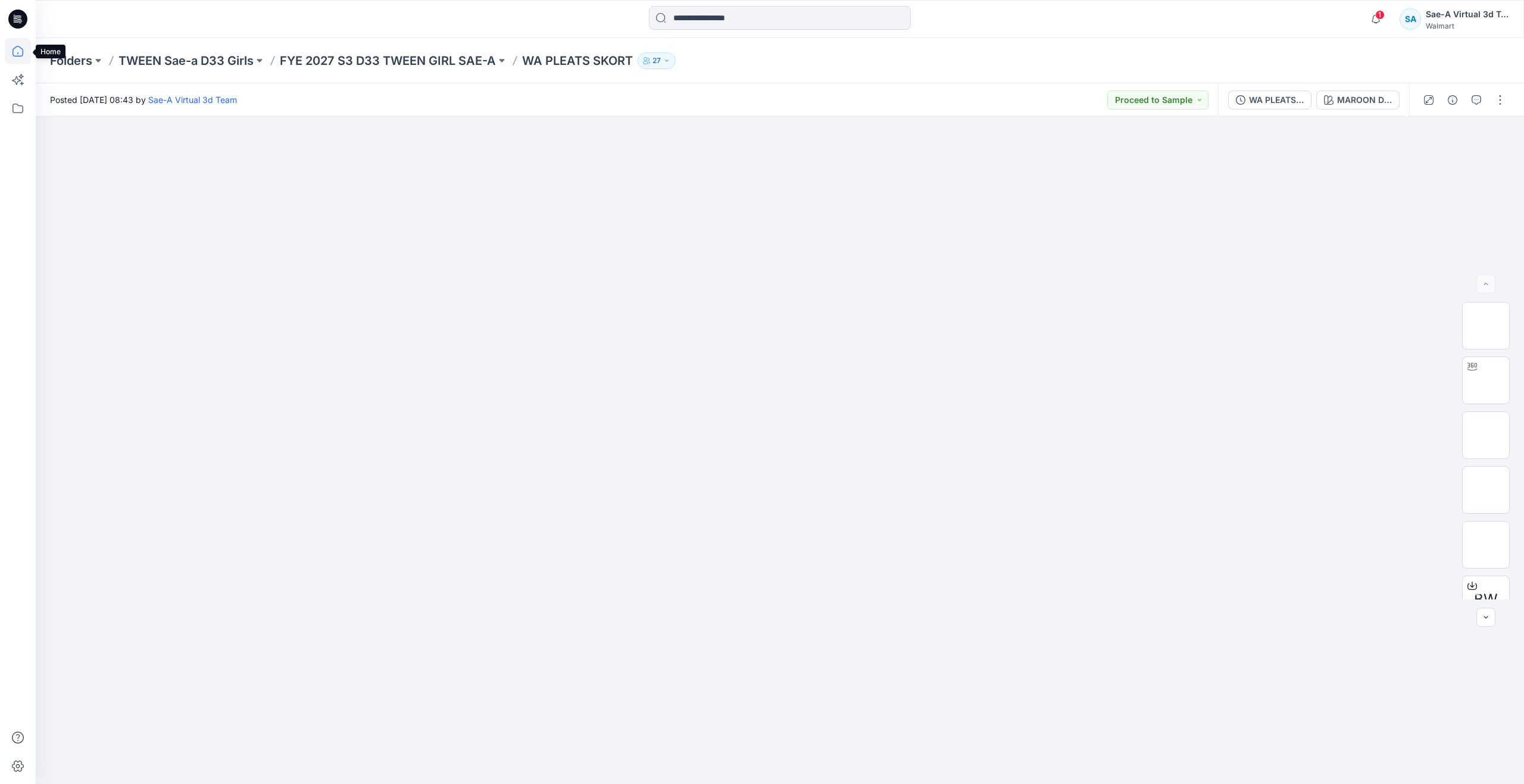
click at [14, 51] on icon at bounding box center [17, 51] width 26 height 26
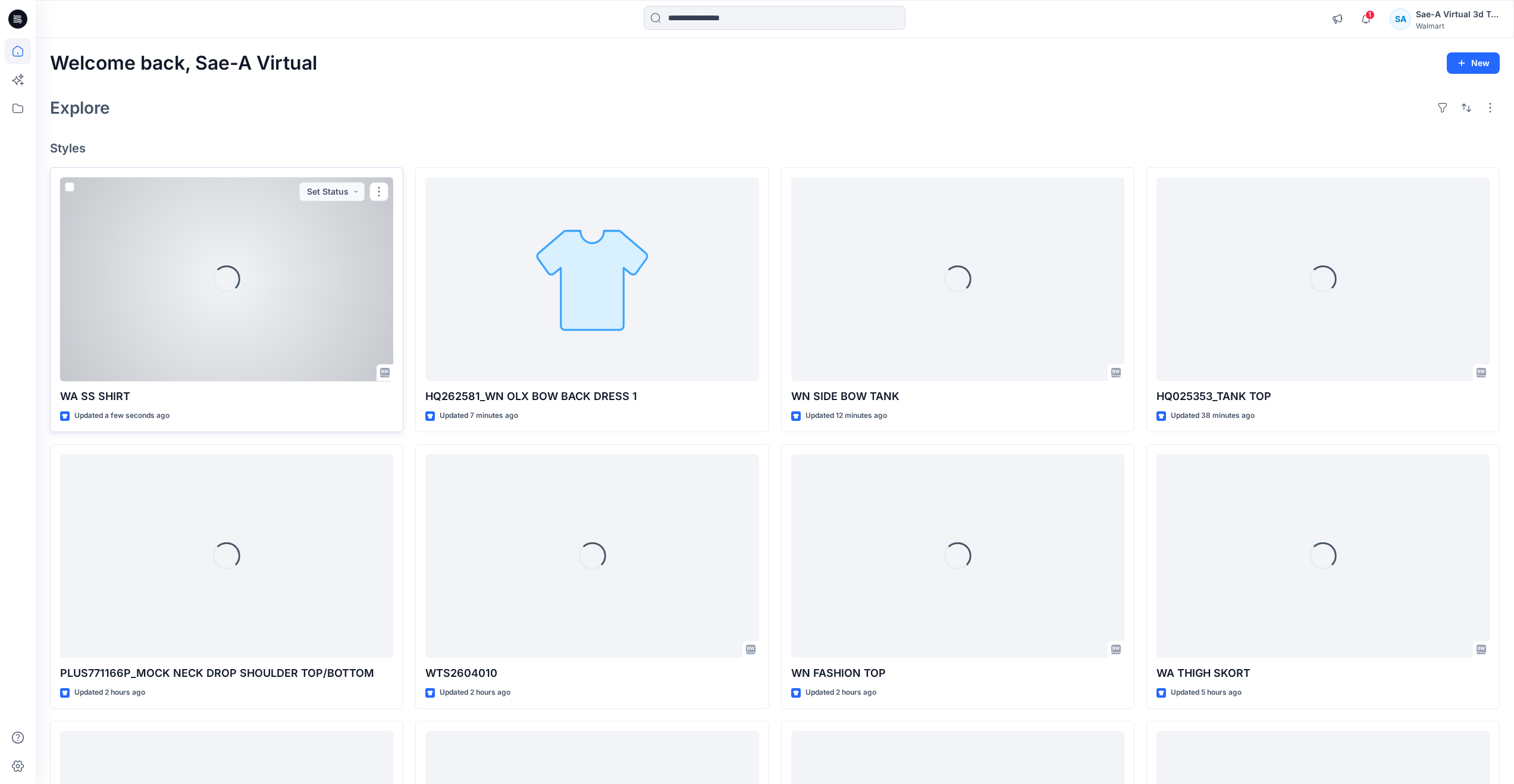
click at [236, 340] on div "Loading..." at bounding box center [226, 280] width 333 height 204
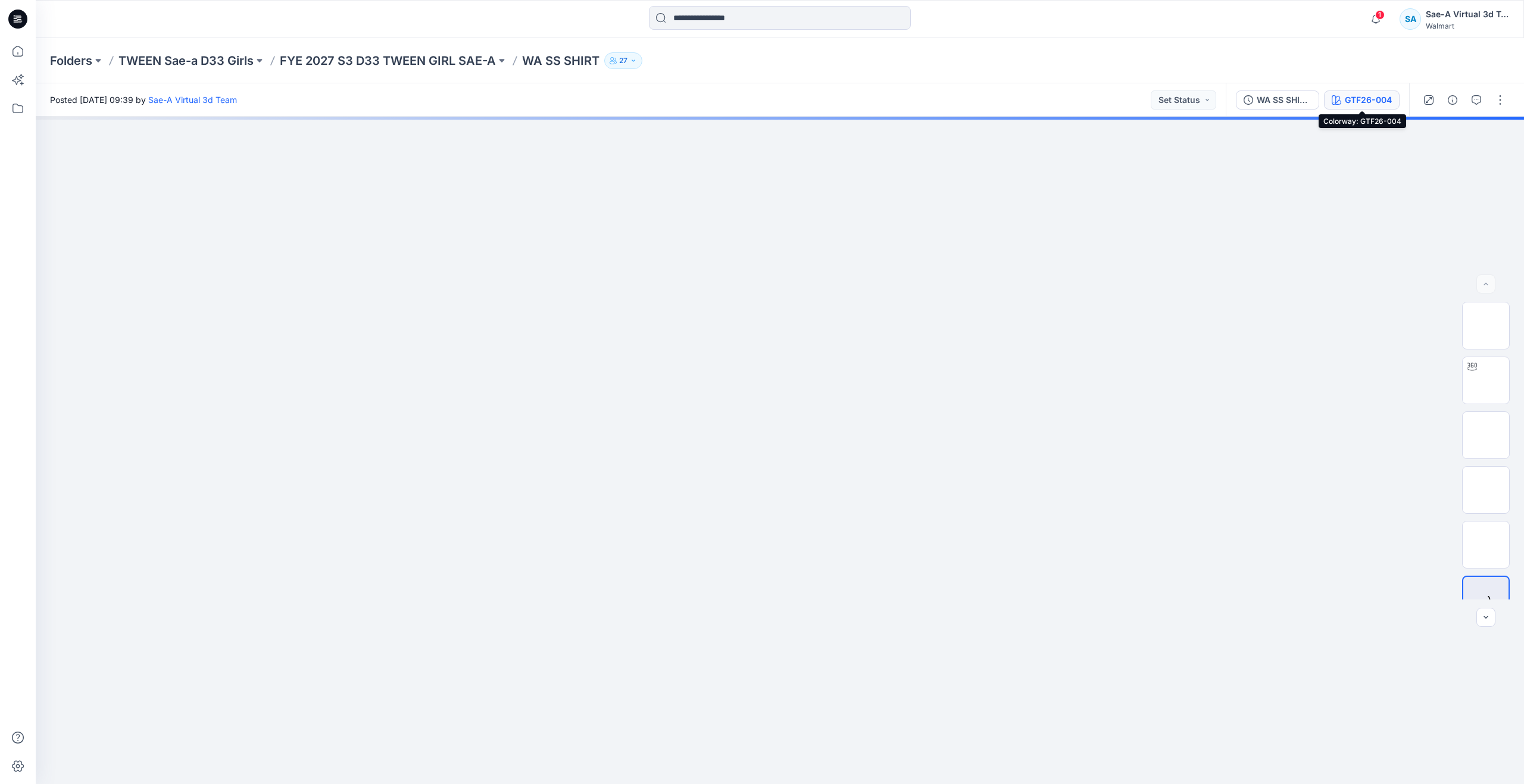
click at [1372, 95] on div "GTF26-004" at bounding box center [1368, 99] width 47 height 13
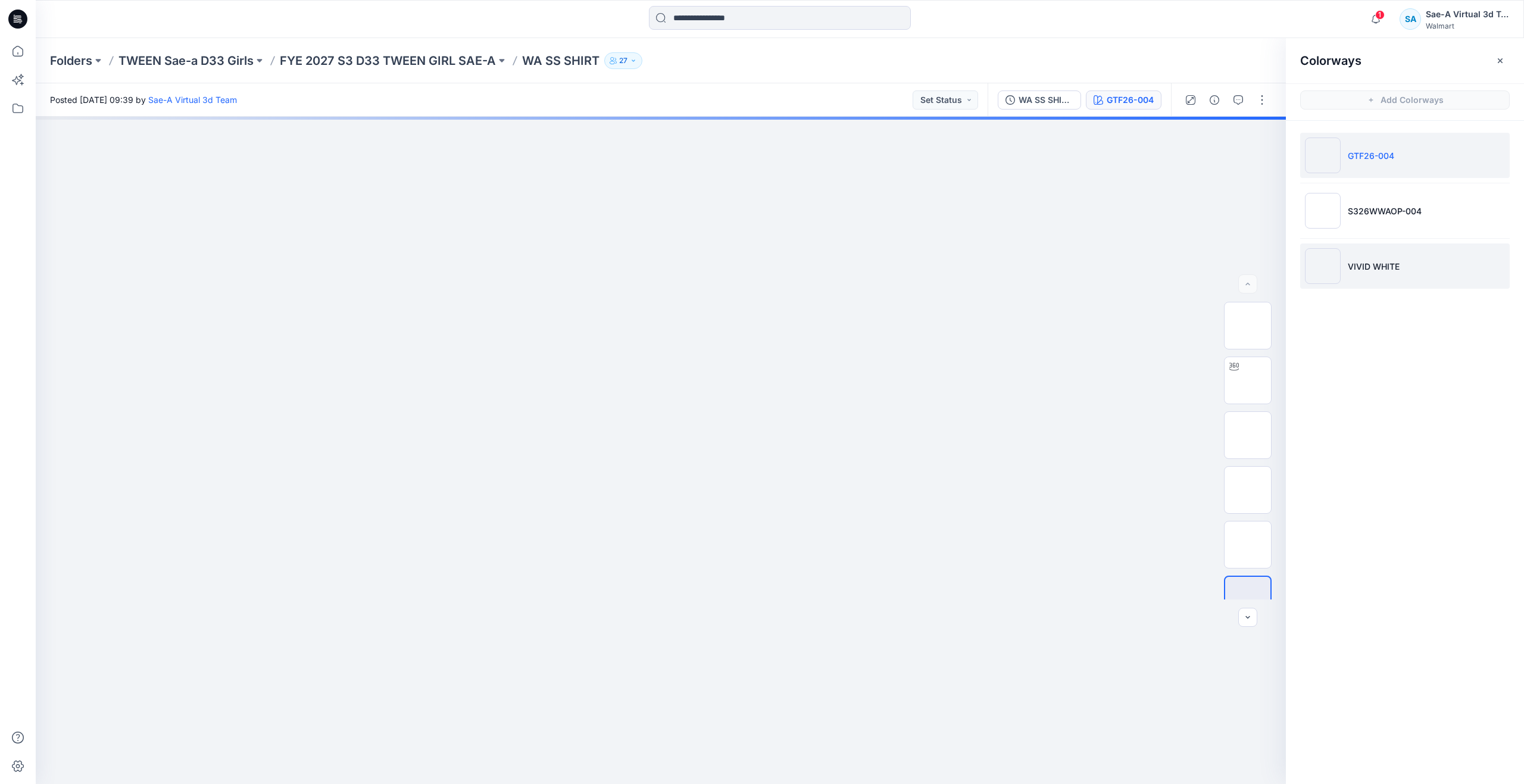
click at [1369, 258] on li "VIVID WHITE" at bounding box center [1405, 265] width 210 height 45
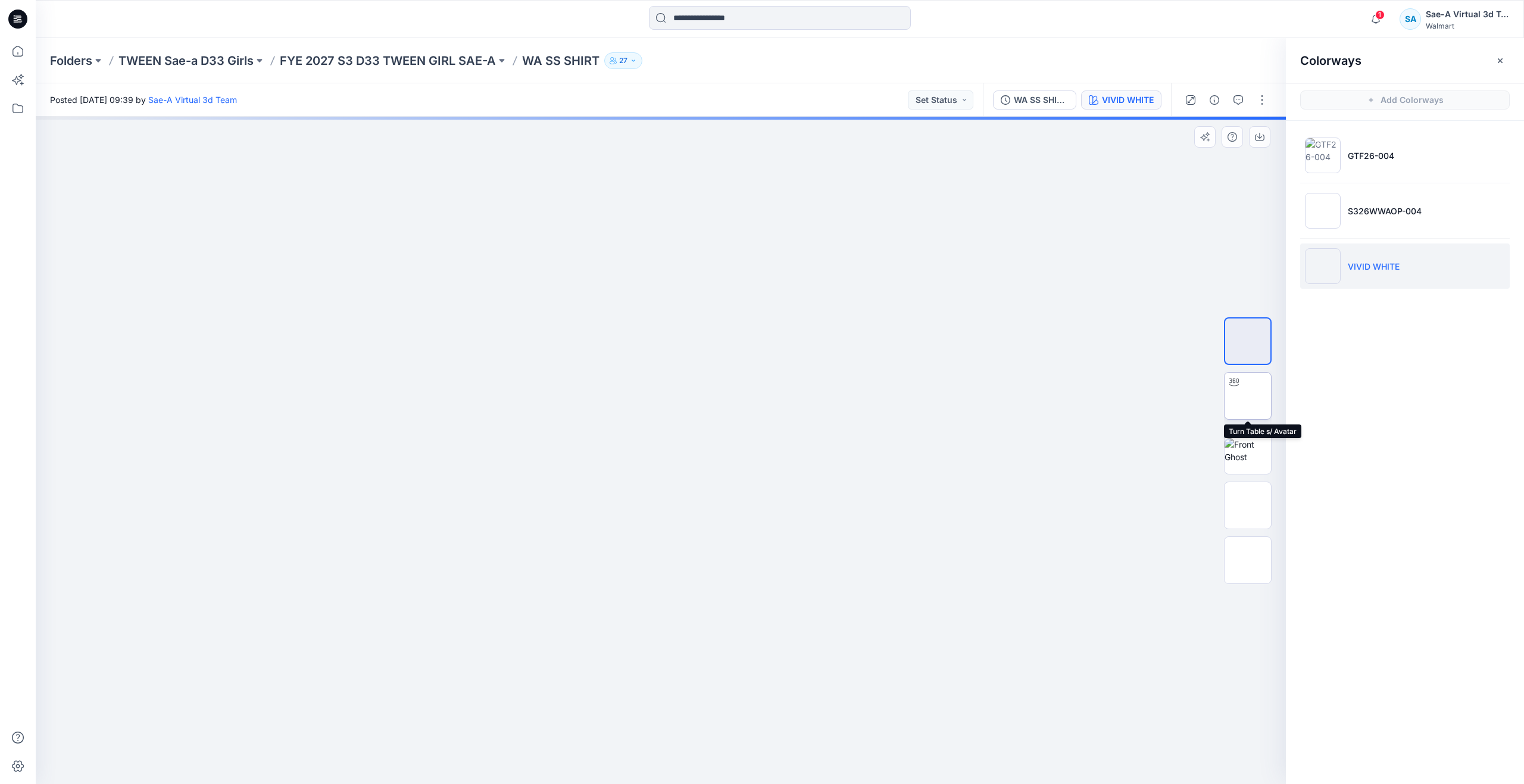
click at [1248, 396] on img at bounding box center [1248, 396] width 0 height 0
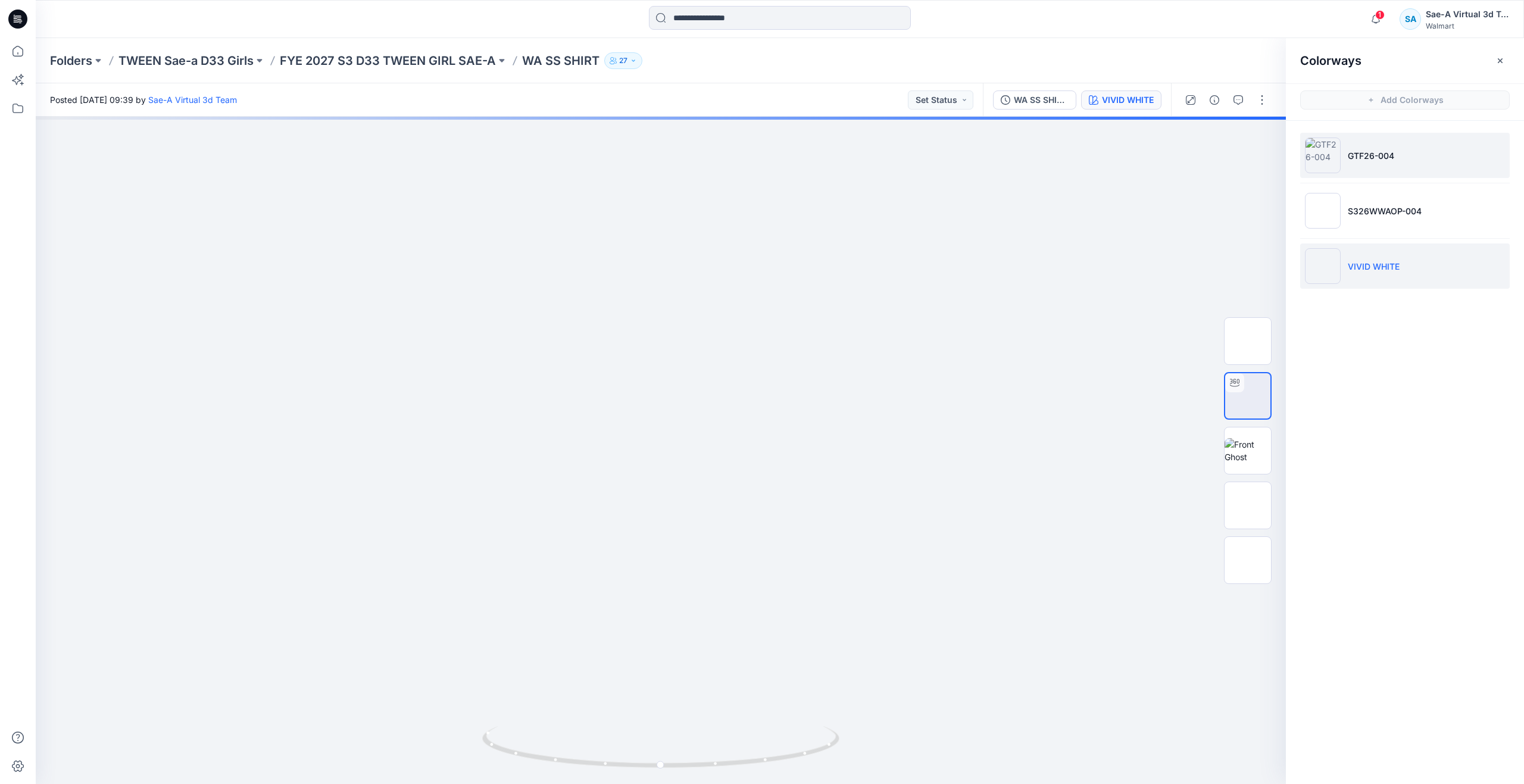
click at [1351, 157] on p "GTF26-004" at bounding box center [1370, 155] width 46 height 12
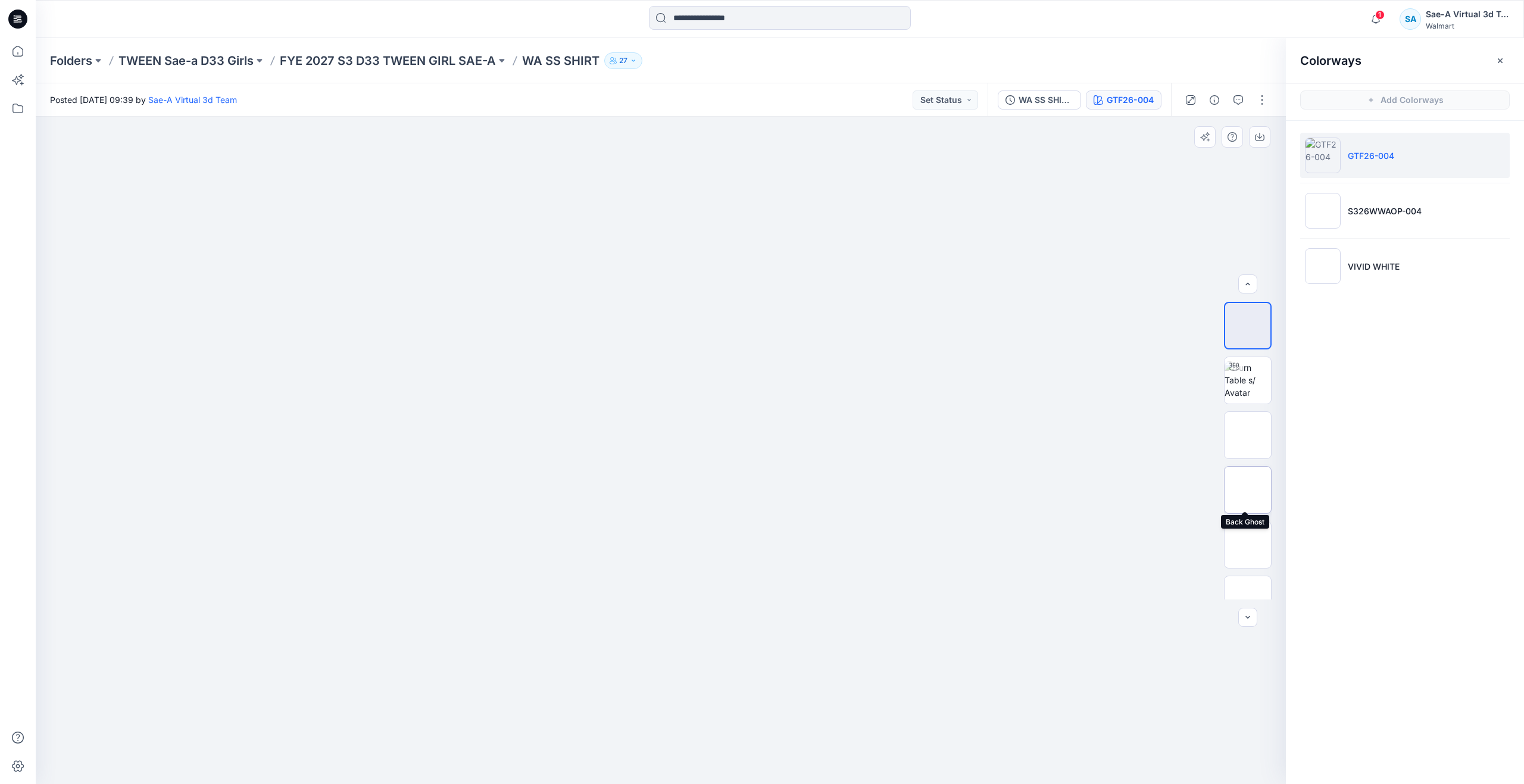
scroll to position [24, 0]
click at [1343, 218] on li "S326WWAOP-004" at bounding box center [1405, 210] width 210 height 45
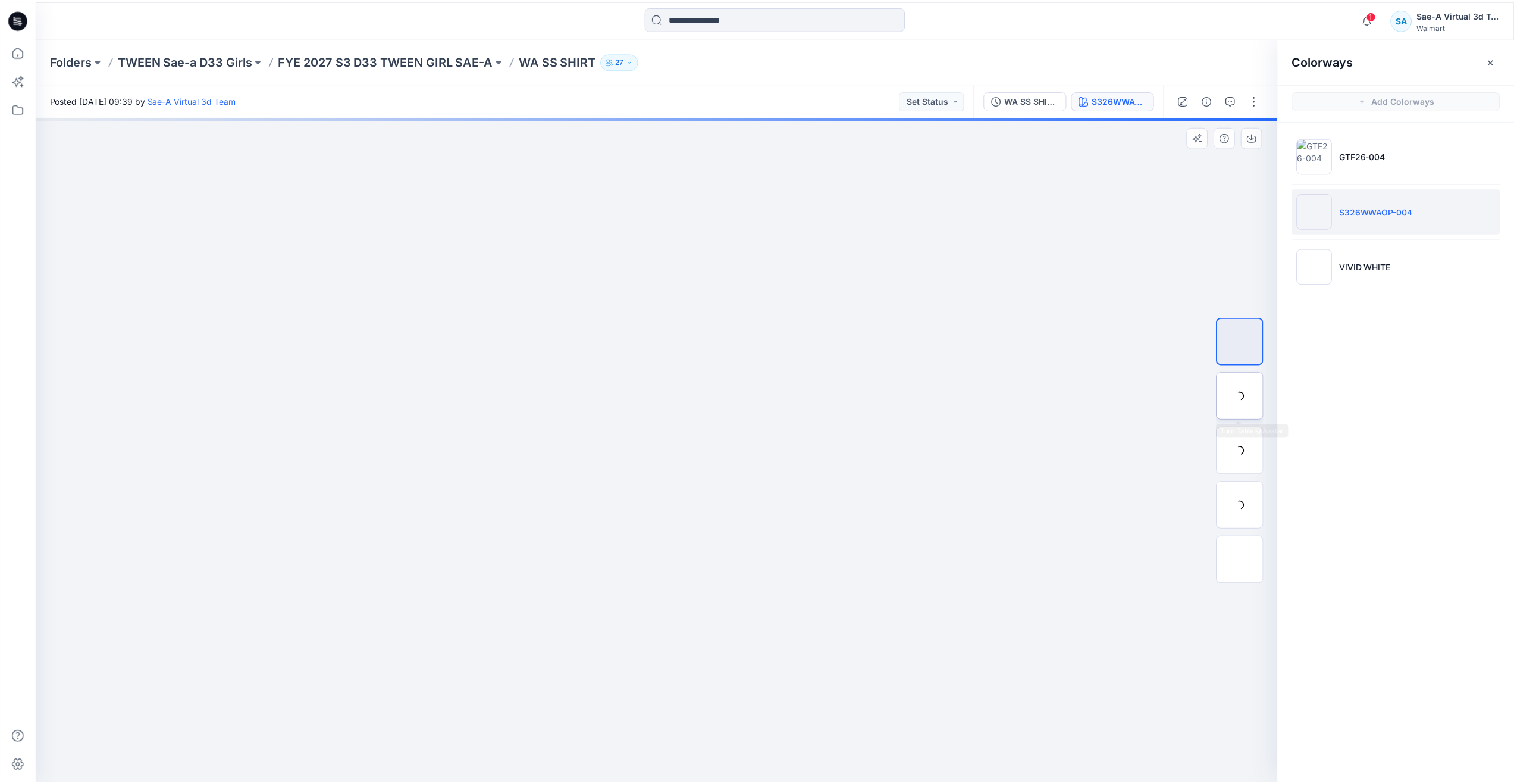
scroll to position [0, 0]
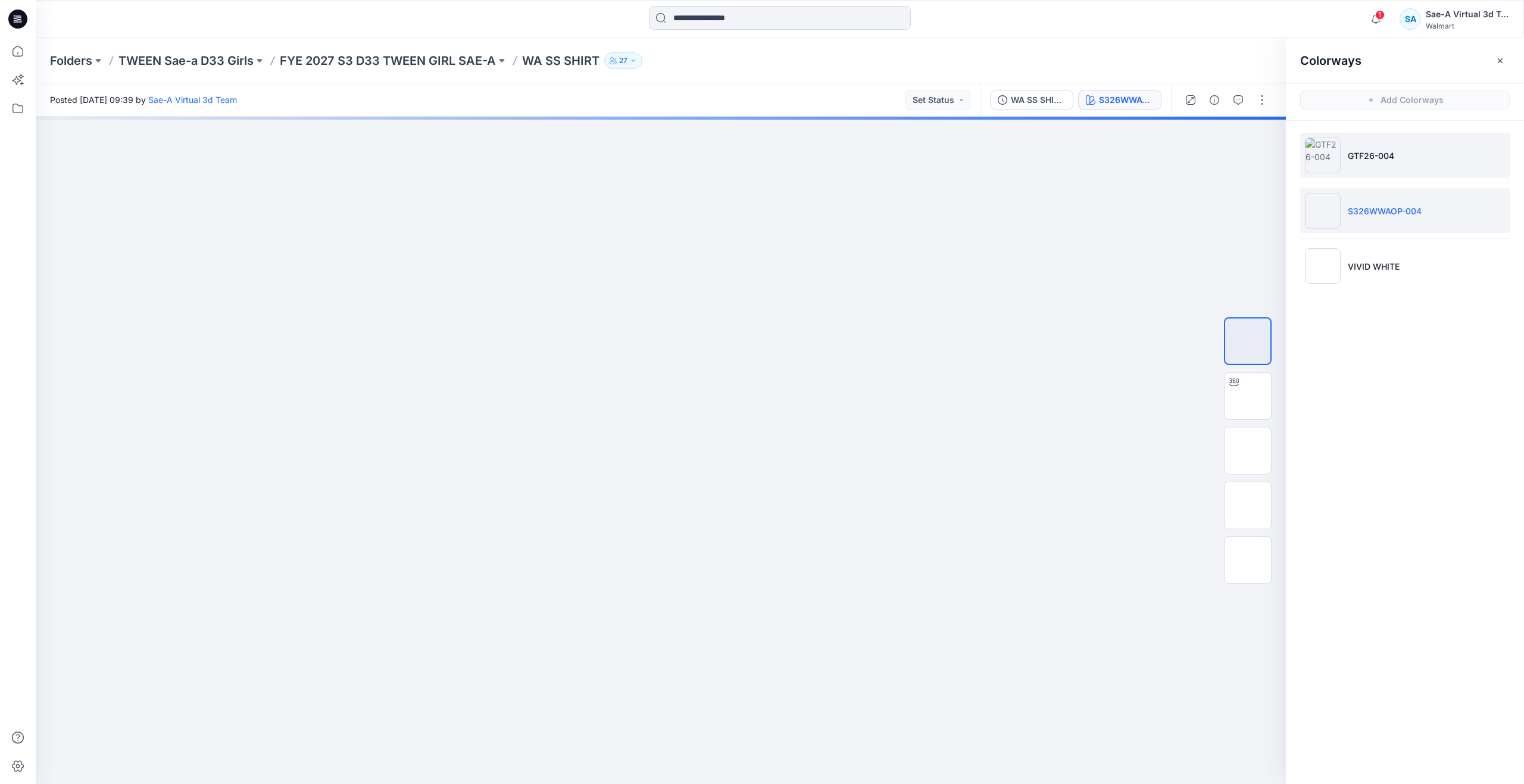
click at [1337, 155] on img at bounding box center [1322, 155] width 36 height 36
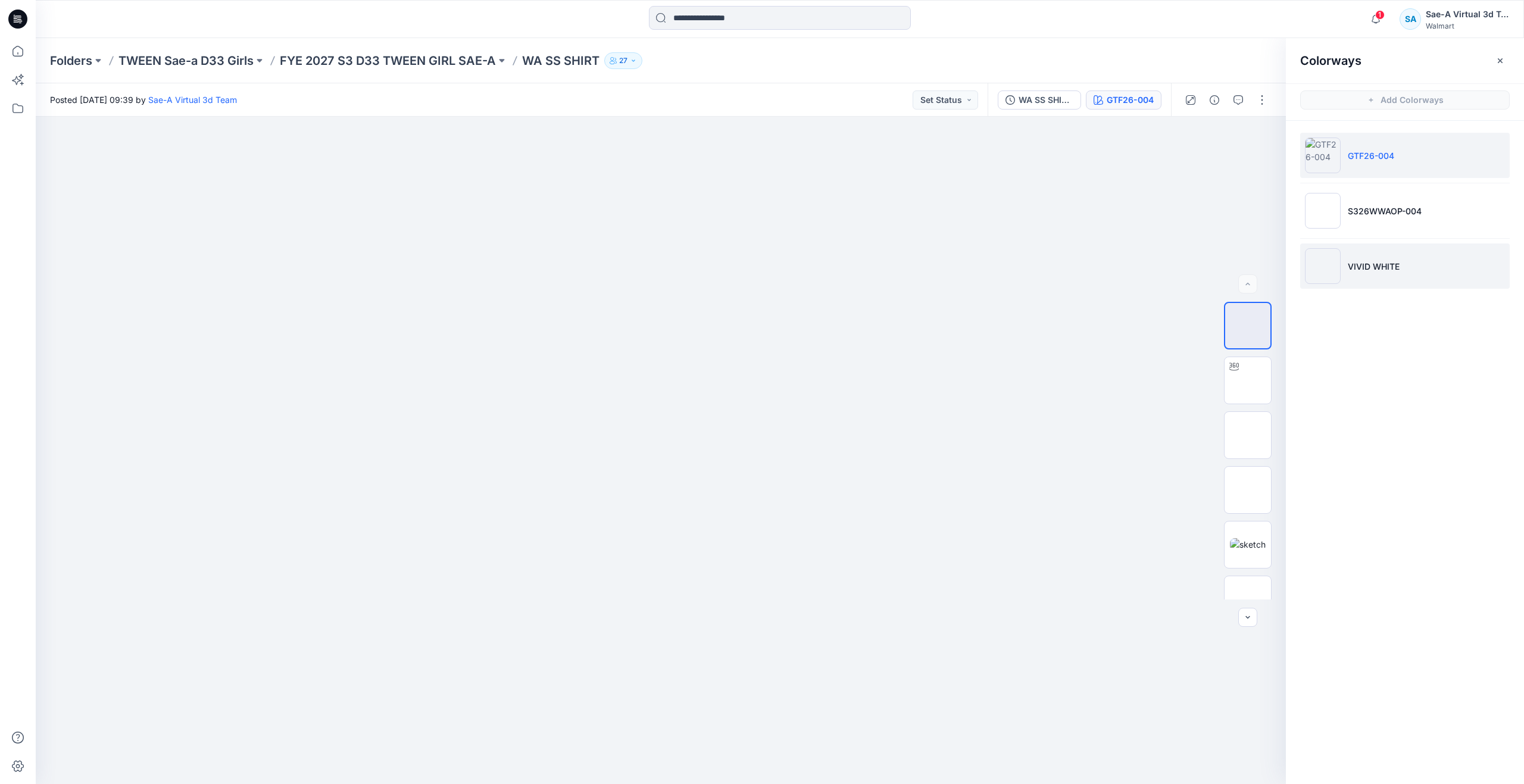
click at [1361, 259] on li "VIVID WHITE" at bounding box center [1405, 265] width 210 height 45
click at [21, 53] on icon at bounding box center [17, 51] width 26 height 26
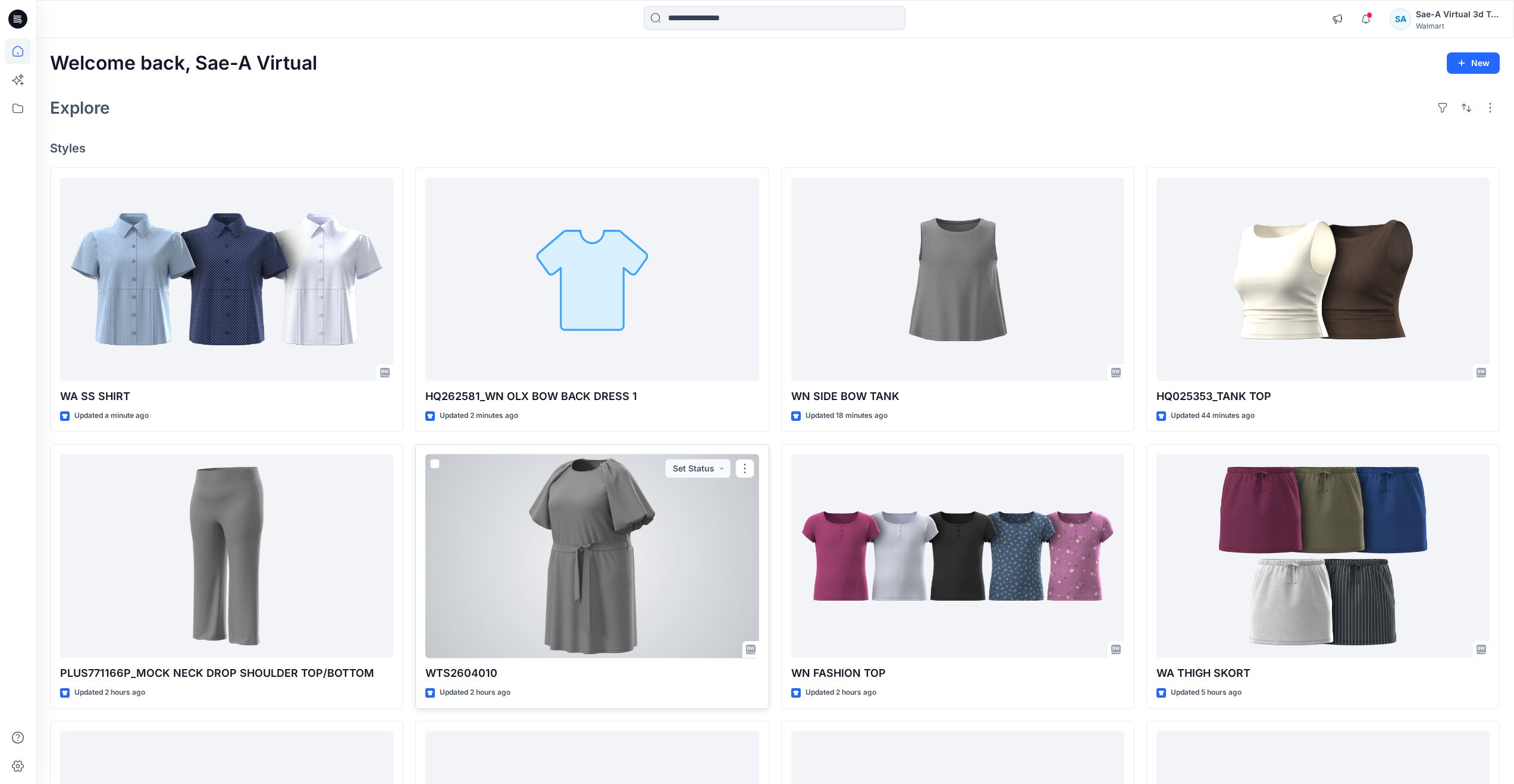
click at [543, 555] on div at bounding box center [591, 556] width 333 height 204
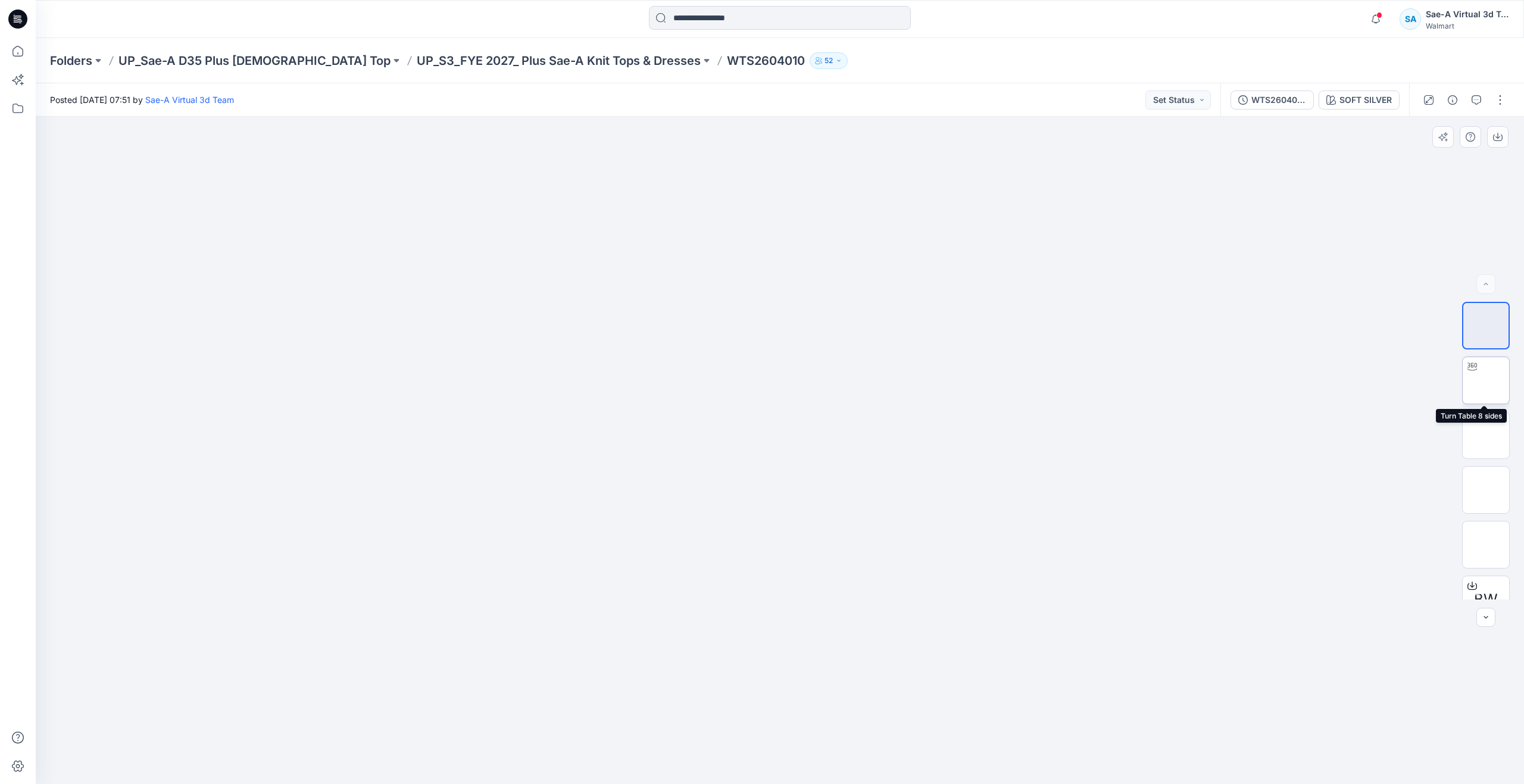
click at [1486, 380] on img at bounding box center [1486, 380] width 0 height 0
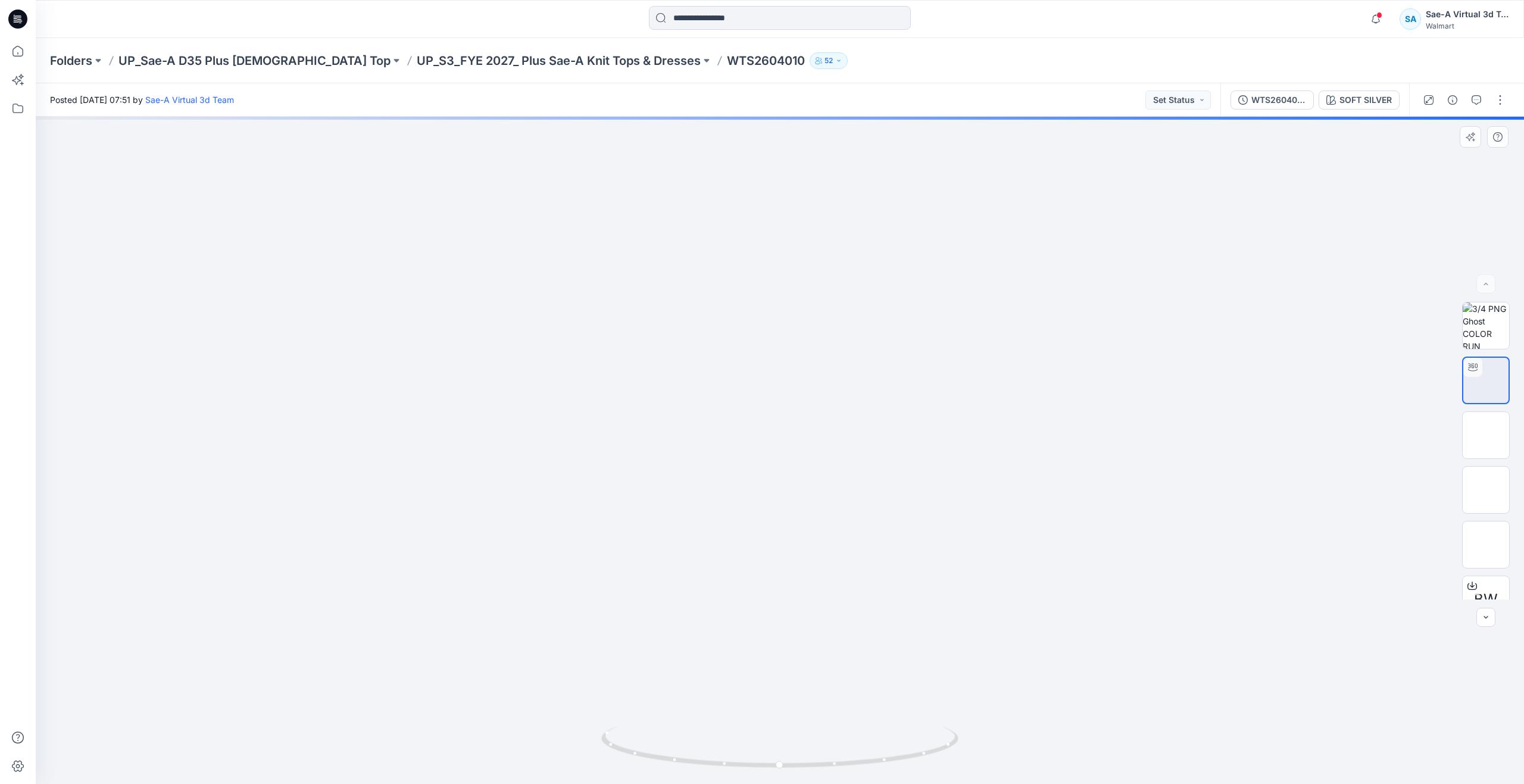
drag, startPoint x: 812, startPoint y: 663, endPoint x: 814, endPoint y: 610, distance: 53.0
click at [1293, 101] on div "WTS2604010_ADM_ SAEA 100125" at bounding box center [1279, 99] width 55 height 13
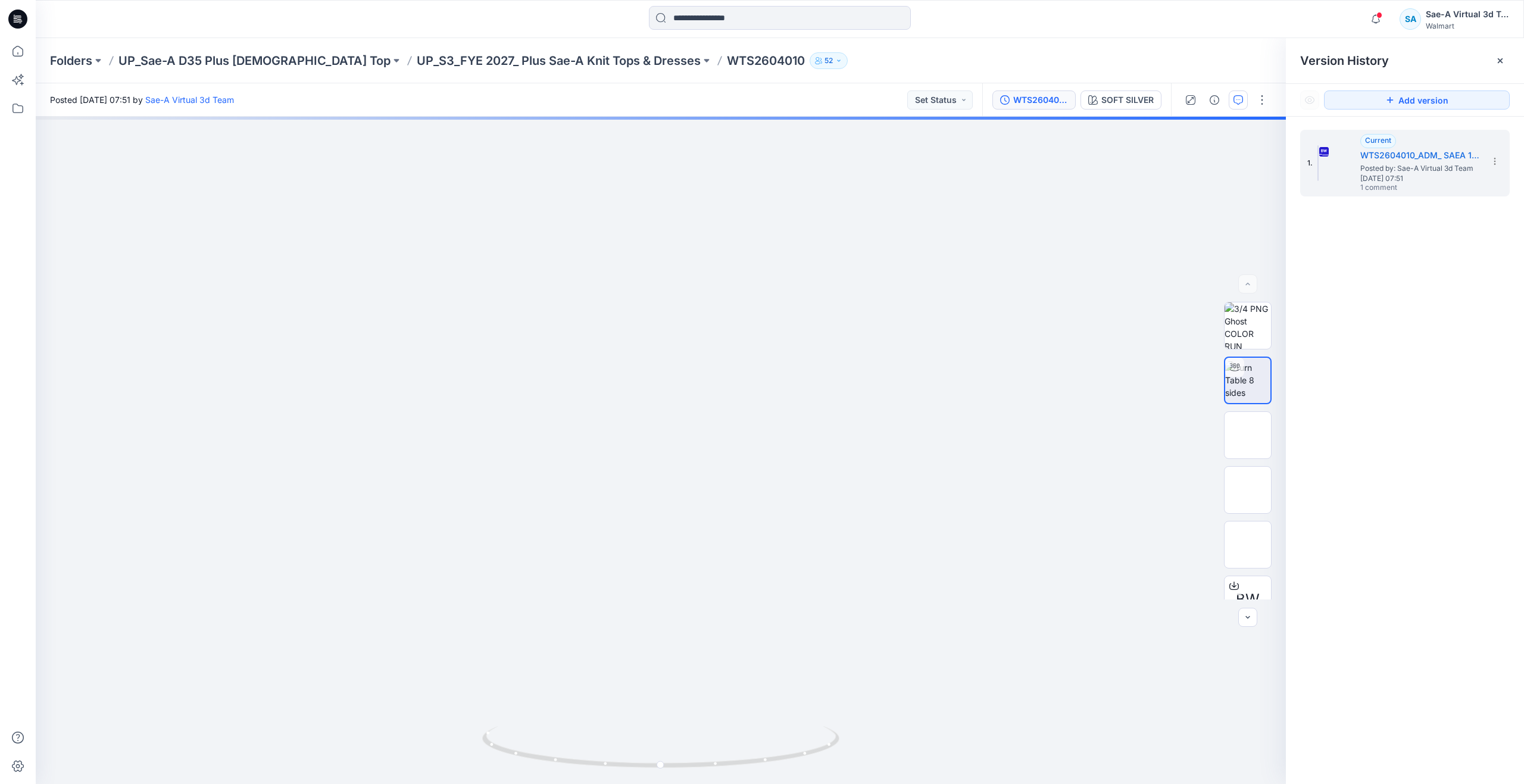
click at [1244, 99] on button "button" at bounding box center [1237, 99] width 19 height 19
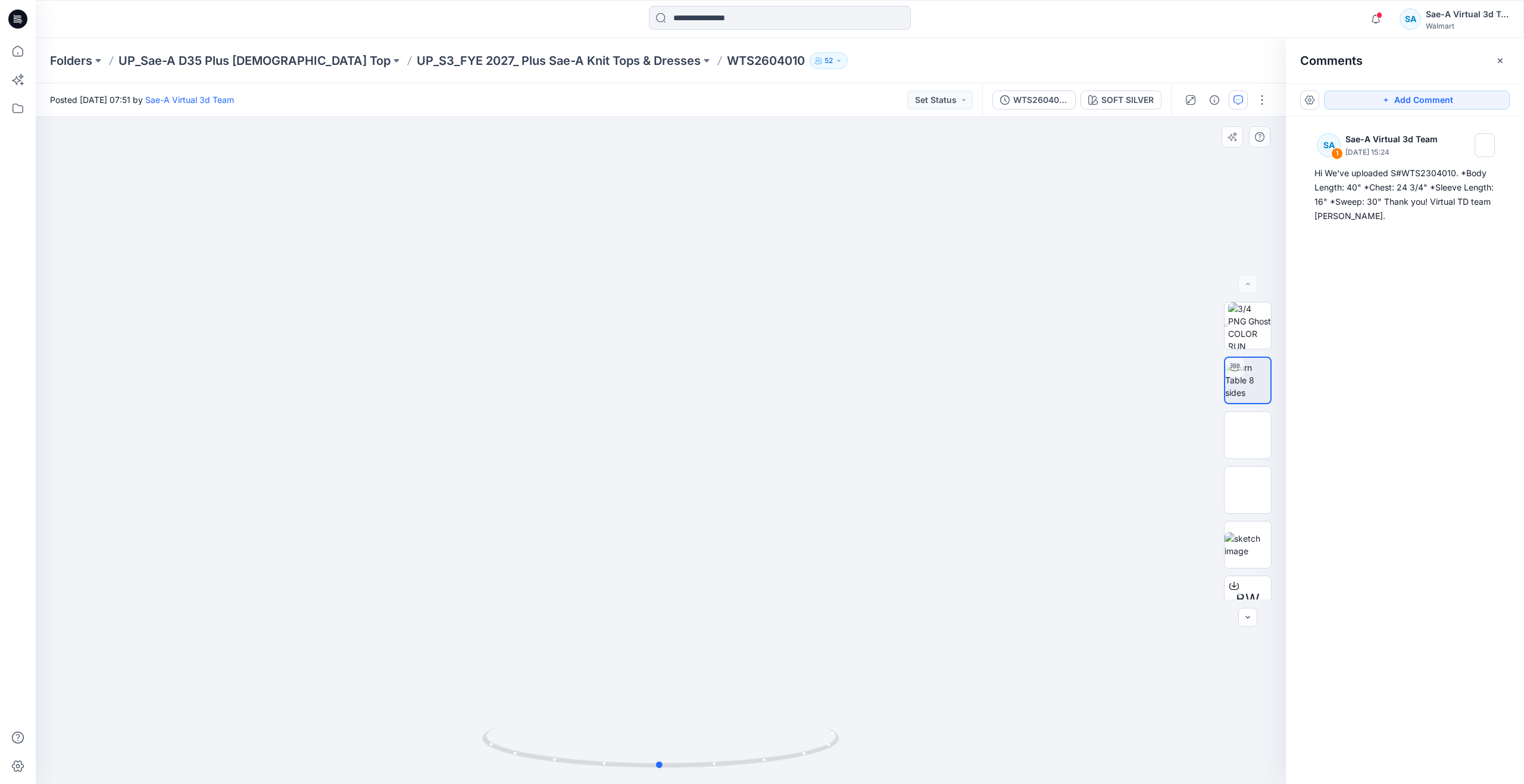
drag, startPoint x: 662, startPoint y: 766, endPoint x: 660, endPoint y: 721, distance: 45.0
click at [660, 721] on div at bounding box center [660, 449] width 1250 height 667
click at [1248, 435] on img at bounding box center [1248, 435] width 0 height 0
click at [1249, 384] on img at bounding box center [1247, 380] width 46 height 37
drag, startPoint x: 662, startPoint y: 760, endPoint x: 862, endPoint y: 716, distance: 204.8
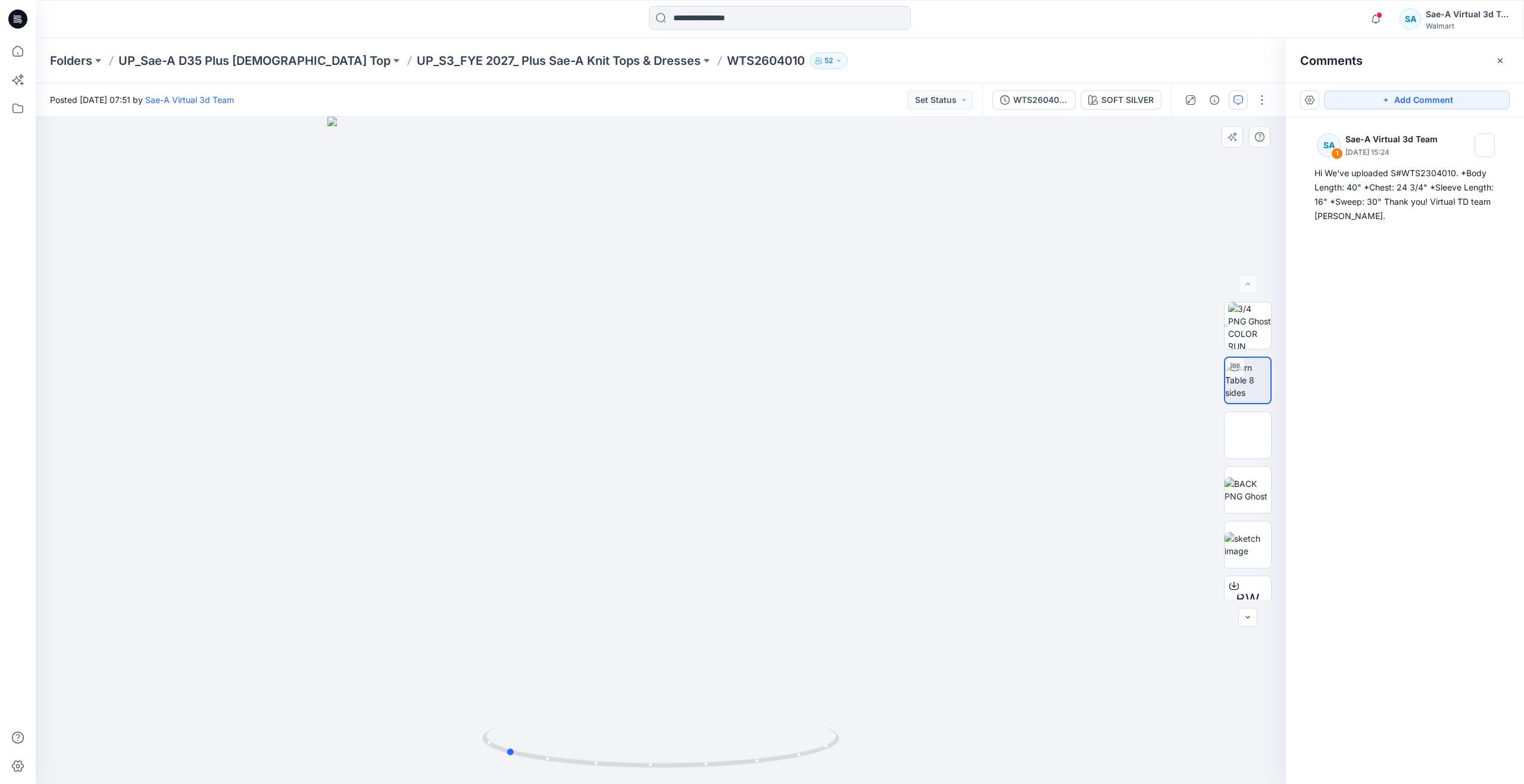
click at [862, 716] on div at bounding box center [660, 449] width 1250 height 667
click at [448, 62] on p "UP_S3_FYE 2027_ Plus Sae-A Knit Tops & Dresses" at bounding box center [559, 60] width 284 height 17
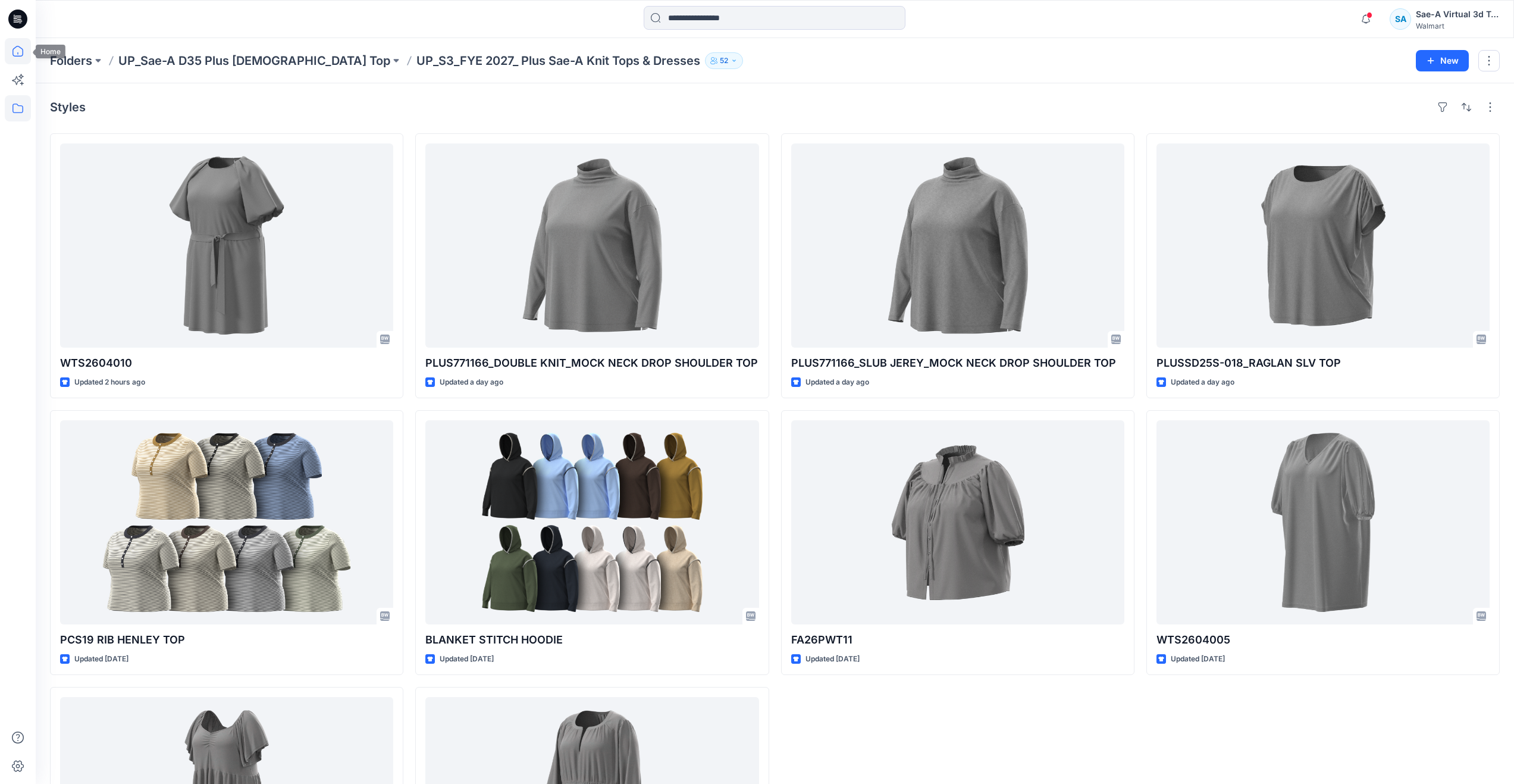
click at [11, 47] on icon at bounding box center [17, 51] width 26 height 26
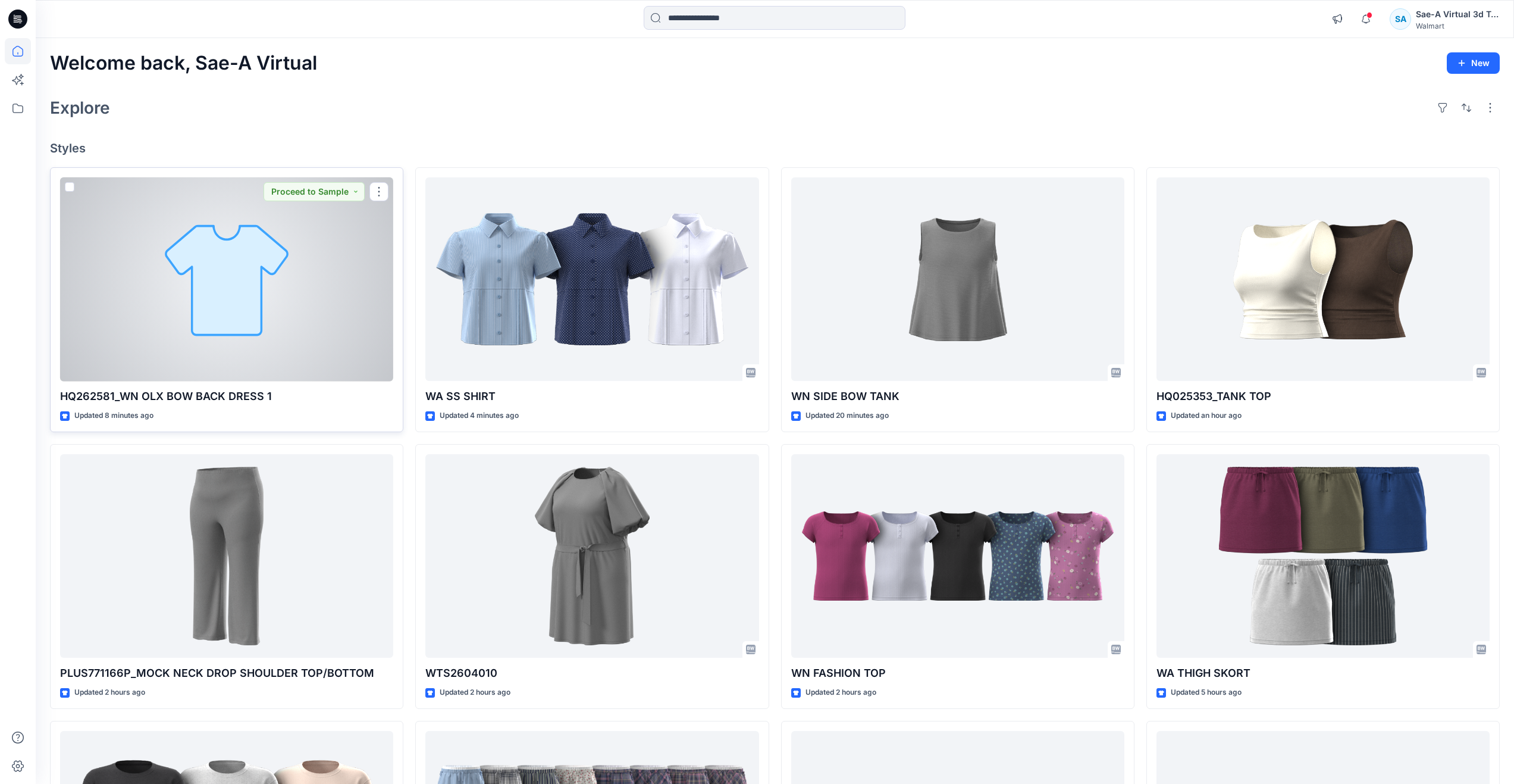
click at [179, 279] on div at bounding box center [226, 280] width 333 height 204
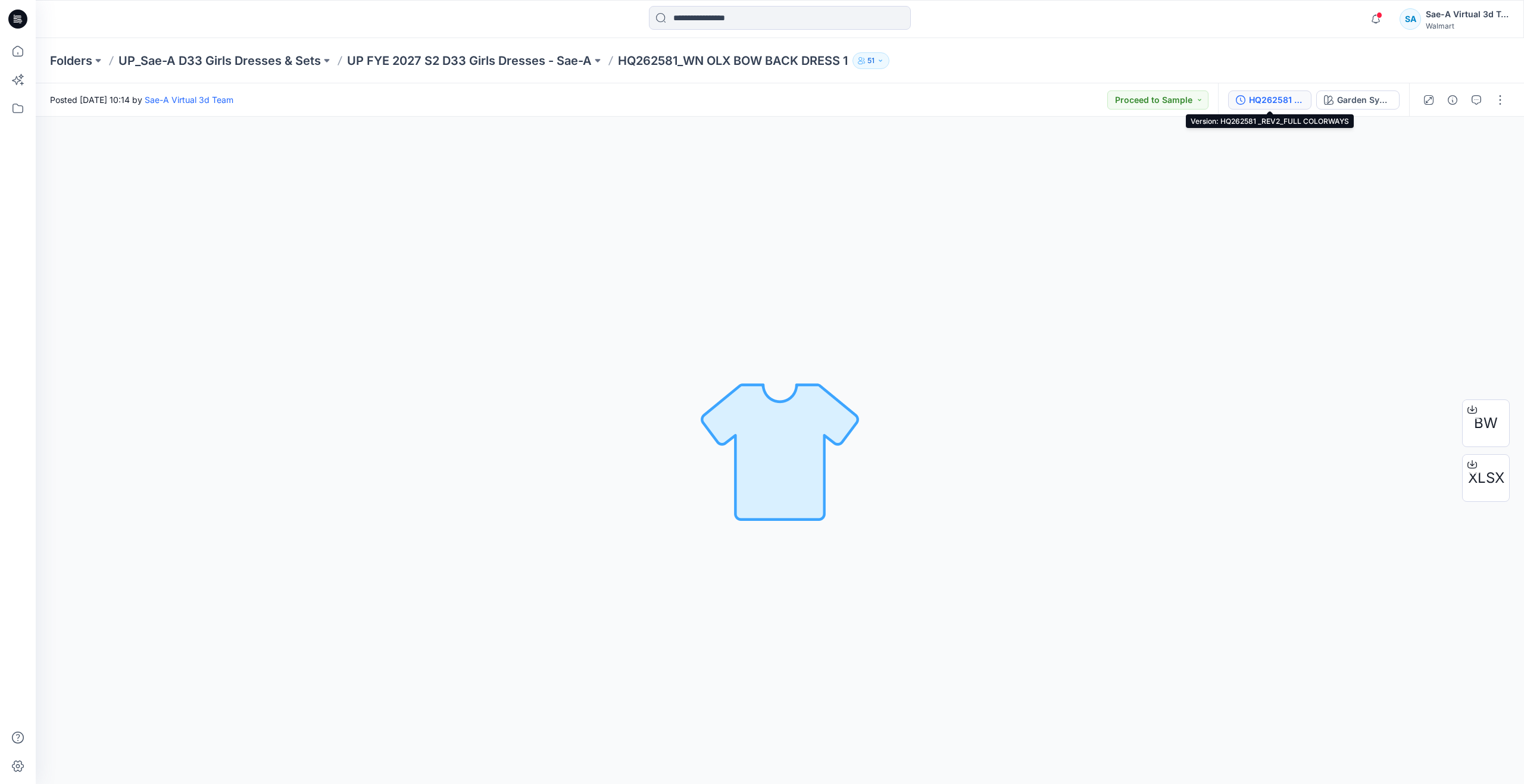
click at [1276, 100] on div "HQ262581 _REV2_FULL COLORWAYS" at bounding box center [1276, 99] width 55 height 13
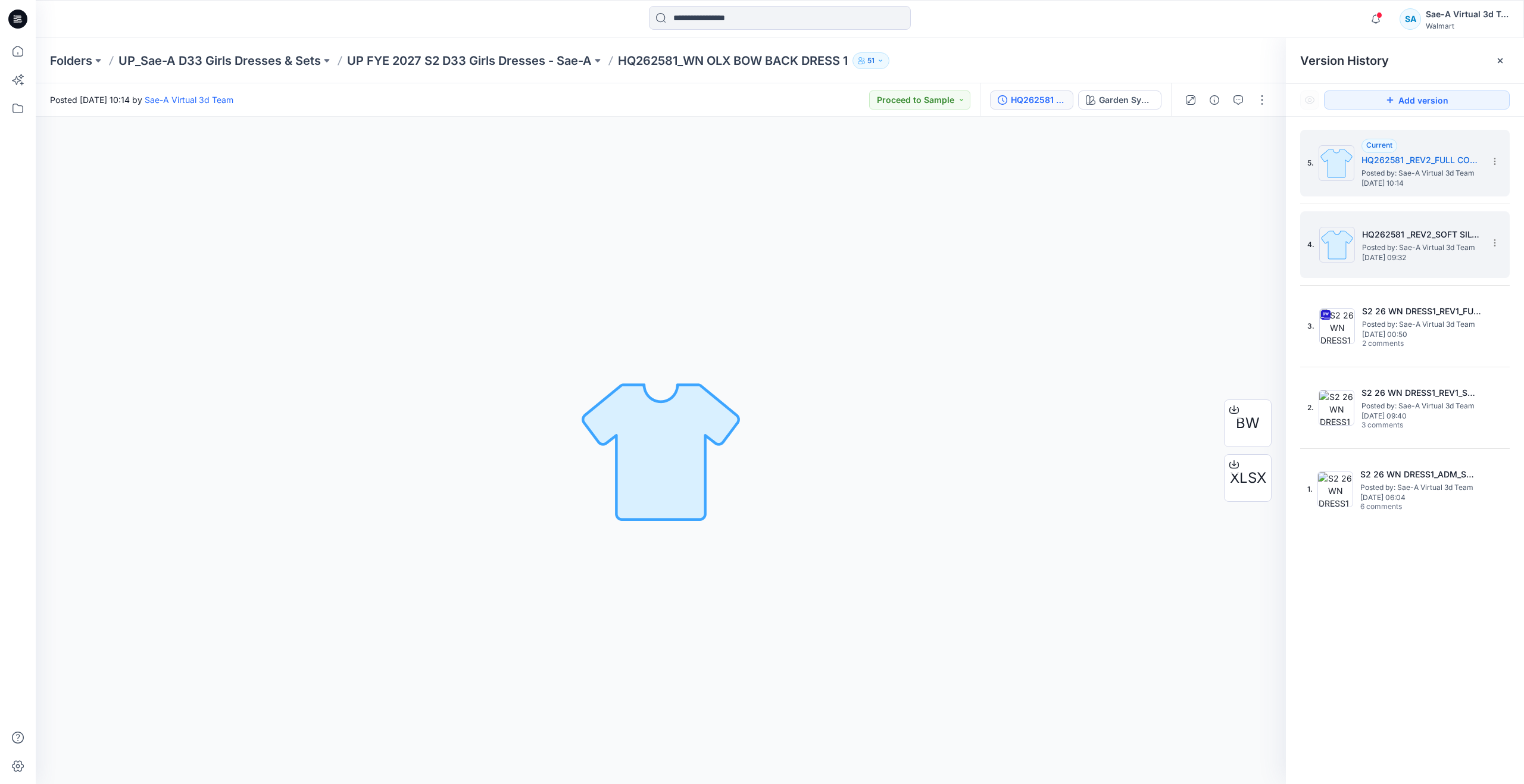
click at [1393, 236] on h5 "HQ262581 _REV2_SOFT SILVER" at bounding box center [1421, 234] width 119 height 14
click at [1466, 174] on span "Posted by: Sae-A Virtual 3d Team" at bounding box center [1421, 172] width 119 height 12
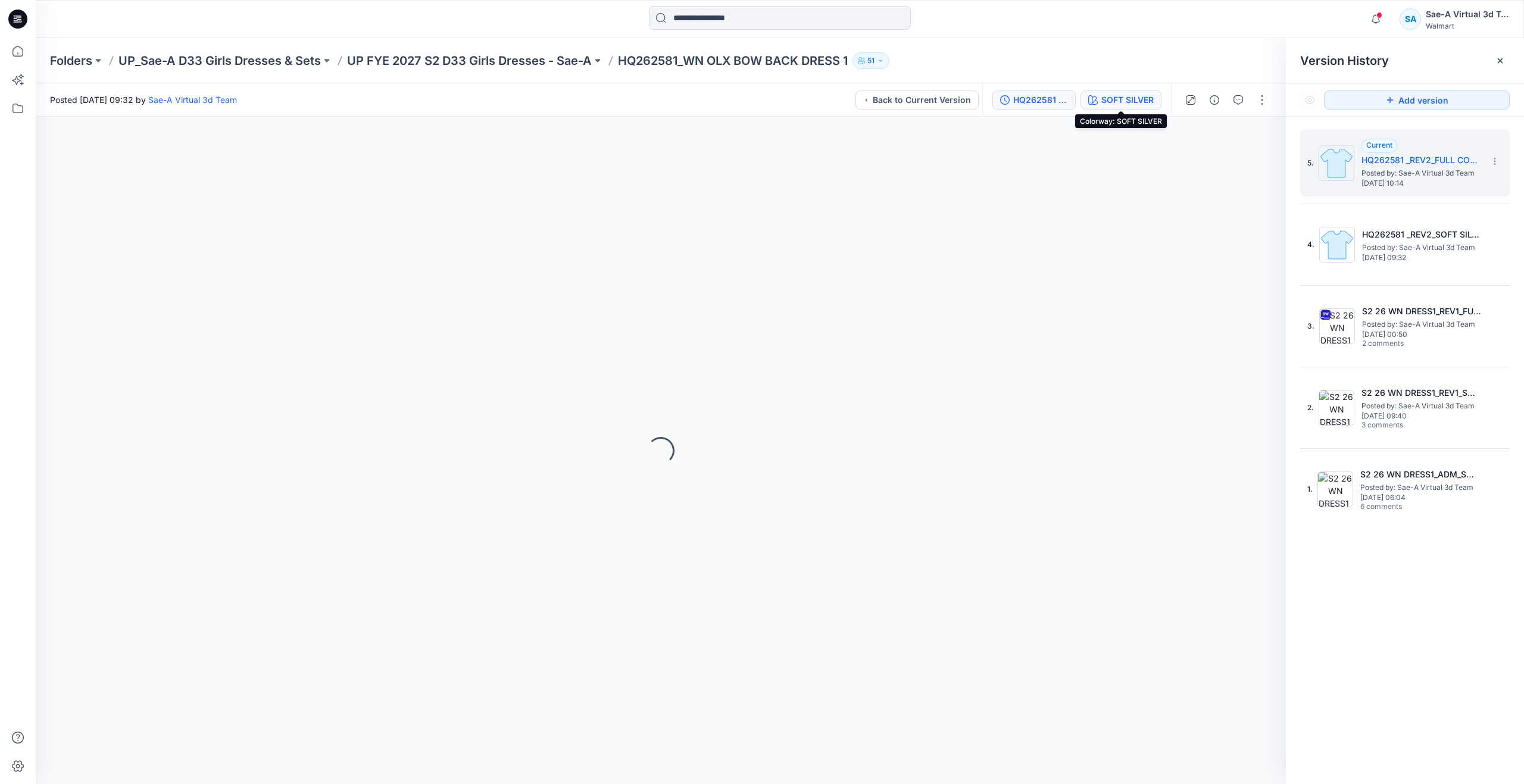
click at [1104, 95] on div "SOFT SILVER" at bounding box center [1127, 99] width 52 height 13
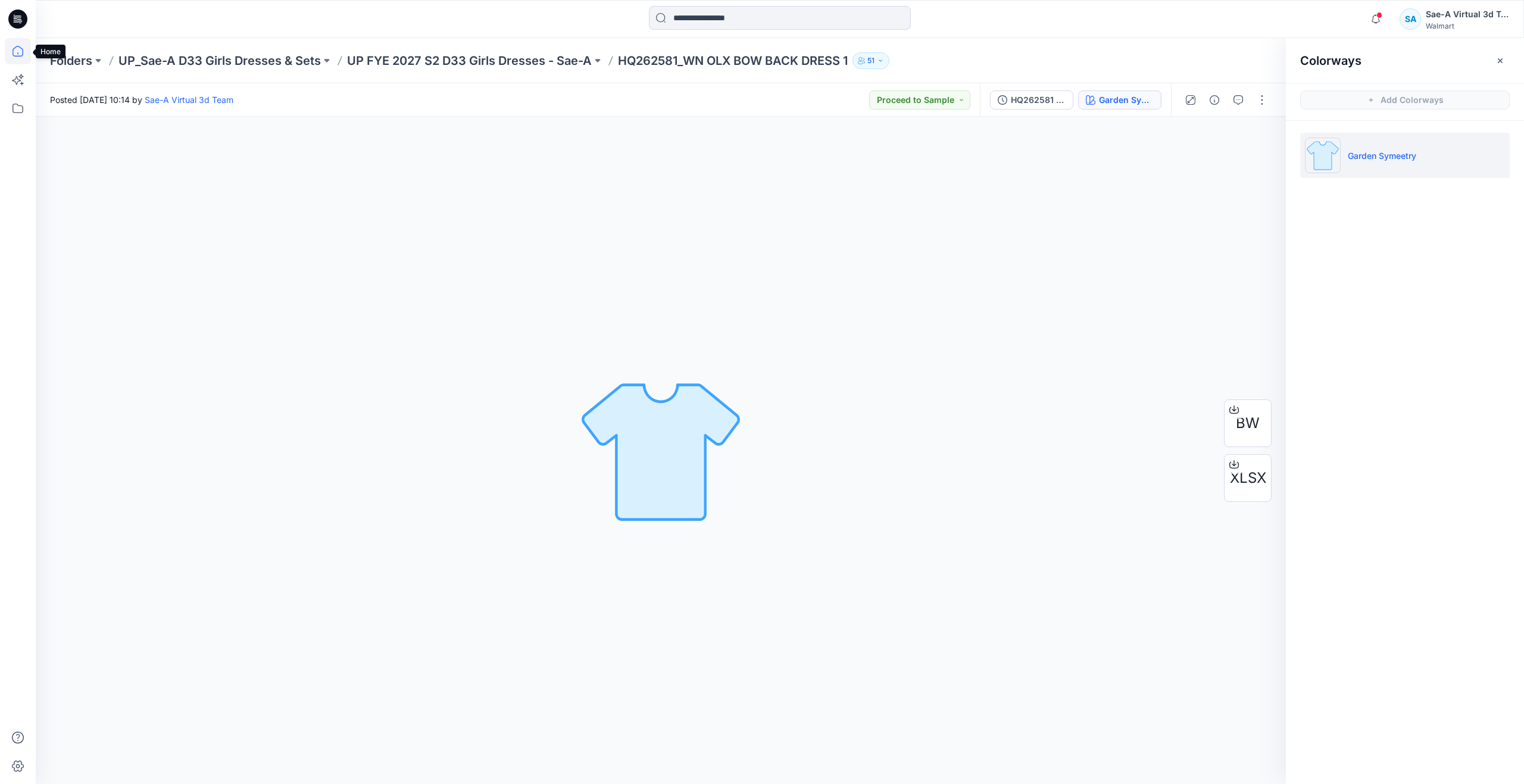
click at [16, 53] on icon at bounding box center [17, 51] width 26 height 26
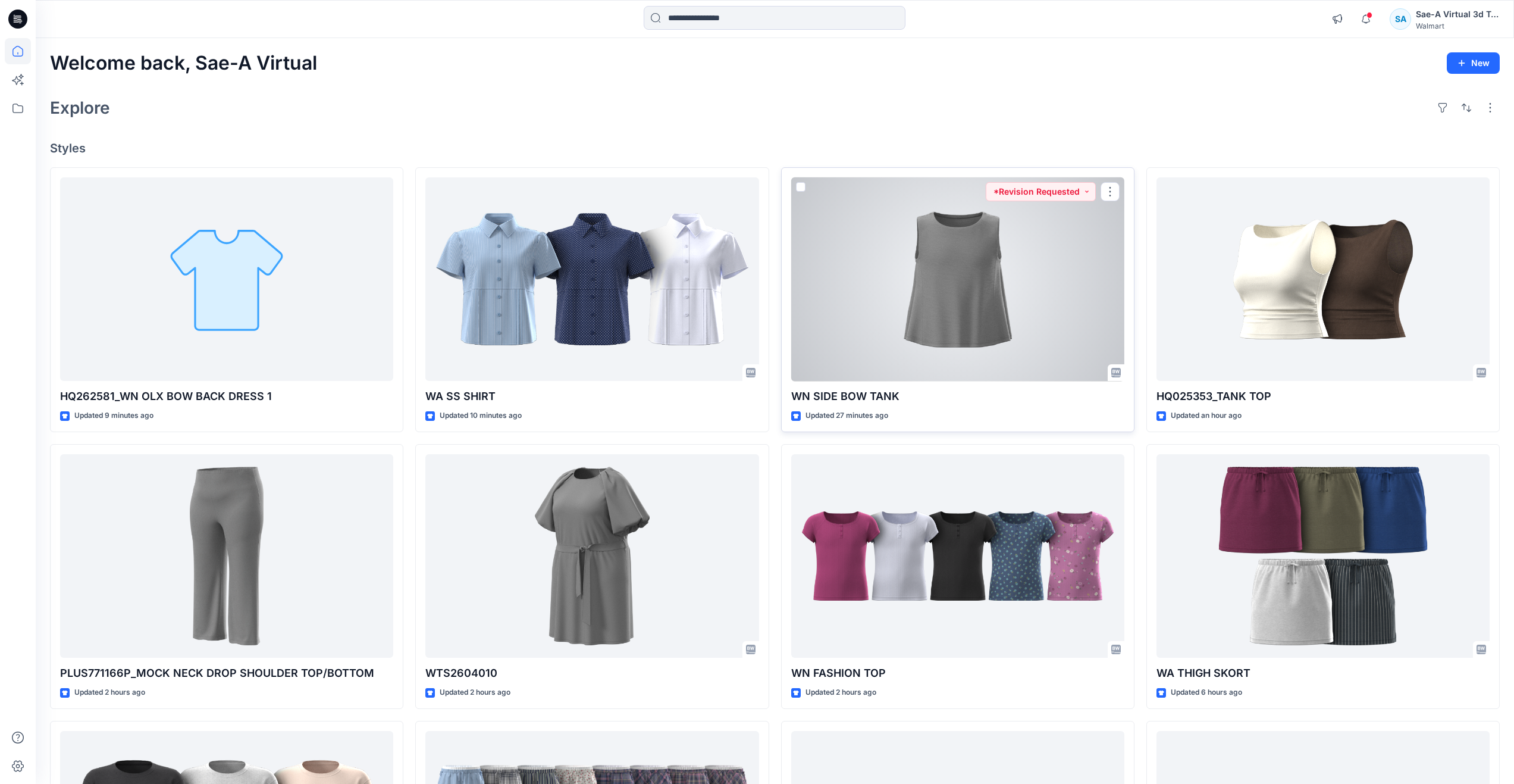
click at [982, 345] on div at bounding box center [957, 280] width 333 height 204
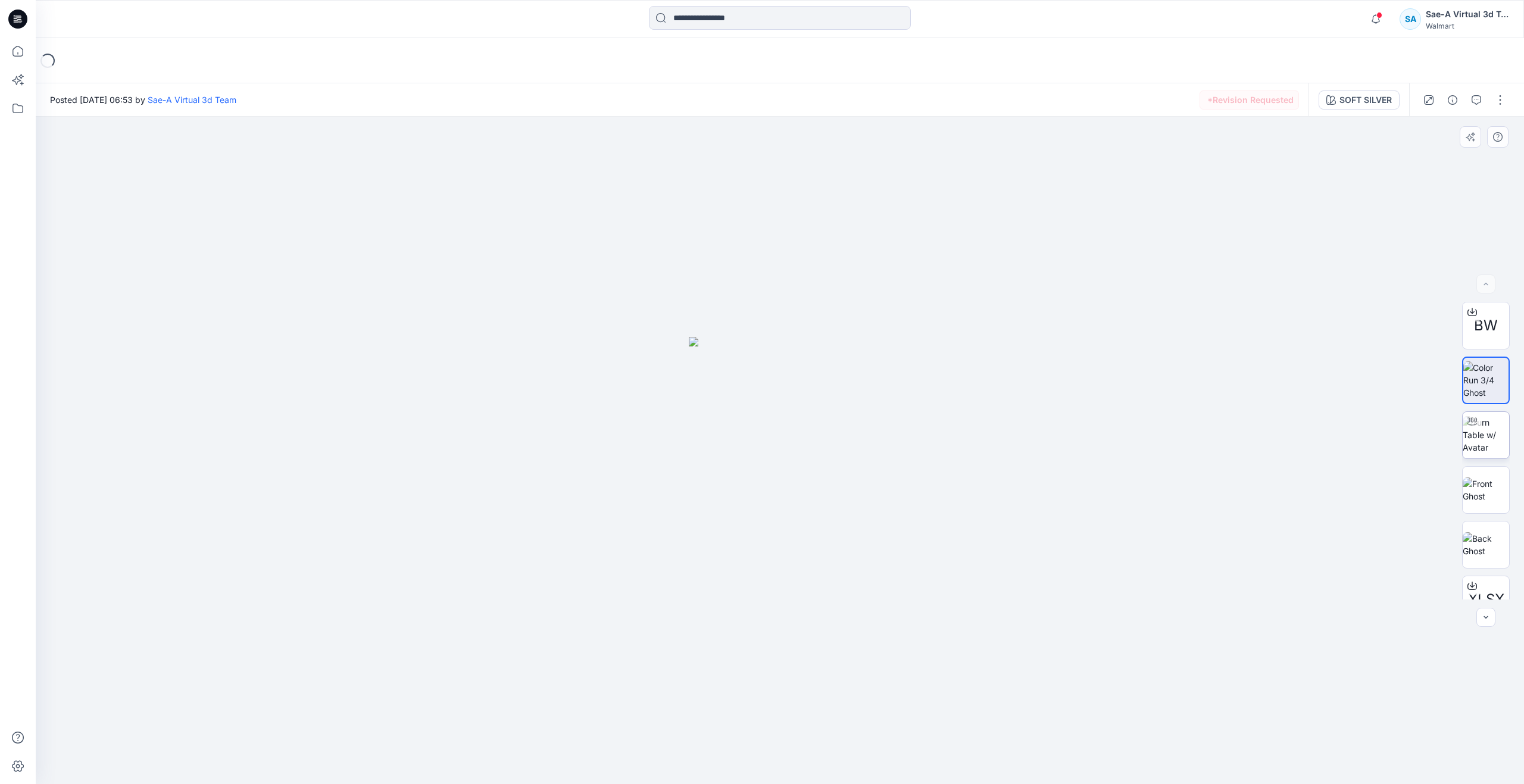
click at [1477, 424] on div at bounding box center [1471, 421] width 19 height 19
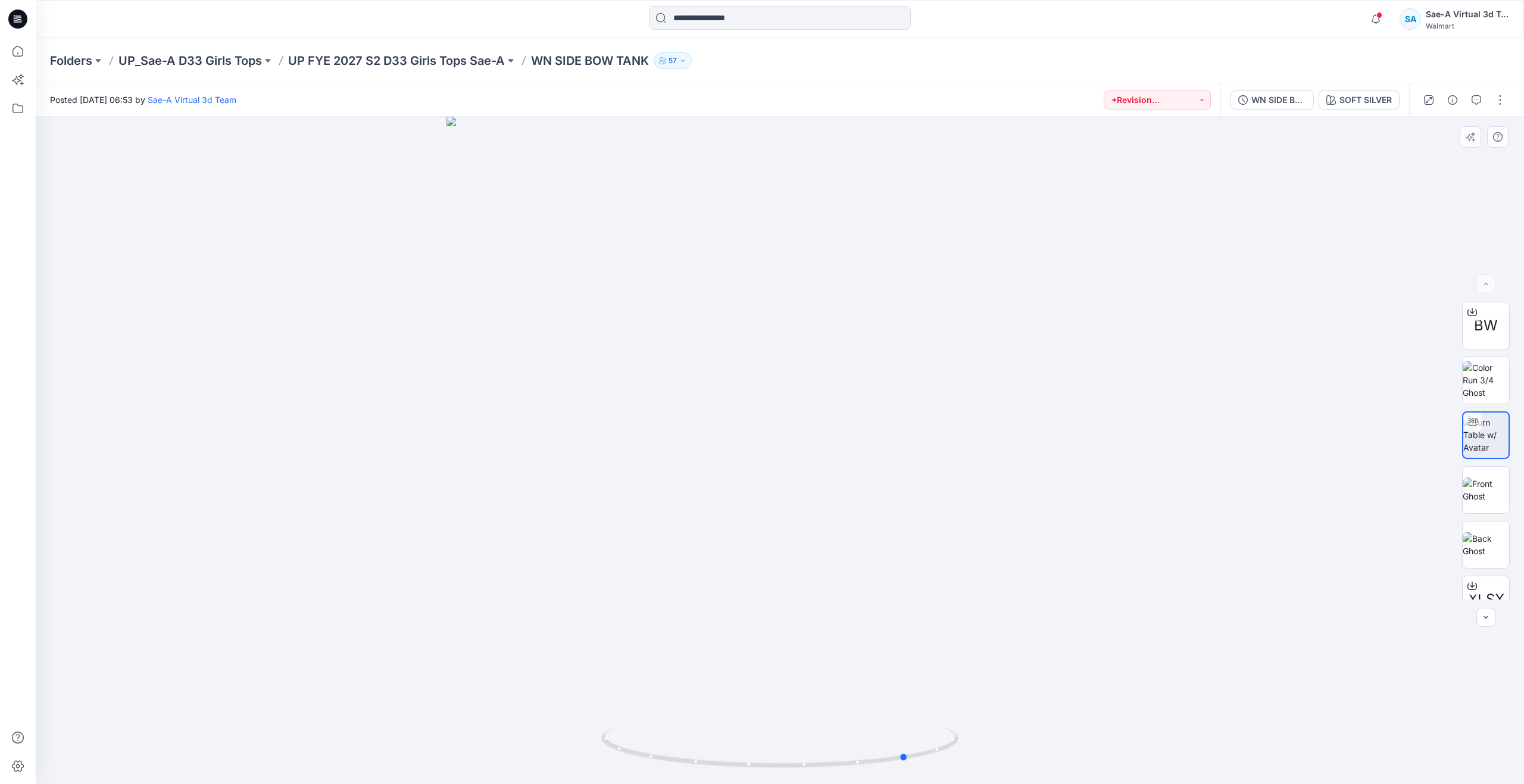
drag, startPoint x: 782, startPoint y: 764, endPoint x: 554, endPoint y: 657, distance: 251.9
click at [554, 657] on div at bounding box center [779, 449] width 1488 height 667
click at [9, 45] on icon at bounding box center [17, 51] width 26 height 26
